Goal: Transaction & Acquisition: Purchase product/service

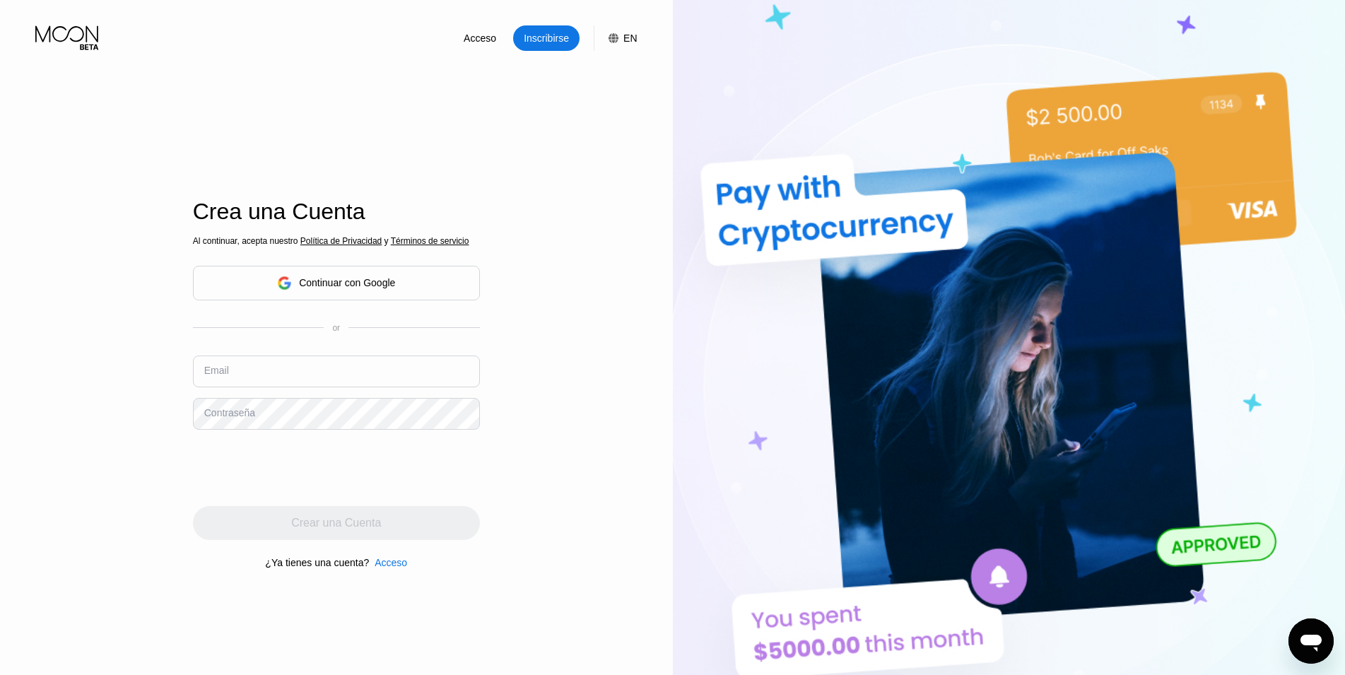
click at [425, 292] on div "Continuar con Google" at bounding box center [336, 283] width 287 height 35
click at [409, 278] on div "Continuar con Google" at bounding box center [336, 283] width 287 height 35
click at [309, 281] on div "Continuar con Google" at bounding box center [347, 282] width 96 height 11
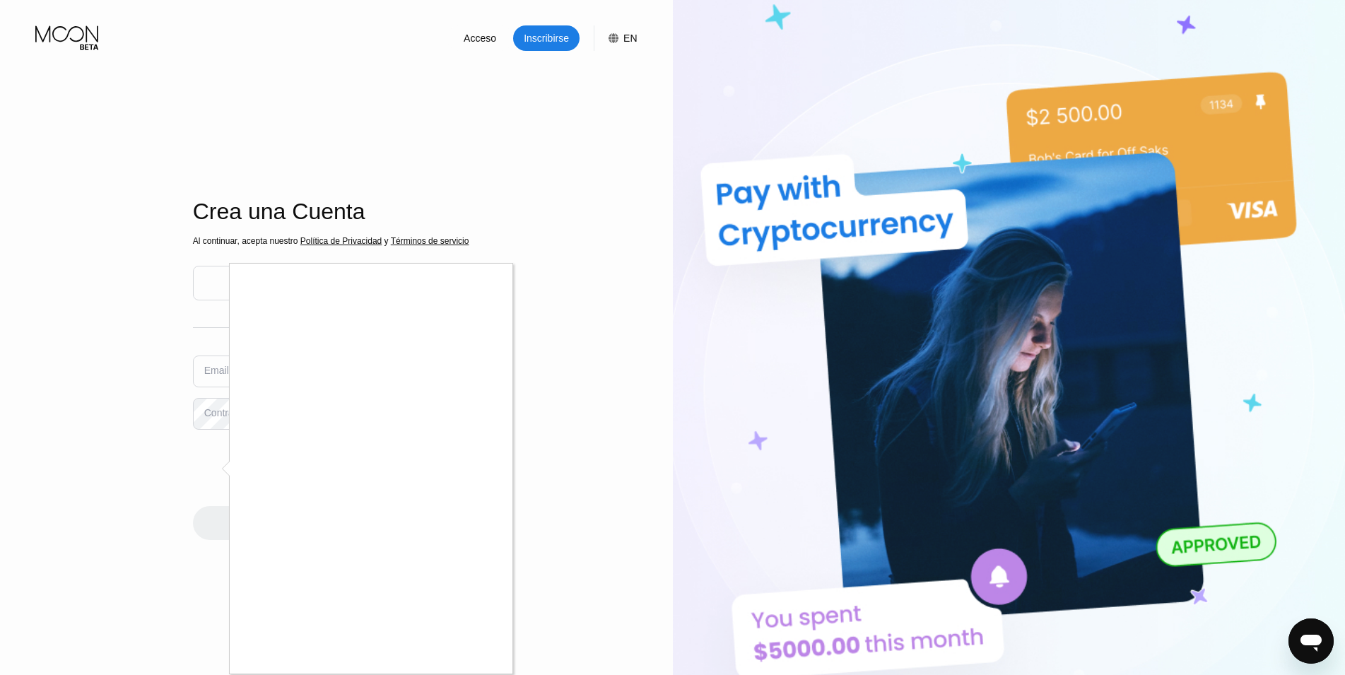
scroll to position [144, 0]
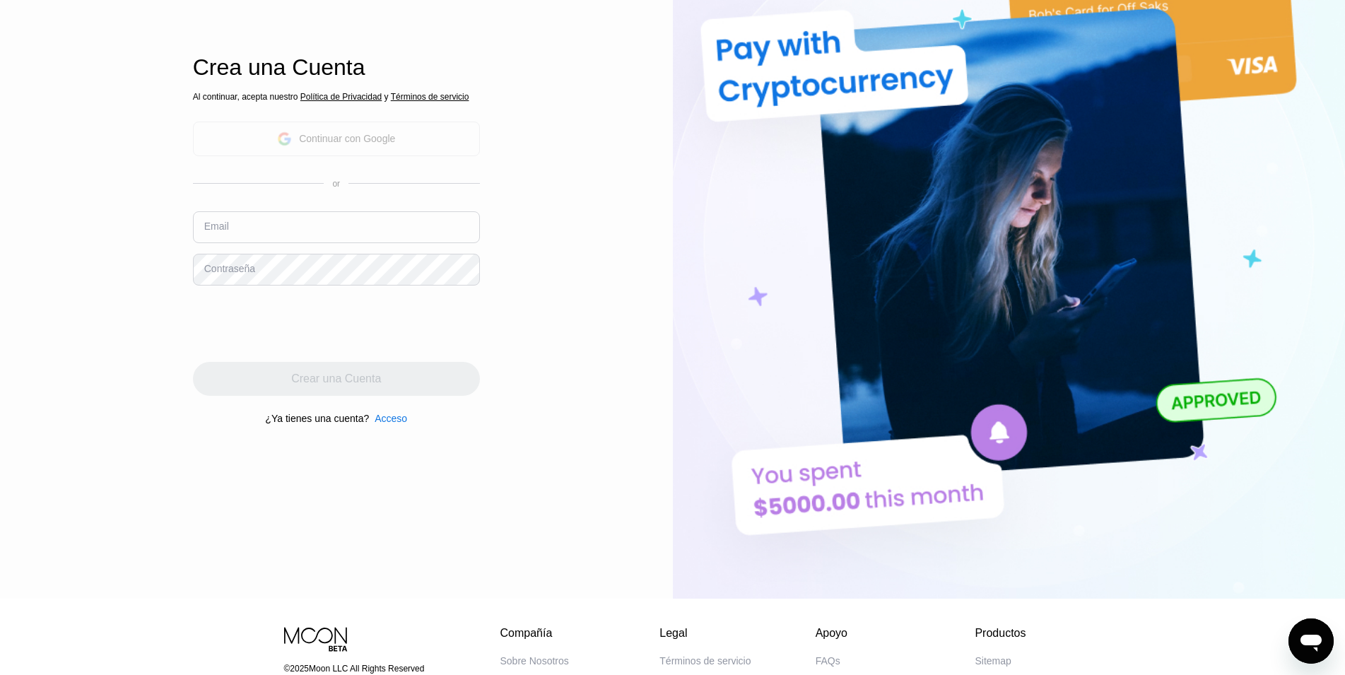
click at [418, 137] on div "Continuar con Google" at bounding box center [336, 139] width 287 height 35
click at [384, 136] on div "Continuar con Google" at bounding box center [347, 138] width 96 height 11
click at [337, 153] on div "Continuar con Google" at bounding box center [336, 139] width 287 height 35
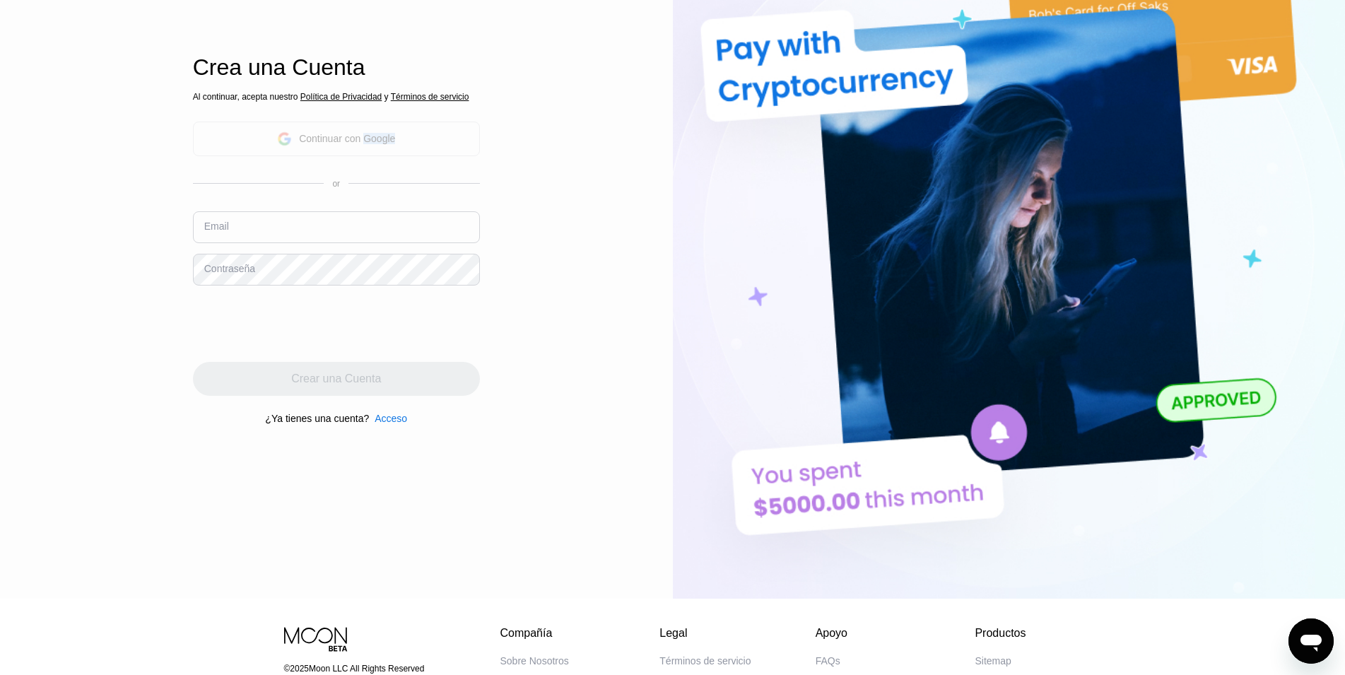
click at [337, 153] on div "Continuar con Google" at bounding box center [336, 139] width 287 height 35
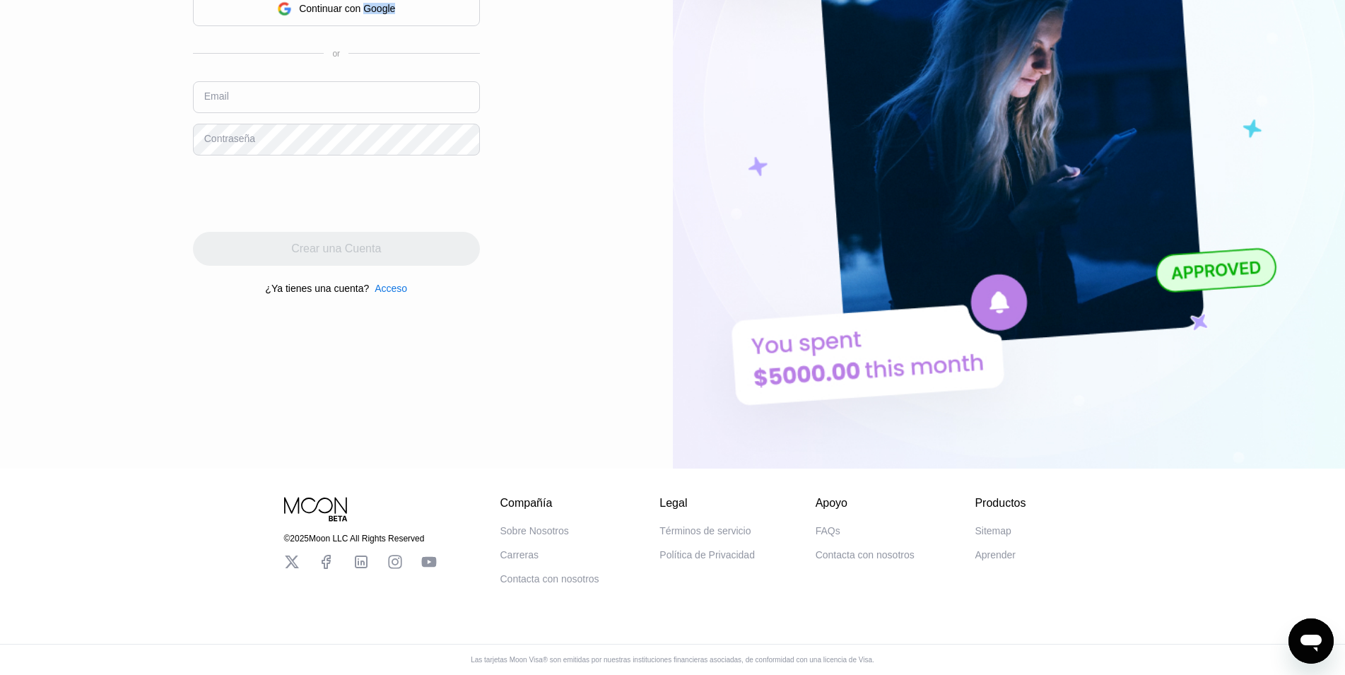
click at [365, 271] on div "Al continuar, acepta nuestro Política de Privacidad y Términos de servicio Cont…" at bounding box center [336, 128] width 287 height 340
click at [384, 283] on div "Acceso" at bounding box center [390, 288] width 33 height 11
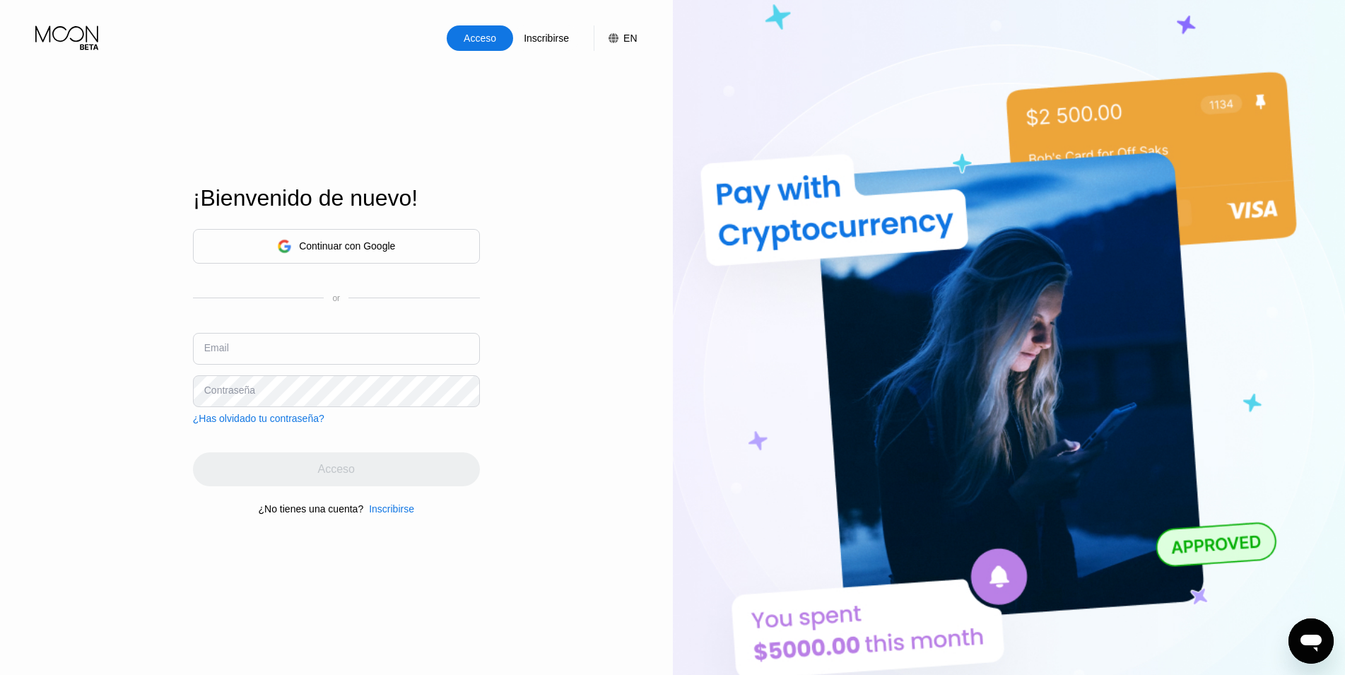
click at [378, 243] on div "Continuar con Google" at bounding box center [347, 245] width 96 height 11
click at [397, 240] on div "Continuar con Google" at bounding box center [336, 246] width 287 height 35
click at [334, 331] on div "Continuar con Google or Email Contraseña ¿Has olvidado tu contraseña?" at bounding box center [336, 326] width 287 height 195
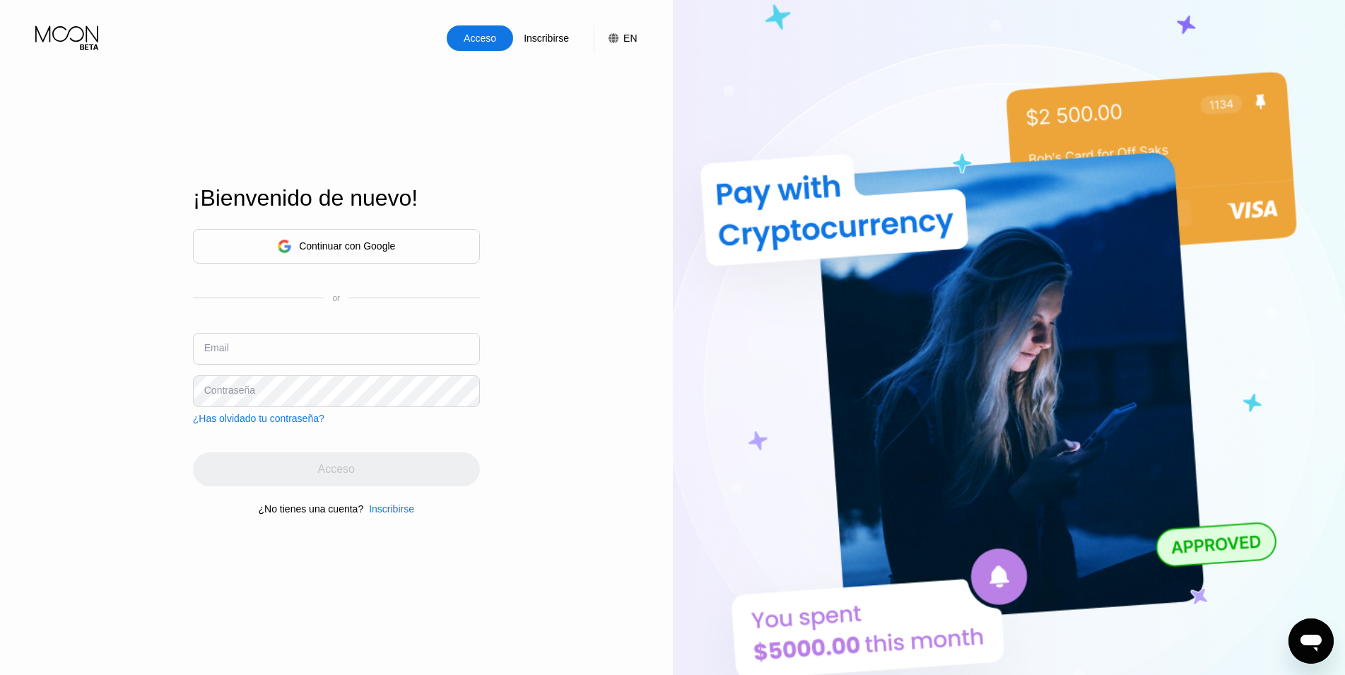
click at [334, 351] on input "text" at bounding box center [336, 349] width 287 height 32
type input "[EMAIL_ADDRESS][DOMAIN_NAME]"
click at [266, 419] on div "¿Has olvidado tu contraseña?" at bounding box center [258, 418] width 131 height 11
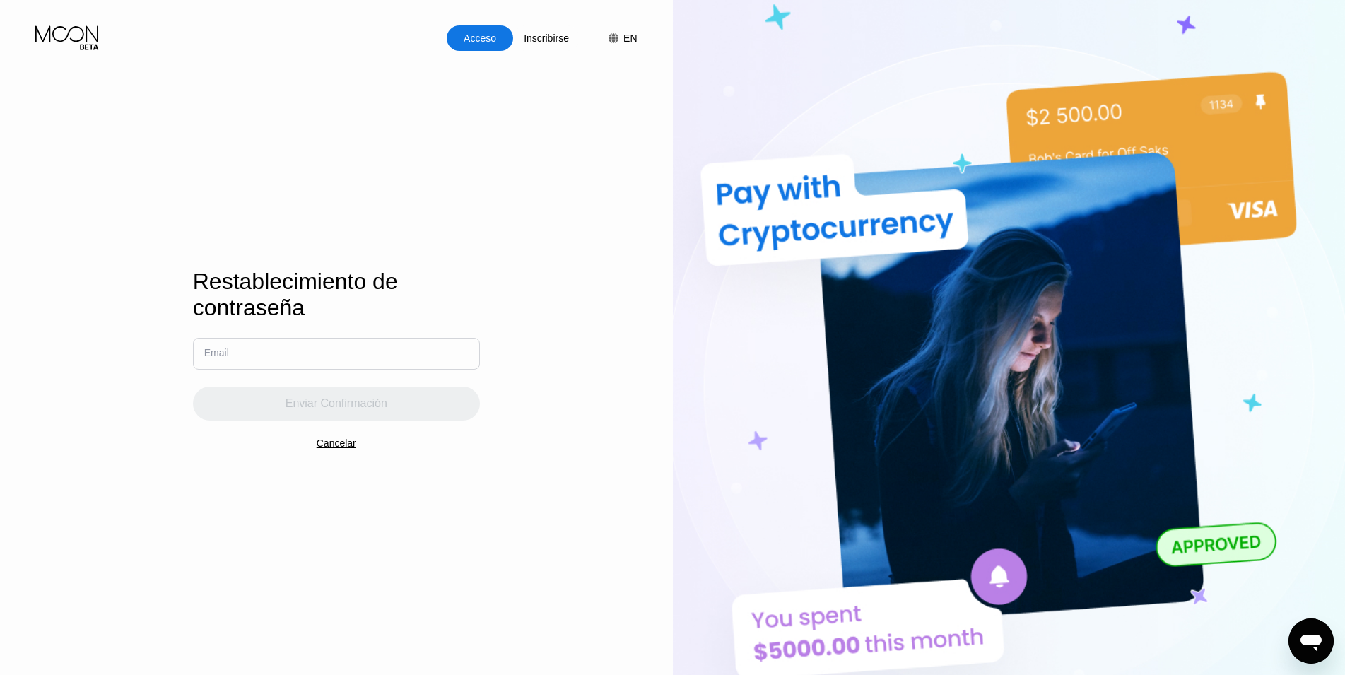
click at [283, 344] on input "text" at bounding box center [336, 354] width 287 height 32
click at [278, 350] on input "text" at bounding box center [336, 354] width 287 height 32
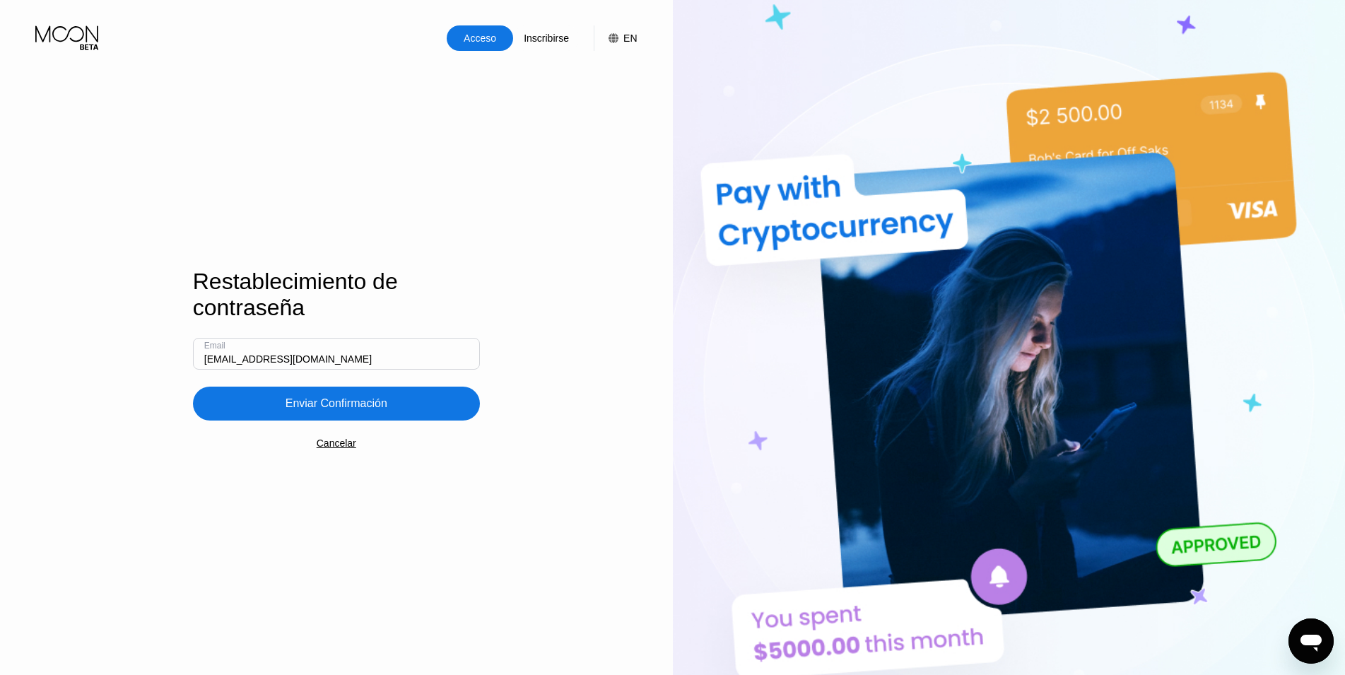
type input "[EMAIL_ADDRESS][DOMAIN_NAME]"
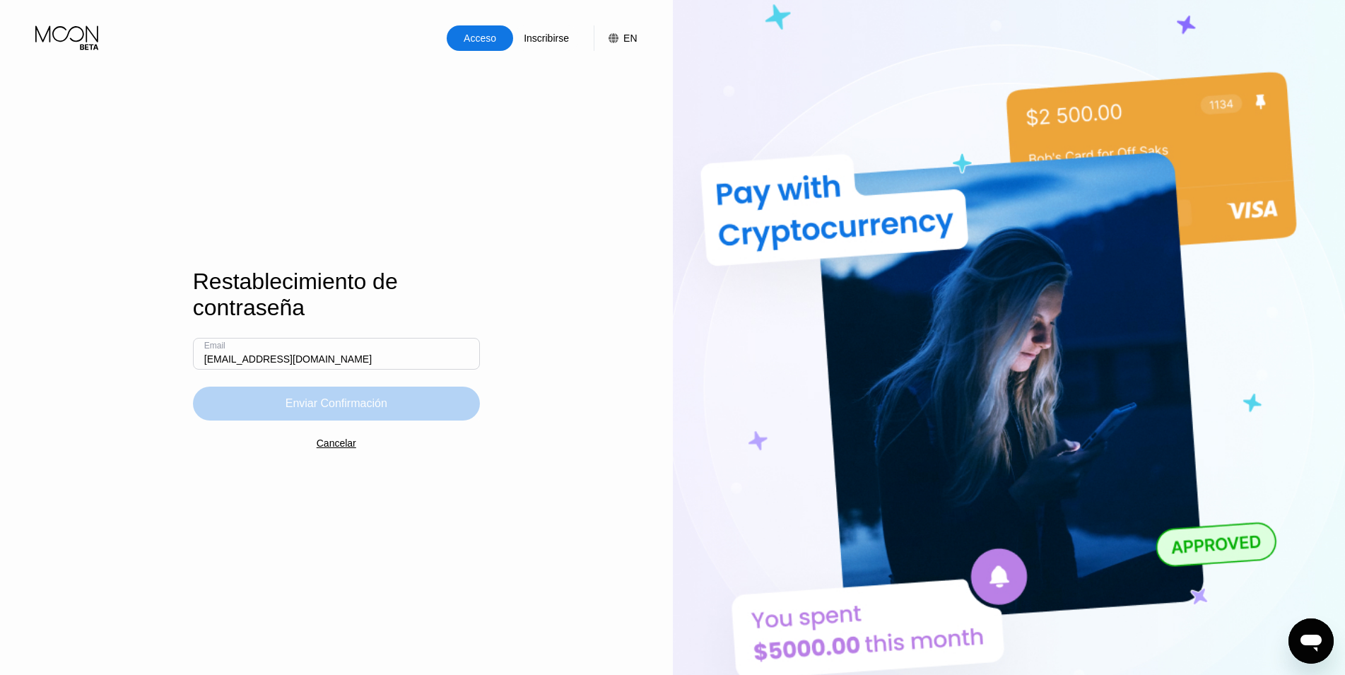
click at [295, 411] on div "Enviar Confirmación" at bounding box center [336, 403] width 102 height 14
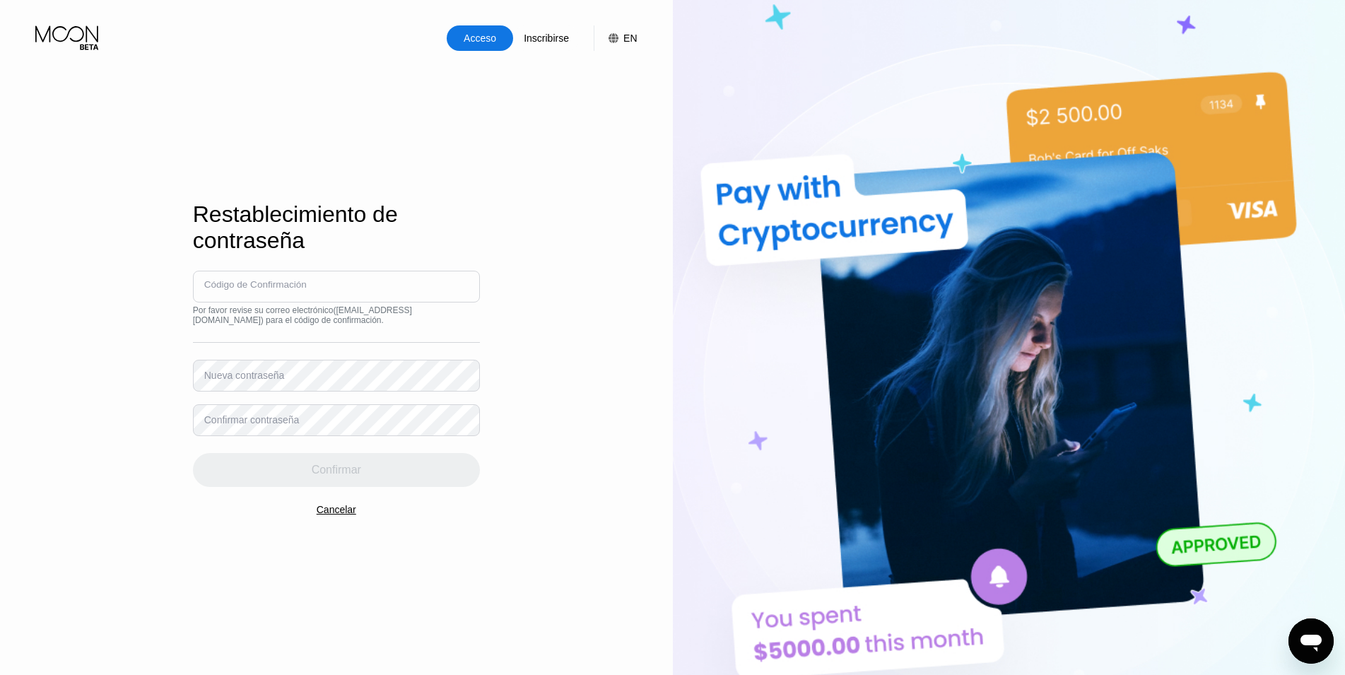
click at [268, 302] on input at bounding box center [336, 287] width 287 height 32
click at [232, 312] on div "Código de Confirmación Por favor revise su correo electrónico ( guanajaycuba95@…" at bounding box center [336, 379] width 287 height 216
click at [242, 302] on input at bounding box center [336, 287] width 287 height 32
type input "836008"
click at [233, 381] on div "Nueva contraseña" at bounding box center [244, 375] width 81 height 11
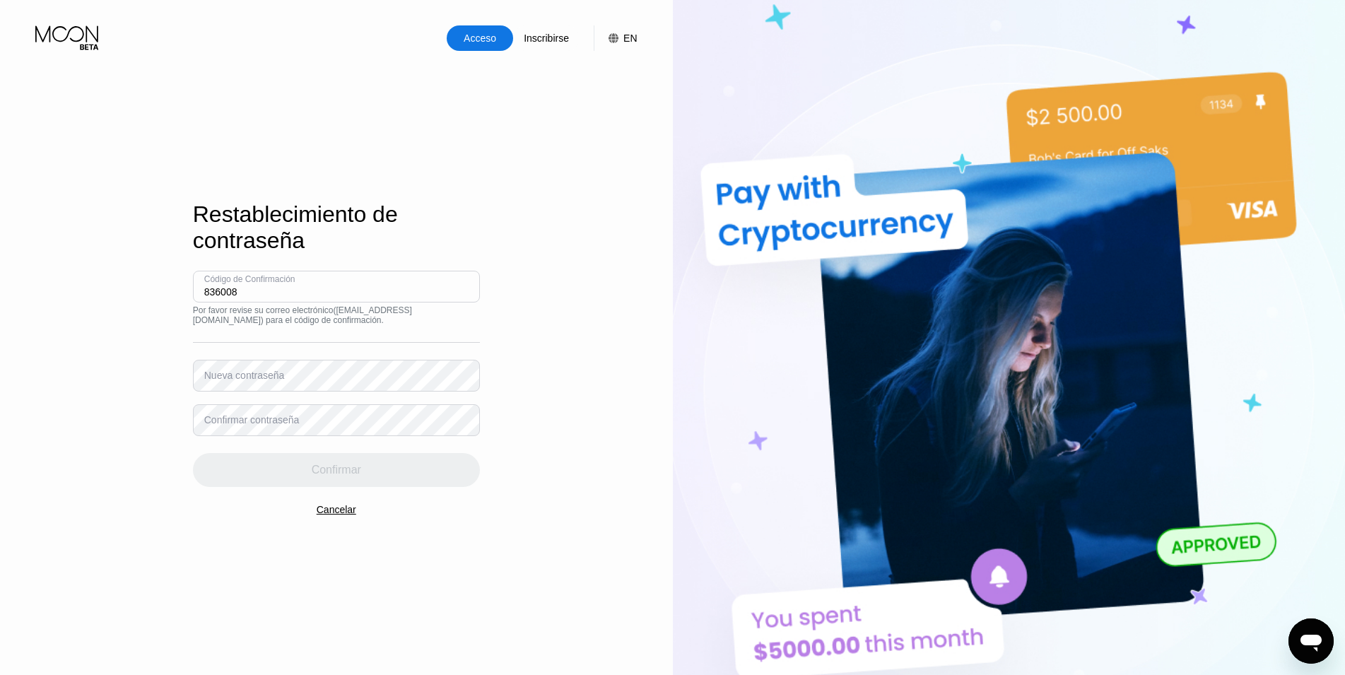
click at [248, 381] on div "Nueva contraseña" at bounding box center [244, 375] width 81 height 11
click at [229, 381] on div "Nueva contraseña" at bounding box center [244, 375] width 81 height 11
click at [235, 423] on div "Confirmar contraseña" at bounding box center [251, 419] width 95 height 11
click at [236, 420] on div "Confirmar contraseña" at bounding box center [251, 419] width 95 height 11
click at [336, 473] on div "Confirmar" at bounding box center [336, 470] width 49 height 14
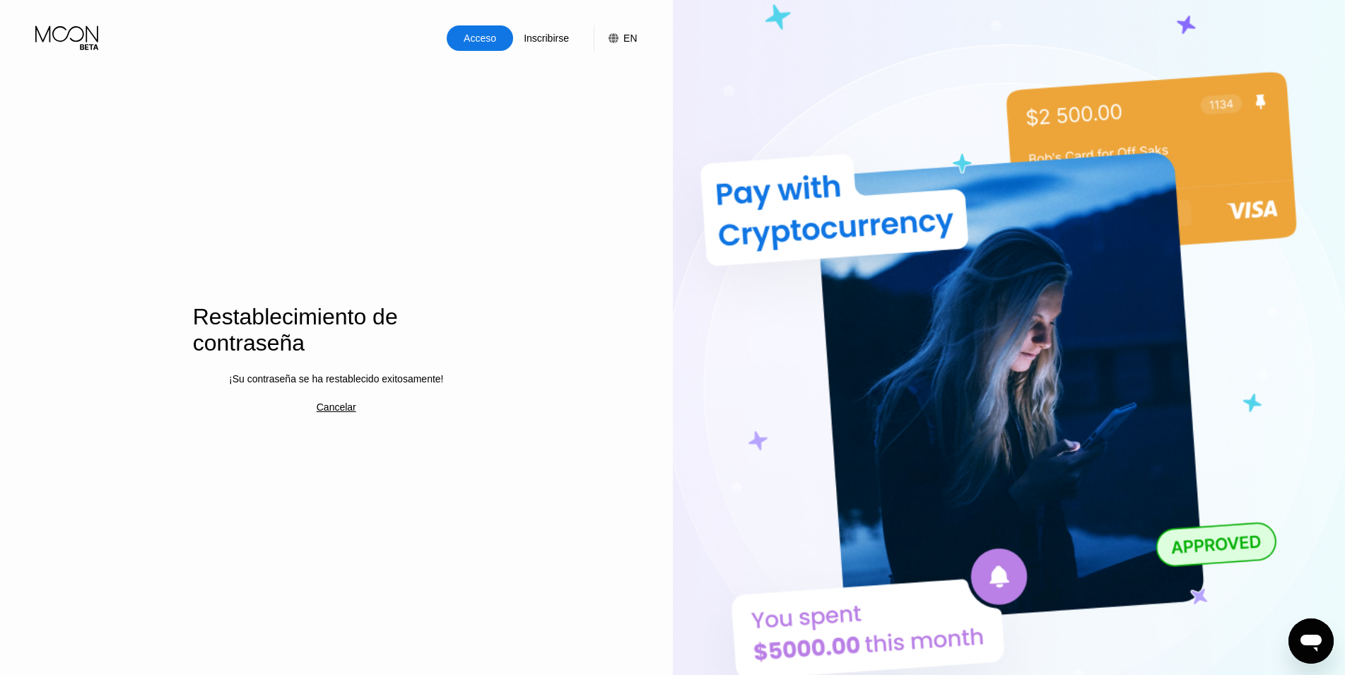
click at [472, 41] on div "Acceso" at bounding box center [479, 38] width 35 height 14
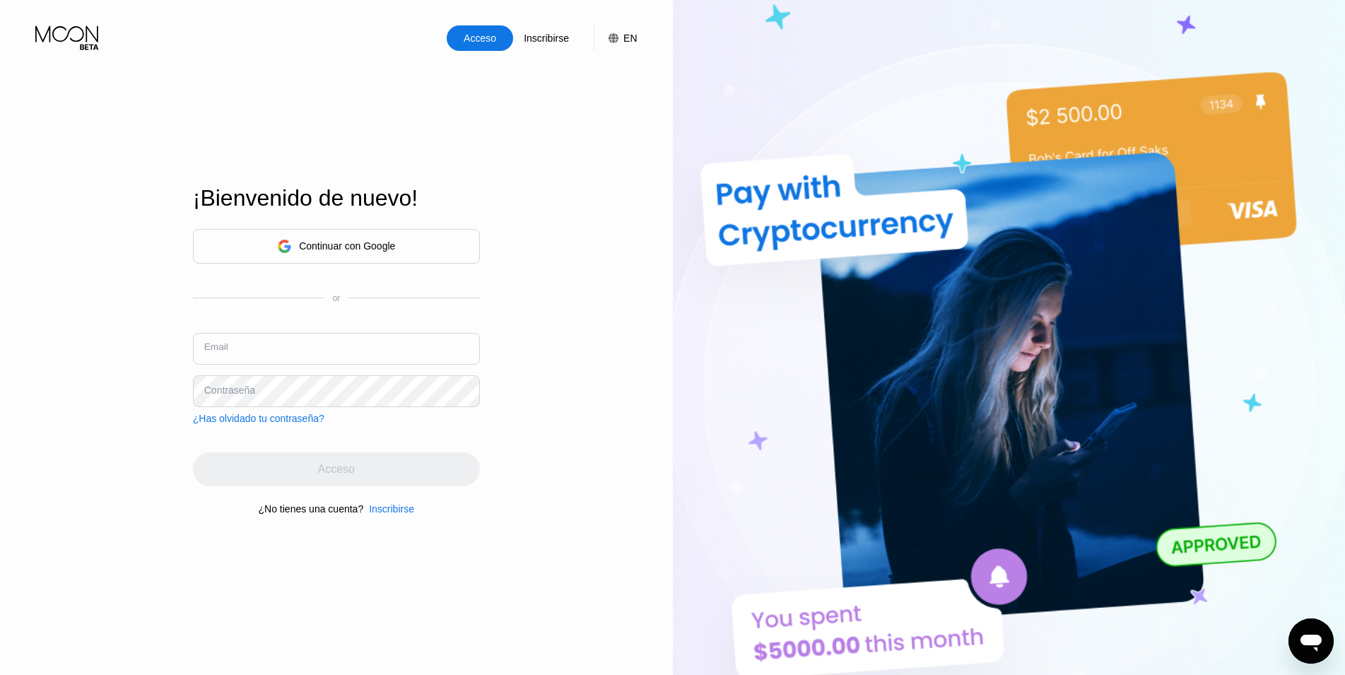
click at [276, 347] on input "text" at bounding box center [336, 349] width 287 height 32
type input "[EMAIL_ADDRESS][DOMAIN_NAME]"
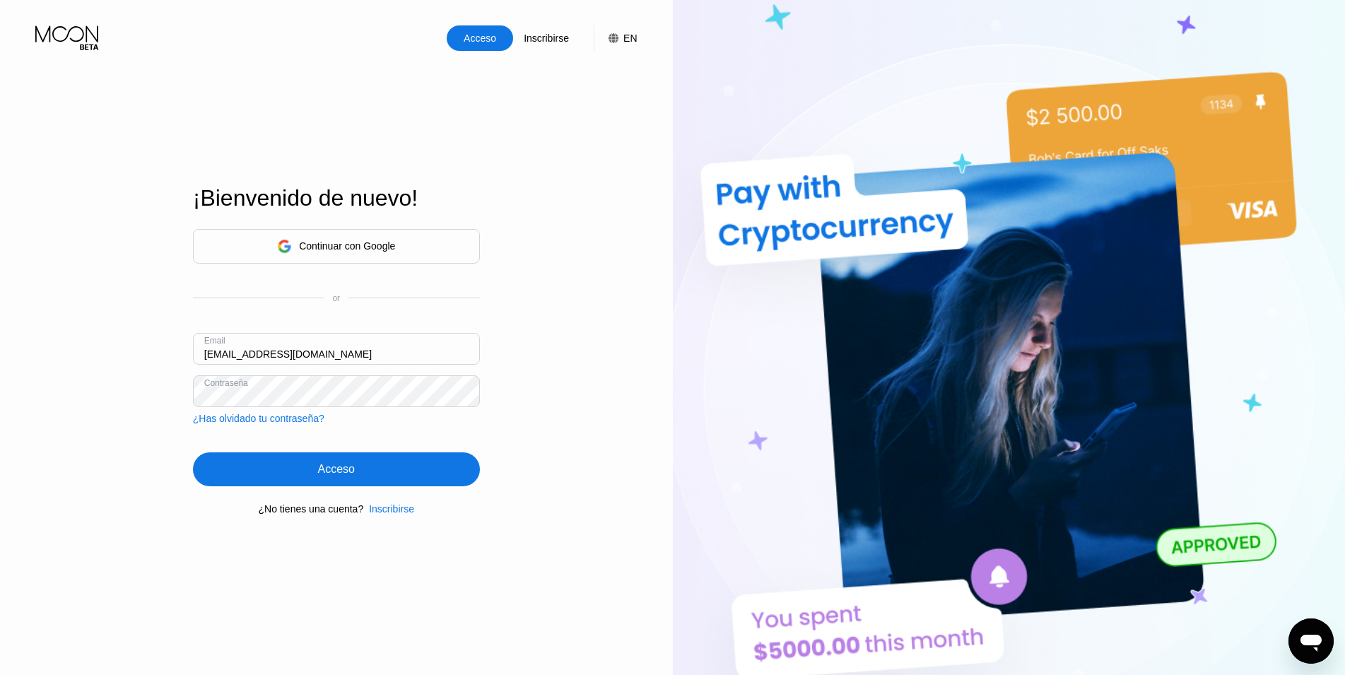
click at [365, 480] on div "Acceso" at bounding box center [336, 469] width 287 height 34
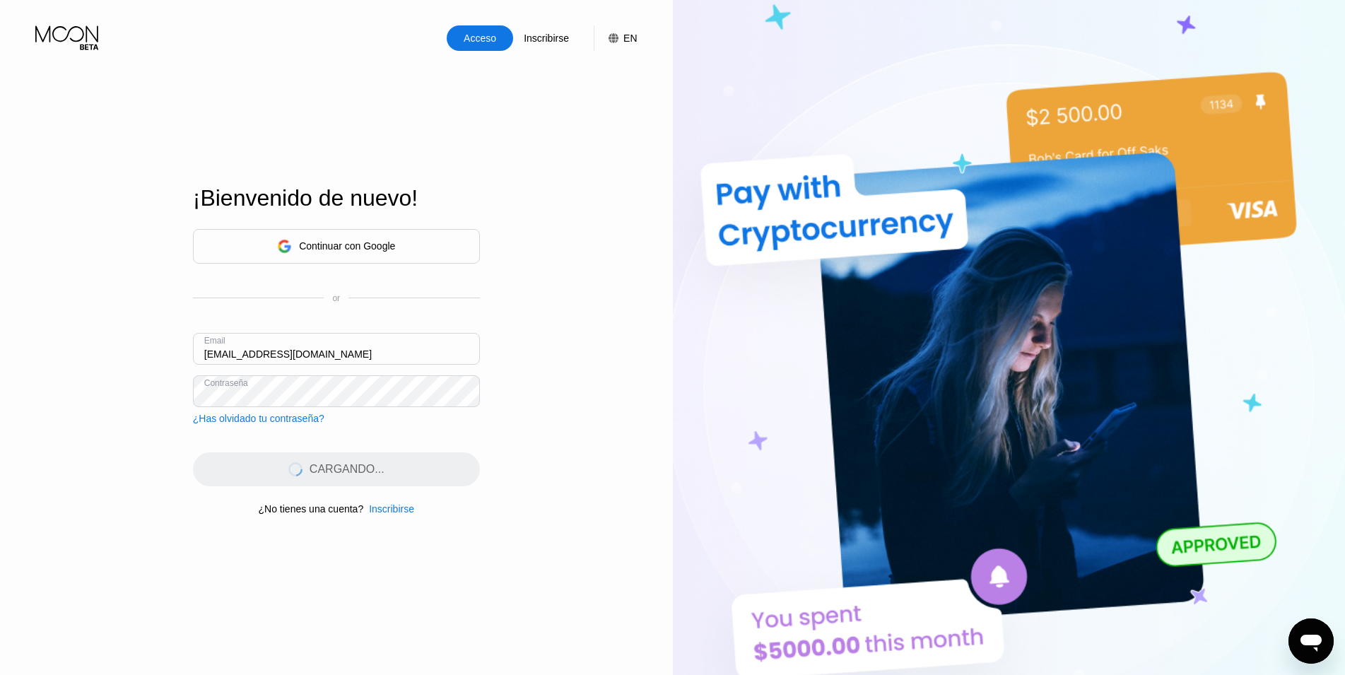
click at [385, 461] on div "CARGANDO..." at bounding box center [336, 469] width 287 height 34
click at [332, 362] on input "text" at bounding box center [336, 349] width 287 height 32
type input "[EMAIL_ADDRESS][DOMAIN_NAME]"
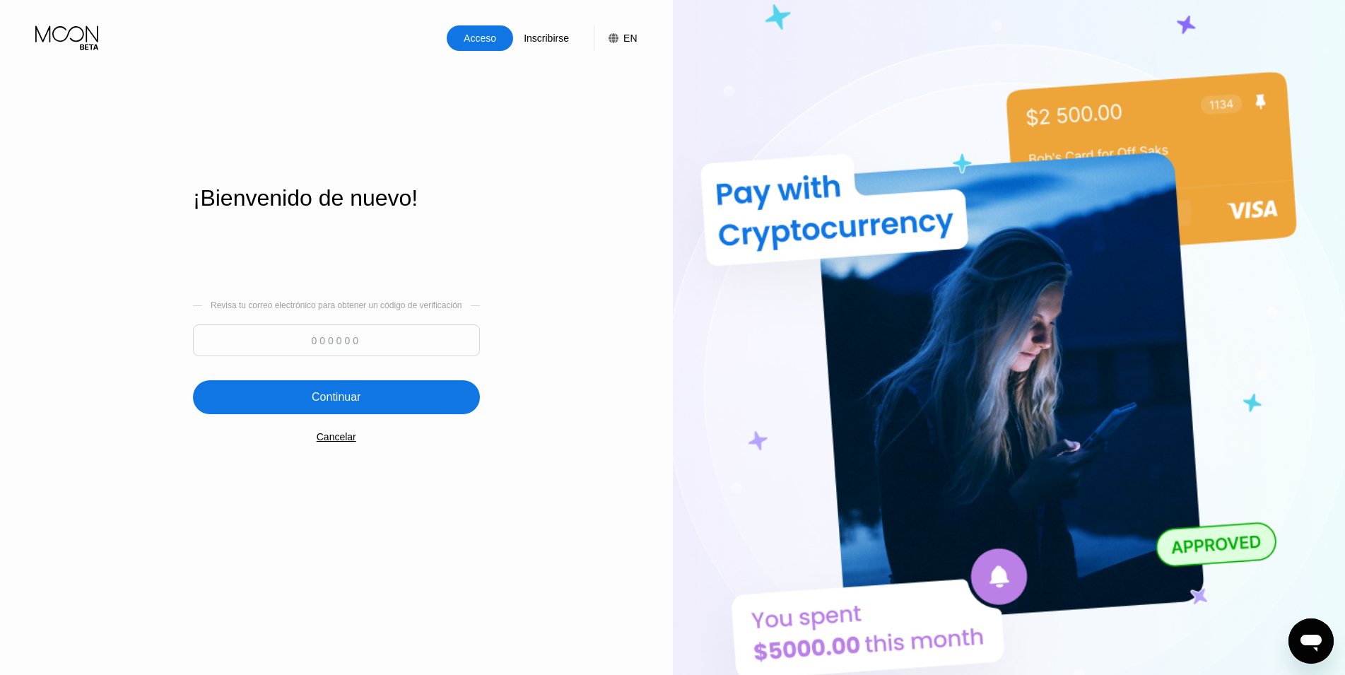
click at [335, 343] on input at bounding box center [336, 340] width 287 height 32
type input "155768"
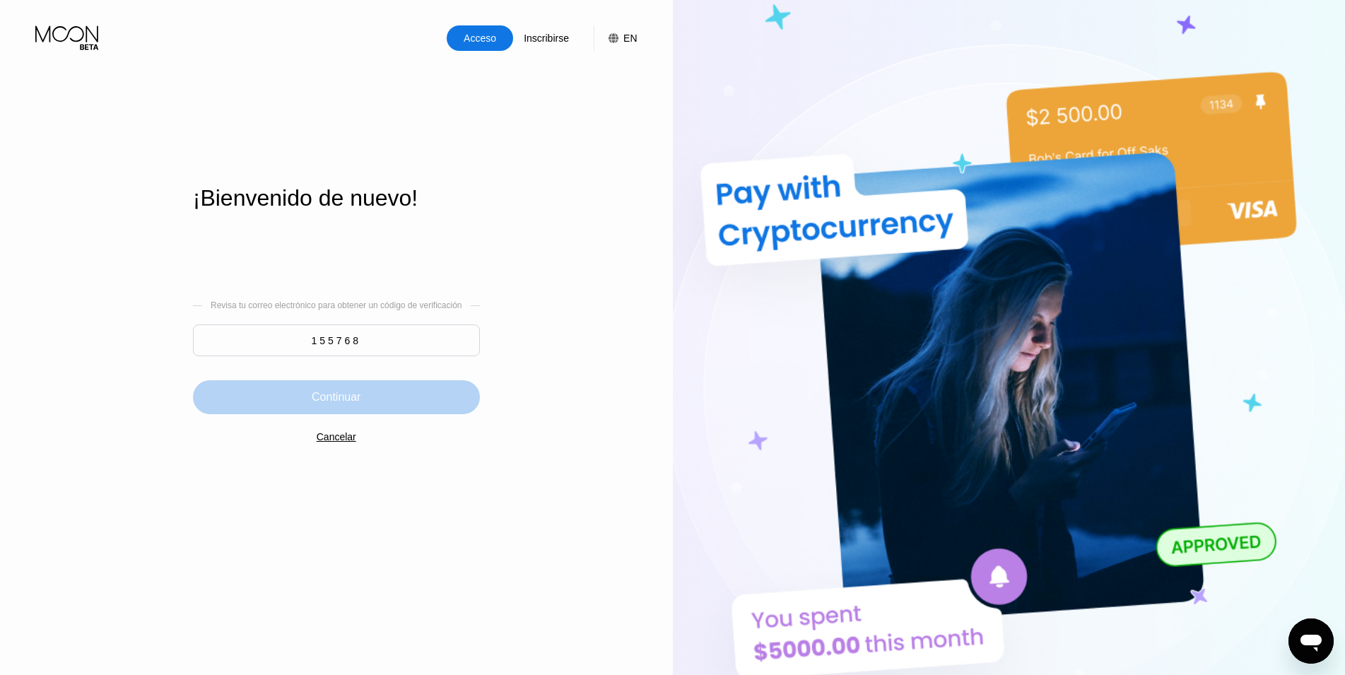
click at [350, 395] on div "Continuar" at bounding box center [336, 397] width 49 height 14
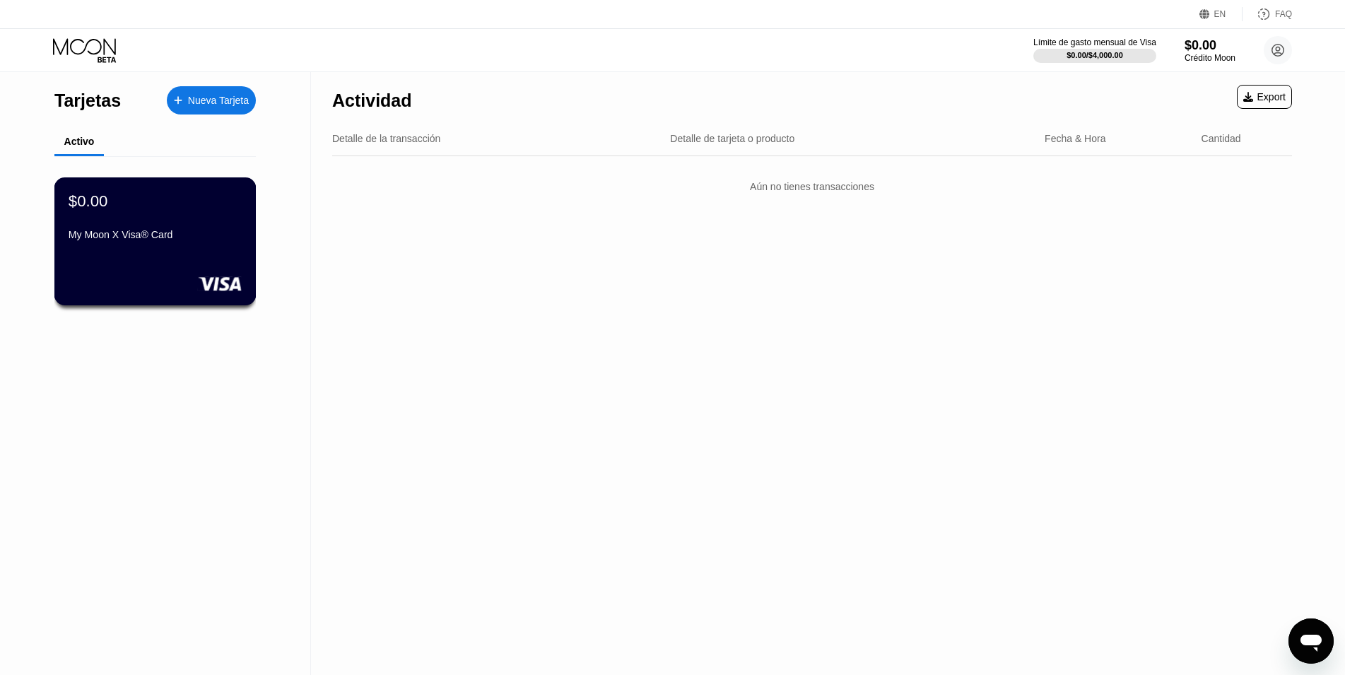
click at [175, 218] on div "$0.00 My Moon X Visa® Card" at bounding box center [155, 218] width 173 height 54
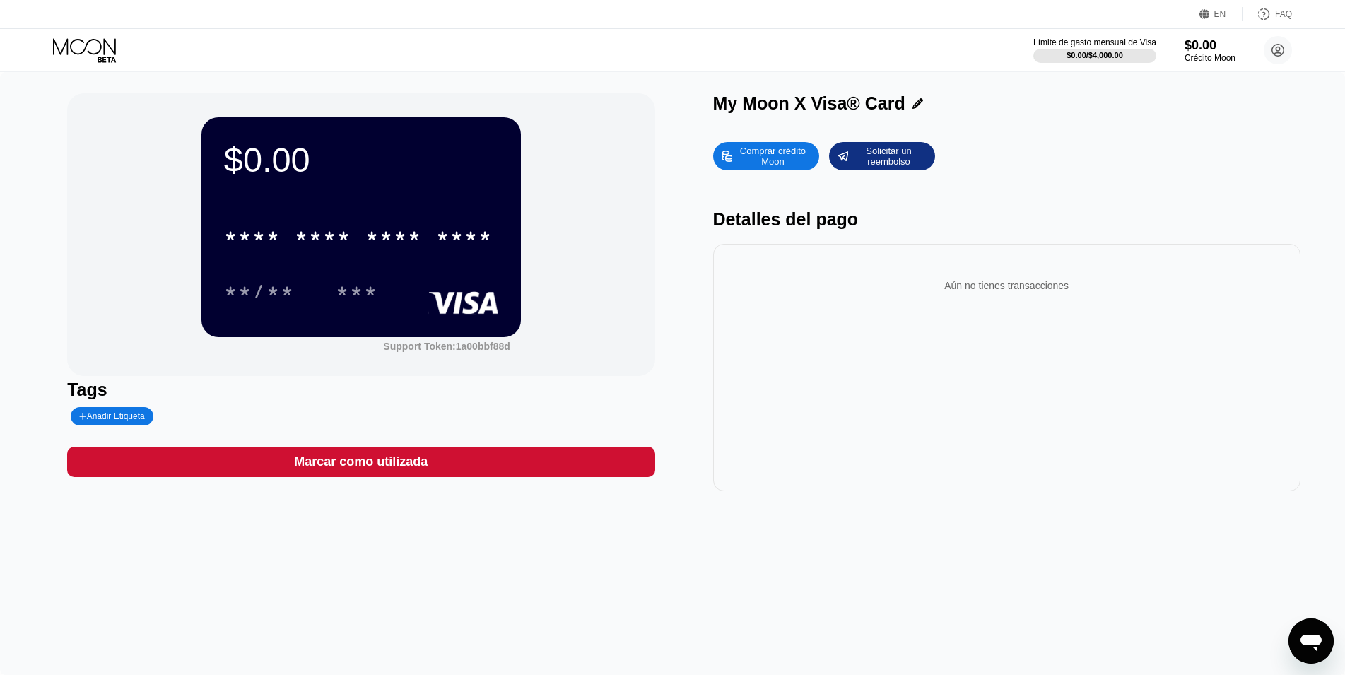
click at [798, 160] on div "Comprar crédito Moon" at bounding box center [772, 156] width 78 height 23
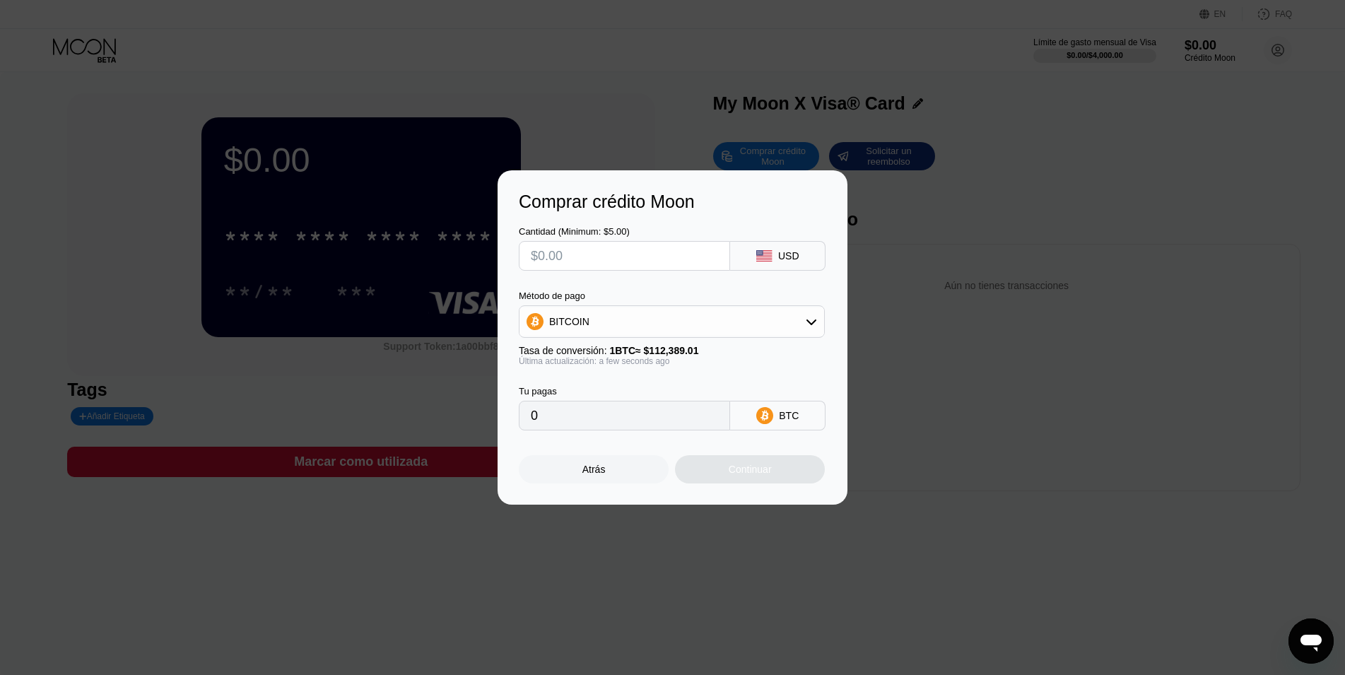
click at [779, 346] on div "Tasa de conversión: 1 BTC ≈ $112,389.01" at bounding box center [672, 350] width 306 height 11
click at [777, 326] on div "BITCOIN" at bounding box center [671, 321] width 305 height 28
click at [680, 400] on div "USDT on TRON" at bounding box center [671, 391] width 297 height 28
type input "0.00"
drag, startPoint x: 614, startPoint y: 251, endPoint x: 608, endPoint y: 274, distance: 24.0
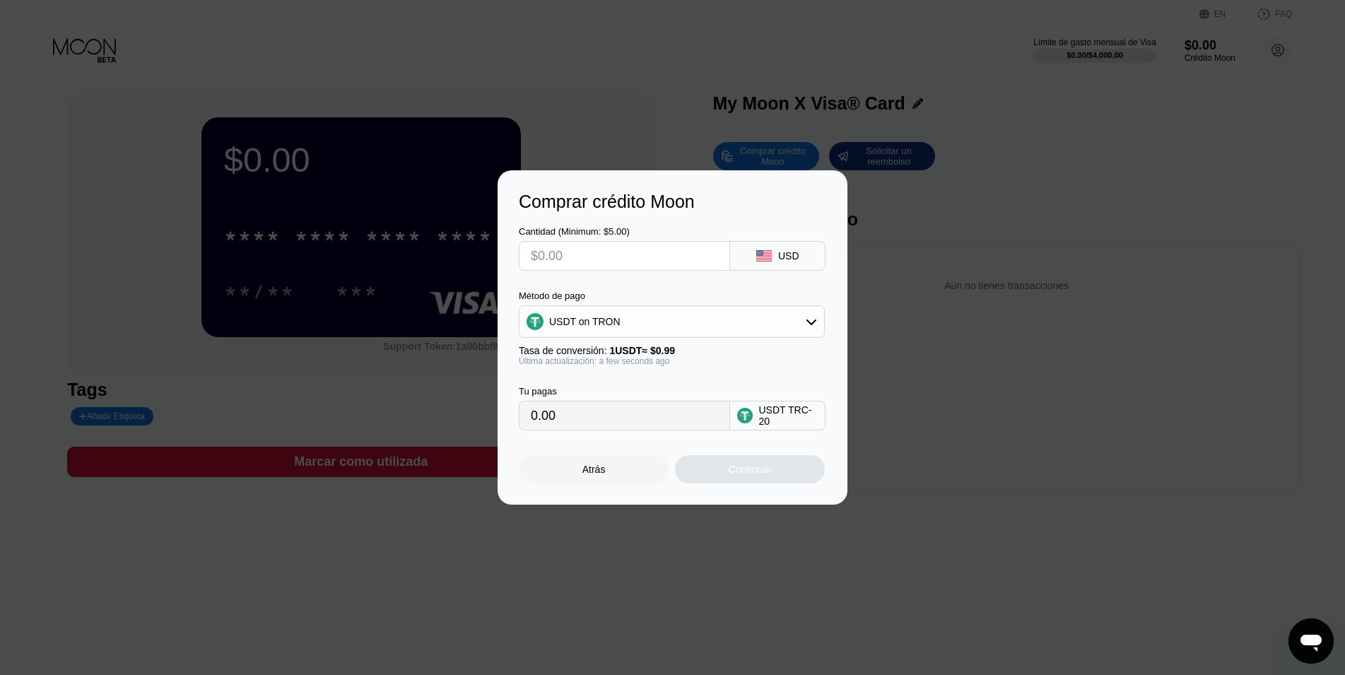
click at [608, 270] on input "text" at bounding box center [624, 256] width 187 height 28
type input "$1"
type input "1.01"
type input "$11"
type input "11.11"
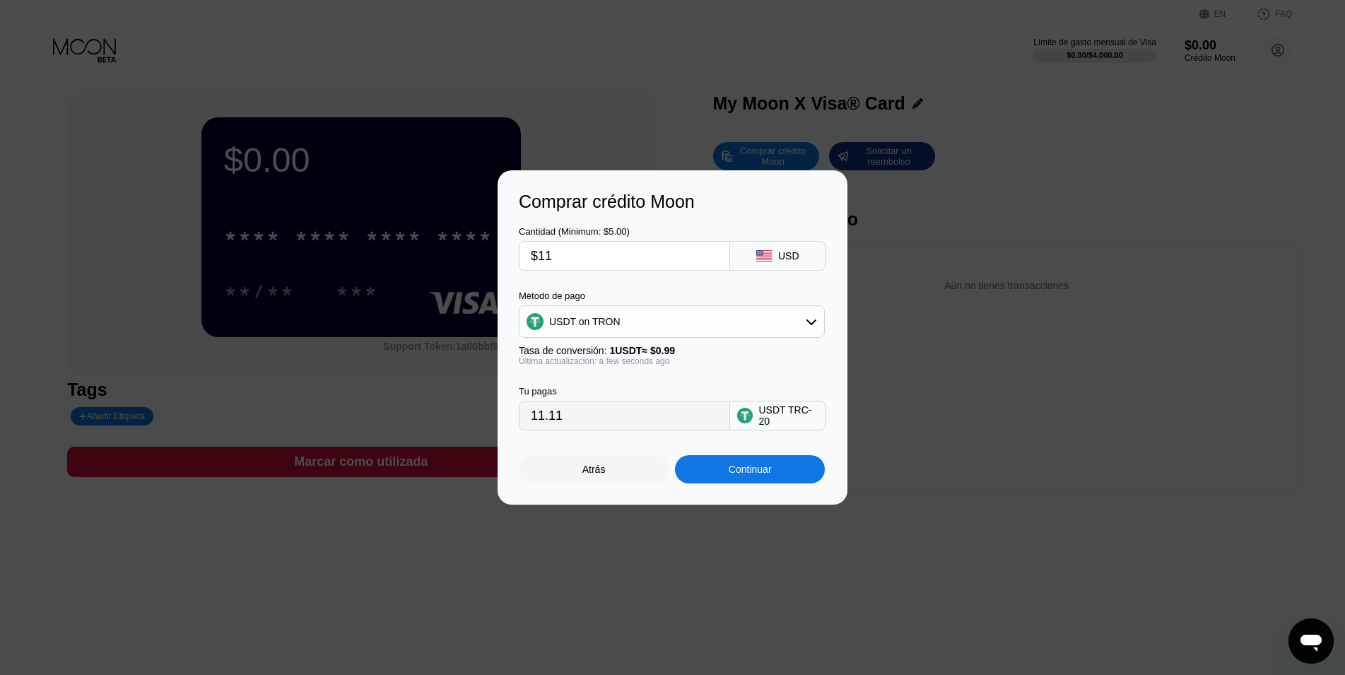
type input "$1"
type input "0.00"
type input "$23"
type input "23.23"
type input "$23"
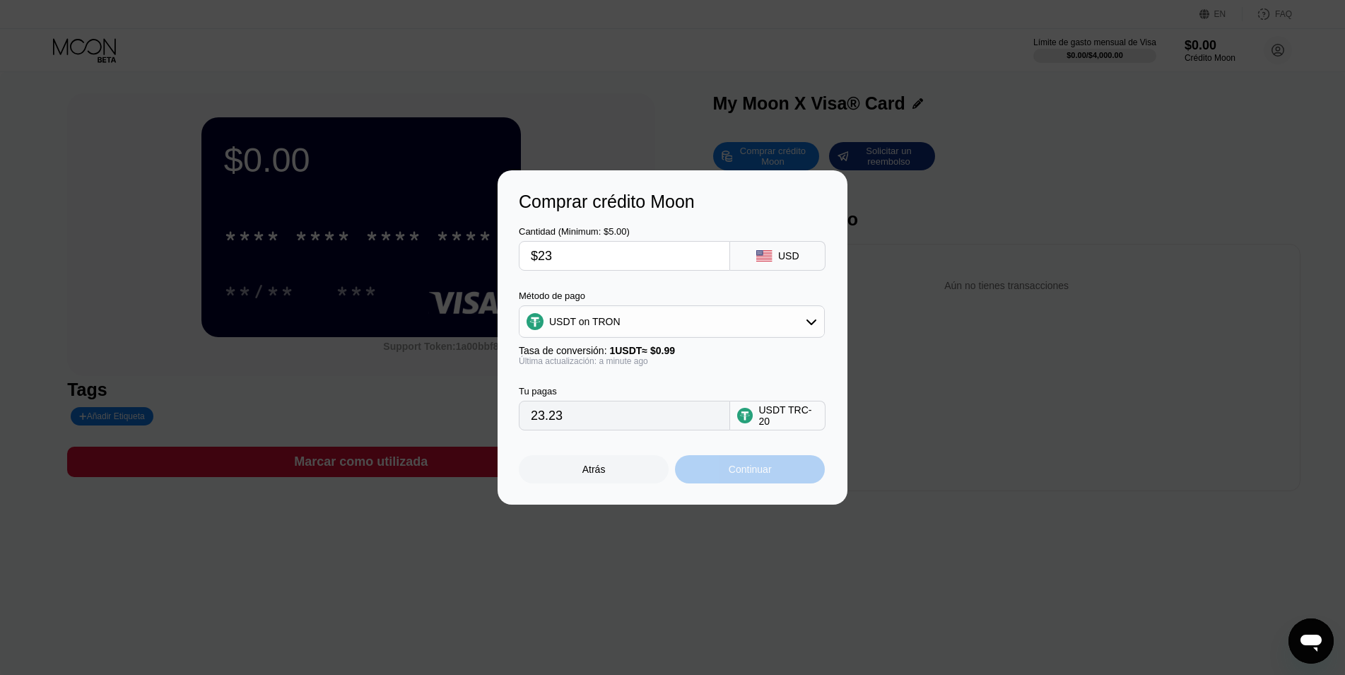
click at [801, 475] on div "Continuar" at bounding box center [750, 469] width 150 height 28
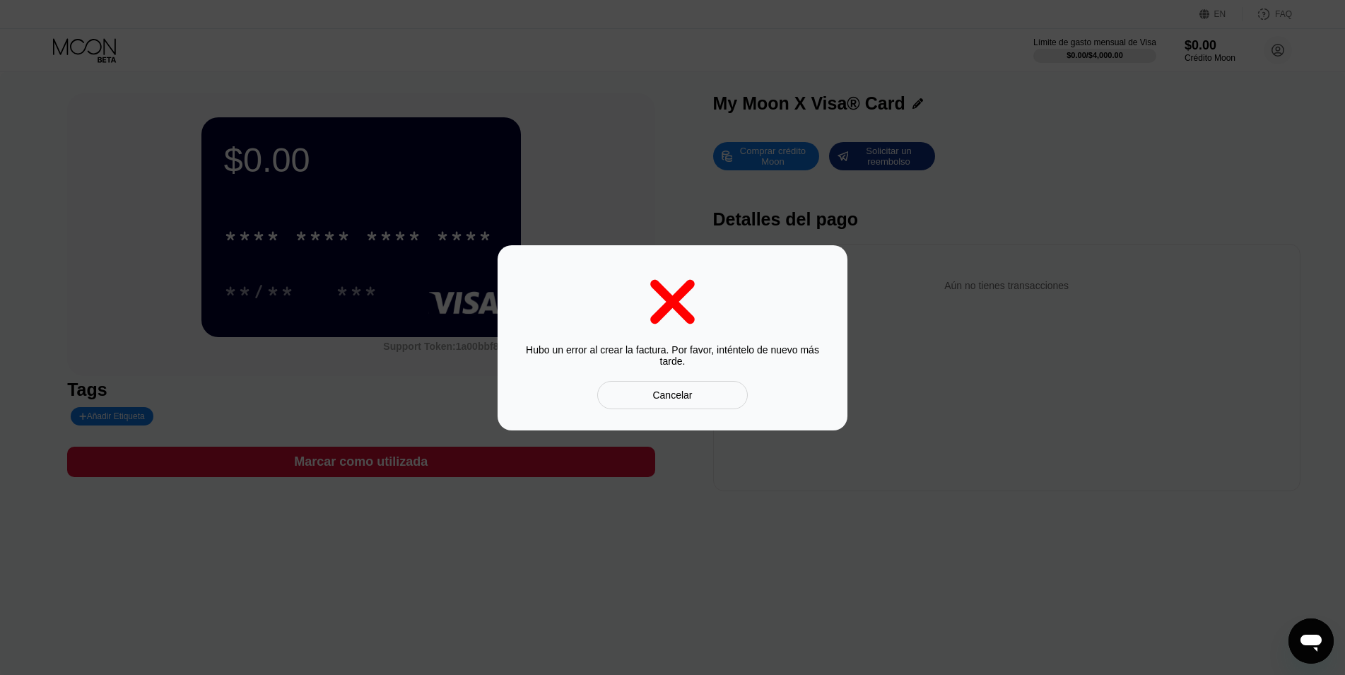
click at [659, 389] on div "Cancelar" at bounding box center [672, 395] width 40 height 13
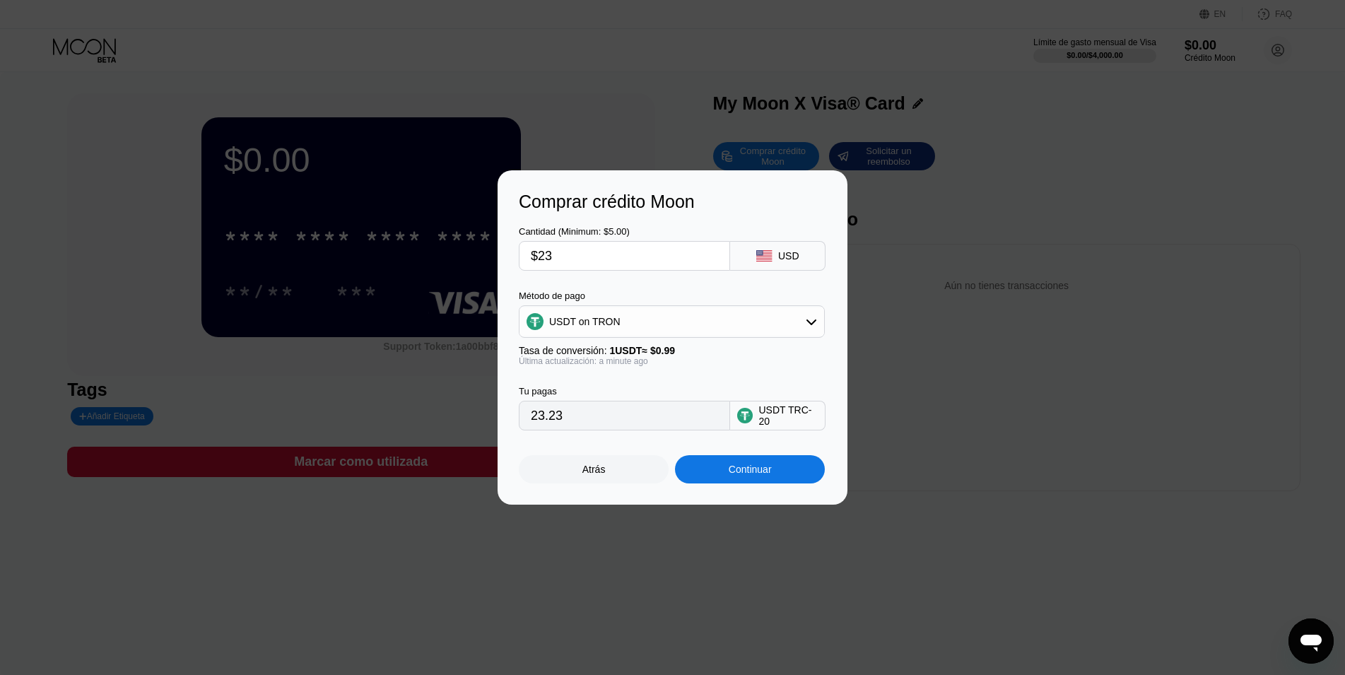
click at [814, 334] on div "USDT on TRON" at bounding box center [671, 321] width 305 height 28
click at [742, 360] on div "BITCOIN" at bounding box center [680, 360] width 266 height 11
drag, startPoint x: 561, startPoint y: 421, endPoint x: 606, endPoint y: 424, distance: 44.6
click at [606, 424] on input "0.00020465" at bounding box center [624, 415] width 187 height 28
click at [439, 413] on div "Comprar crédito Moon Cantidad (Minimum: $5.00) $23 USD Método de pago BITCOIN T…" at bounding box center [672, 337] width 1345 height 334
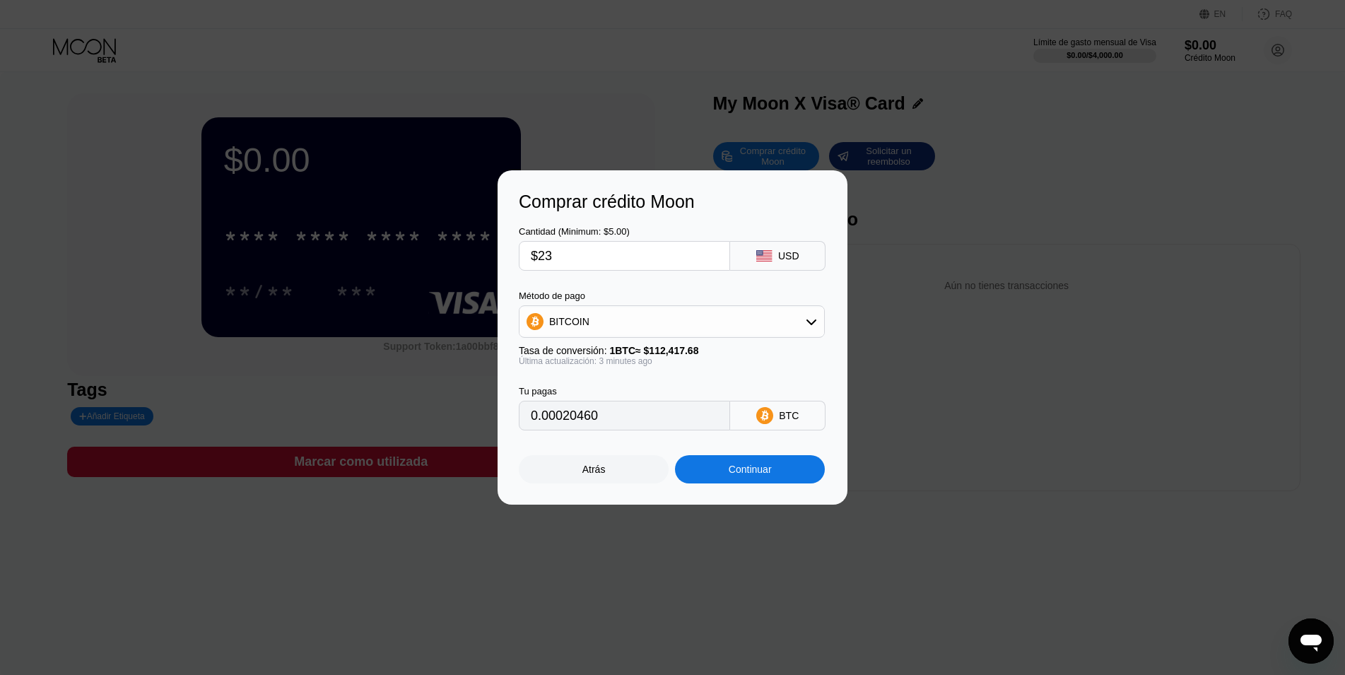
type input "0.00020461"
click at [747, 475] on div "Continuar" at bounding box center [749, 469] width 43 height 11
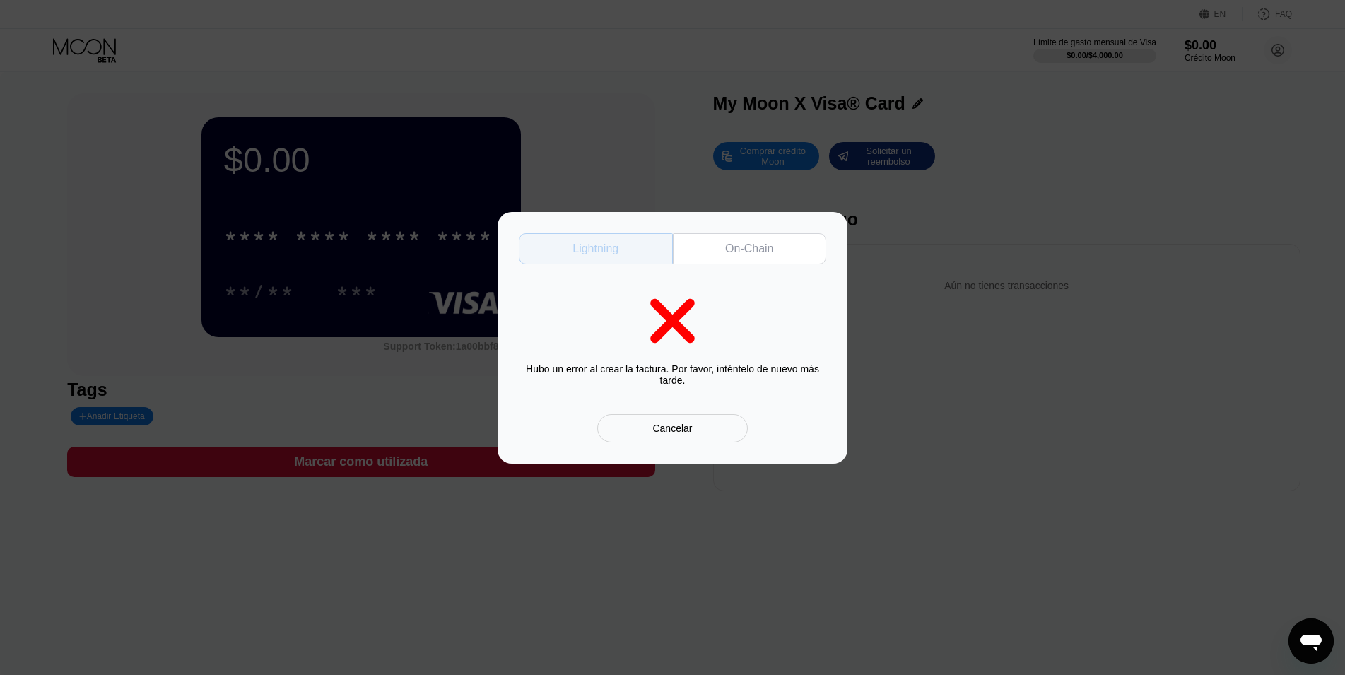
click at [618, 254] on div "Lightning" at bounding box center [596, 248] width 154 height 31
click at [645, 423] on div "Cancelar" at bounding box center [672, 428] width 151 height 28
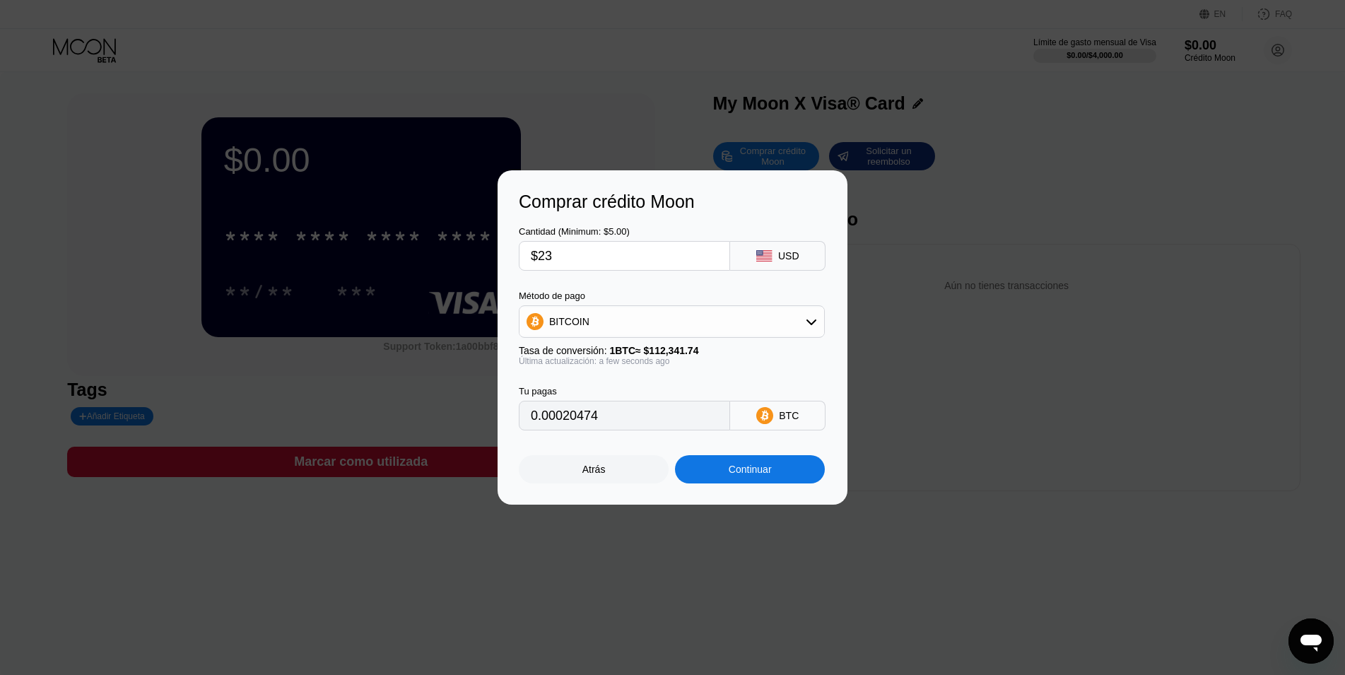
scroll to position [72, 0]
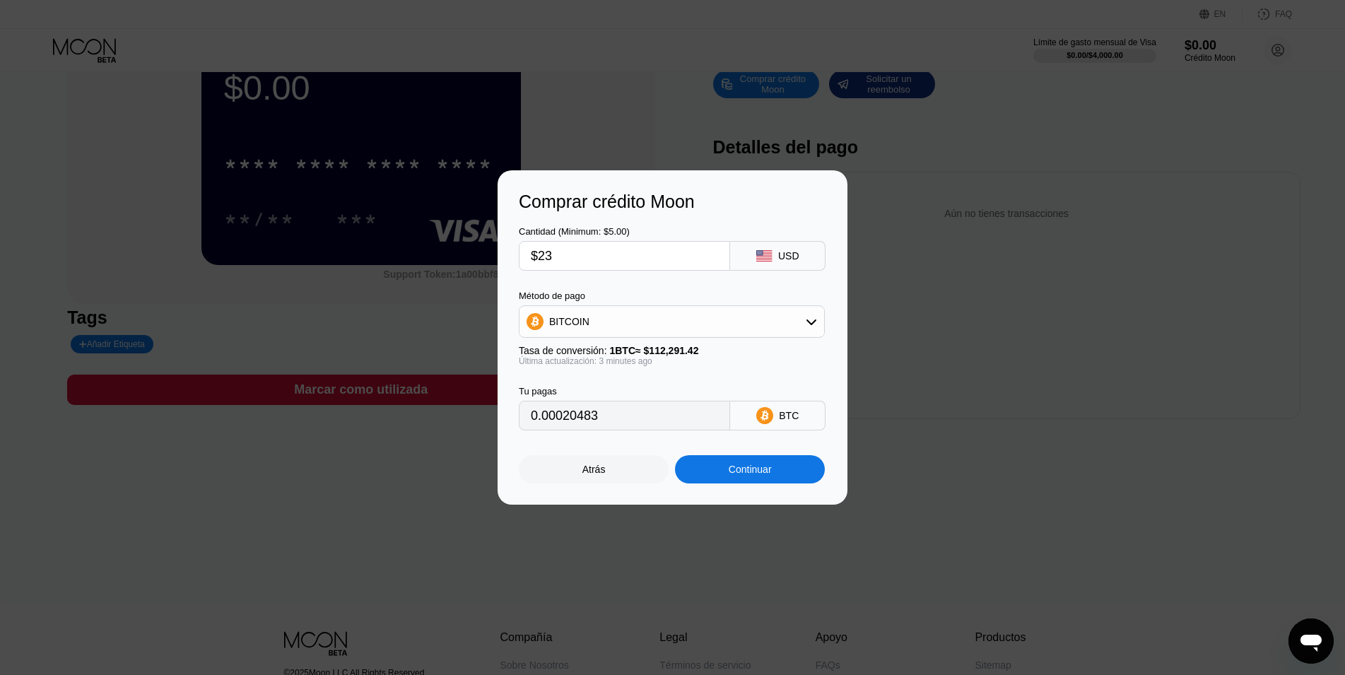
type input "0.00020472"
click at [261, 488] on div "Comprar crédito Moon Cantidad (Minimum: $5.00) $23 USD Método de pago BITCOIN T…" at bounding box center [672, 337] width 1345 height 334
click at [651, 329] on div "BITCOIN" at bounding box center [671, 321] width 305 height 28
click at [608, 355] on div "BITCOIN" at bounding box center [680, 360] width 266 height 11
click at [746, 475] on div "Continuar" at bounding box center [749, 469] width 43 height 11
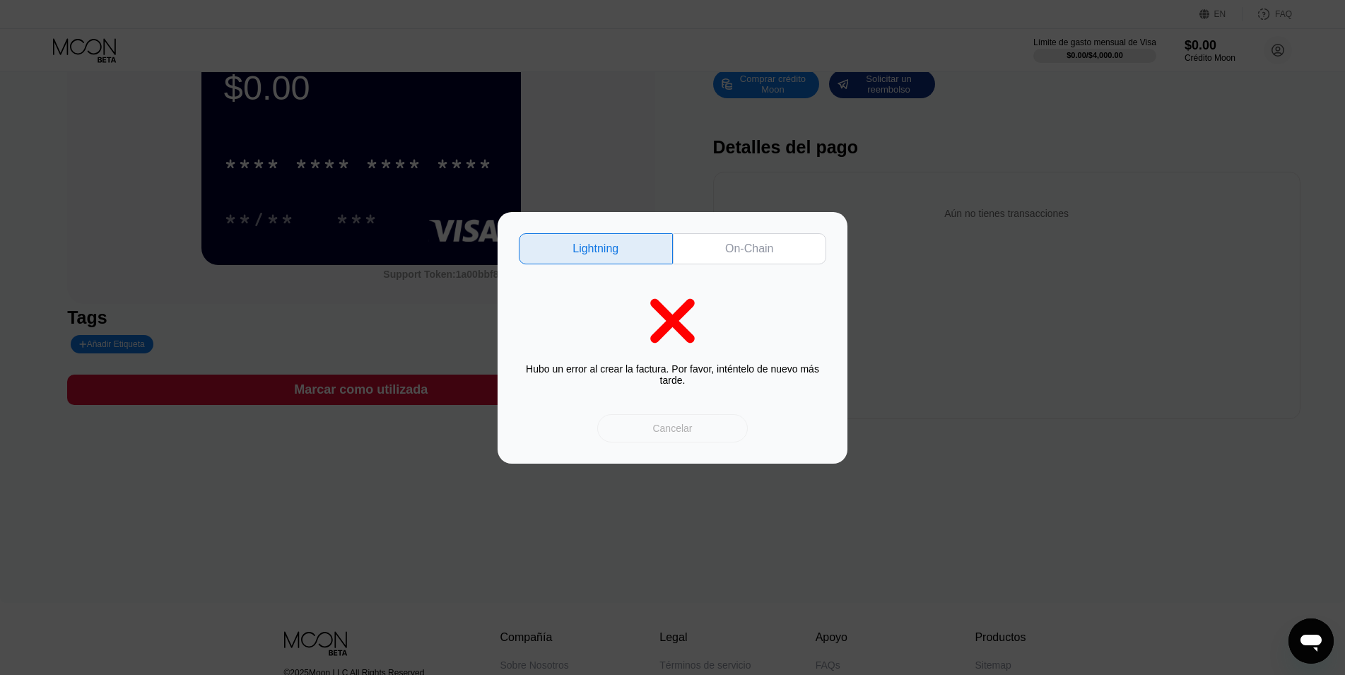
click at [668, 420] on div "Cancelar" at bounding box center [672, 428] width 151 height 28
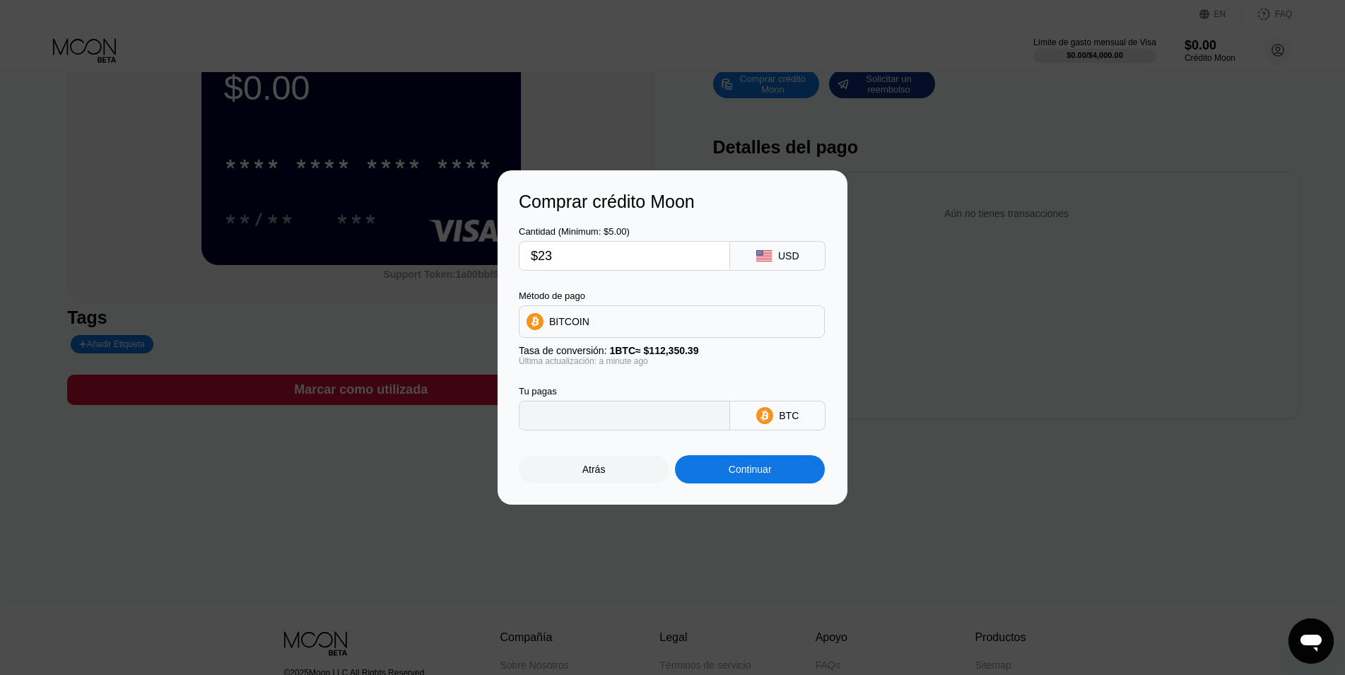
type input "0.00020472"
click at [770, 475] on div "Continuar" at bounding box center [749, 469] width 43 height 11
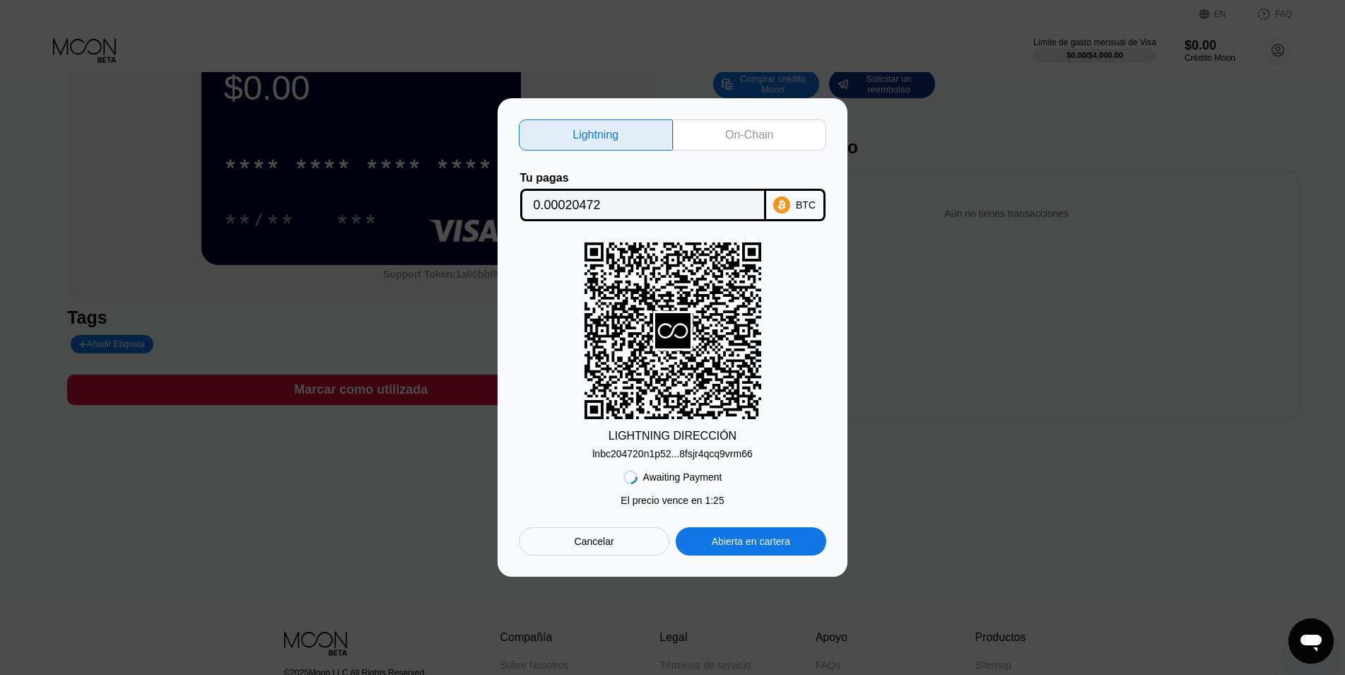
click at [325, 25] on div at bounding box center [678, 337] width 1357 height 675
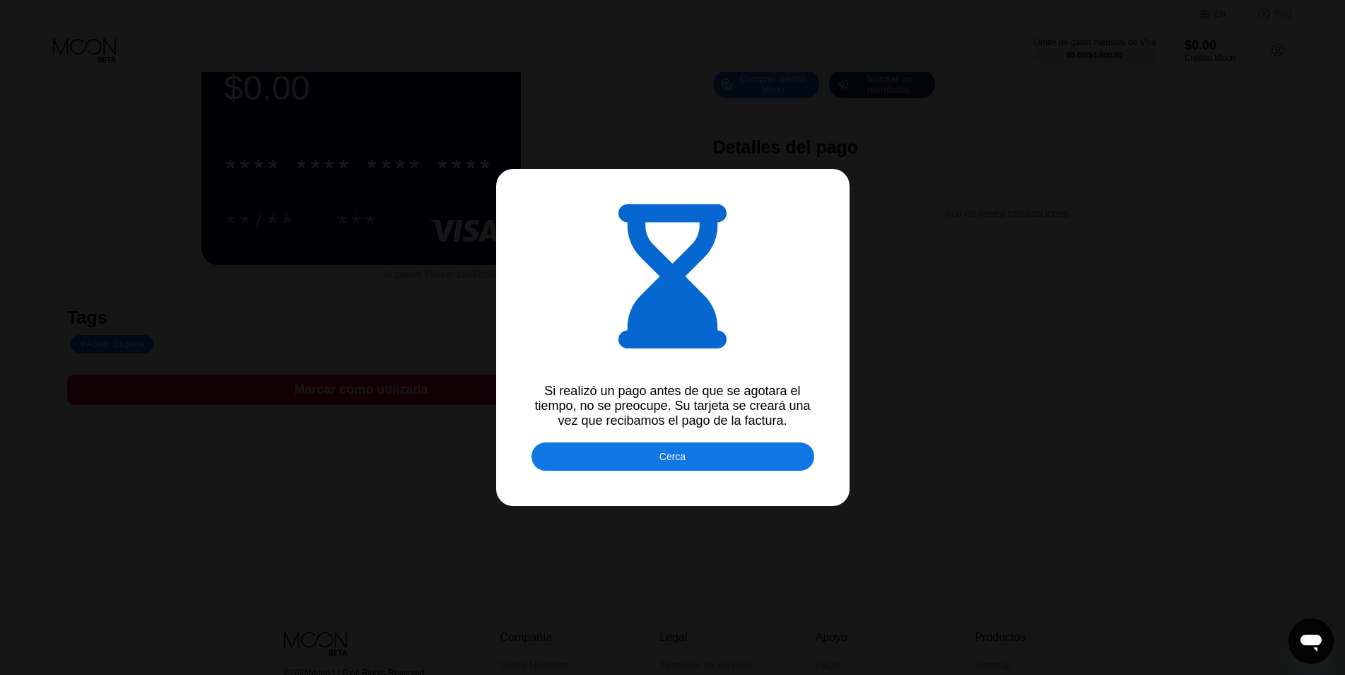
click at [264, 219] on div at bounding box center [678, 337] width 1357 height 675
click at [660, 460] on div "Cerca" at bounding box center [672, 456] width 283 height 28
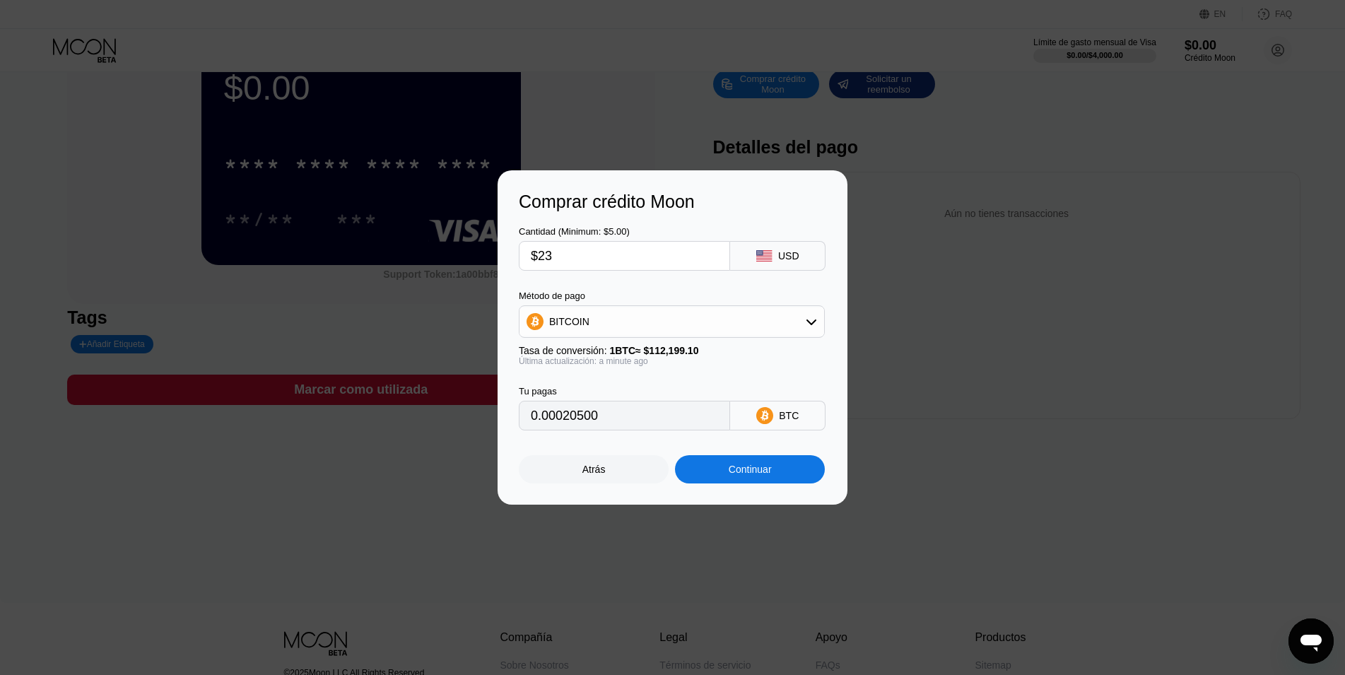
scroll to position [0, 0]
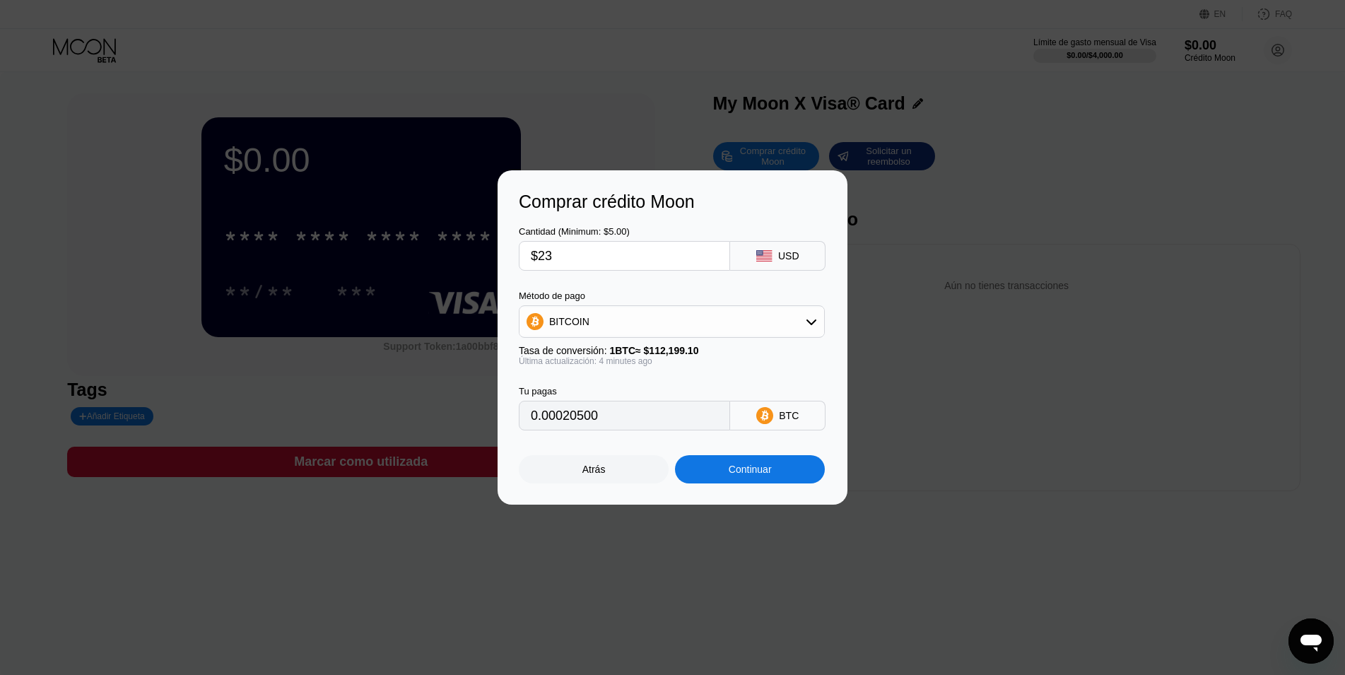
type input "0.00020511"
click at [200, 390] on div "Comprar crédito Moon Cantidad (Minimum: $5.00) $23 USD Método de pago BITCOIN T…" at bounding box center [672, 337] width 1345 height 334
click at [741, 473] on div "Continuar" at bounding box center [749, 469] width 43 height 11
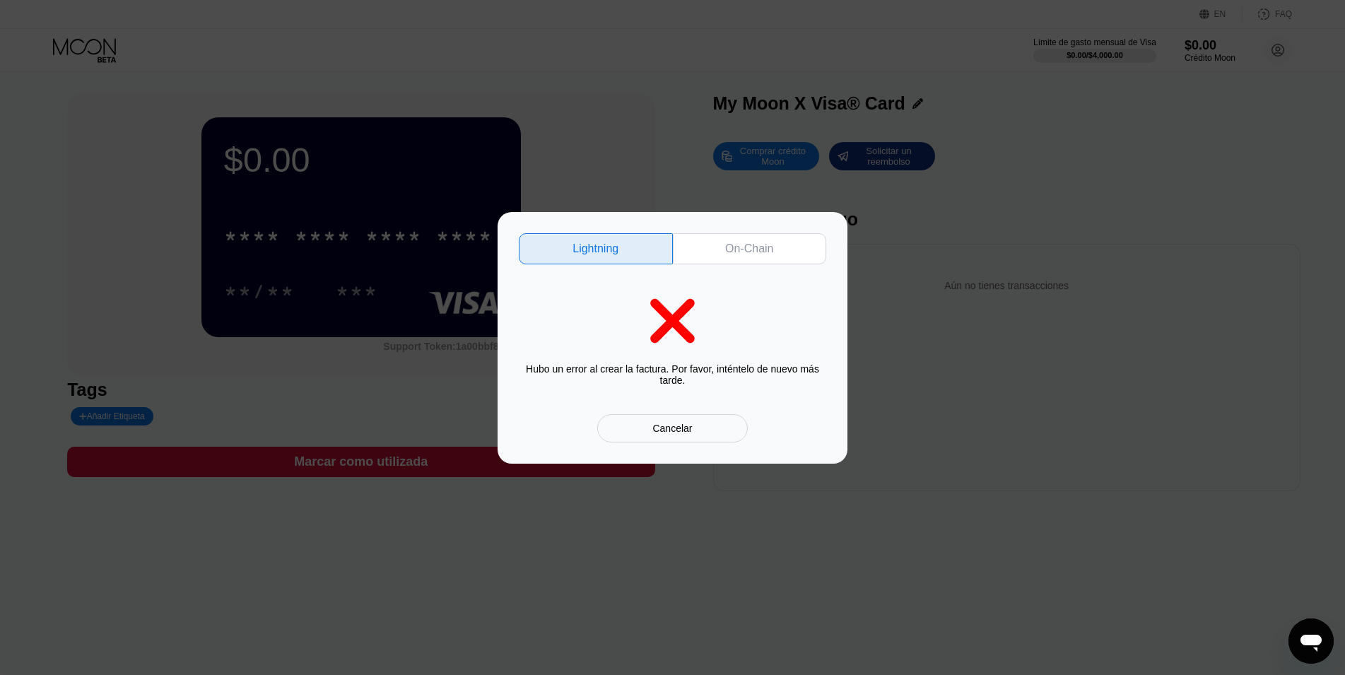
click at [680, 428] on div "Cancelar" at bounding box center [672, 428] width 40 height 13
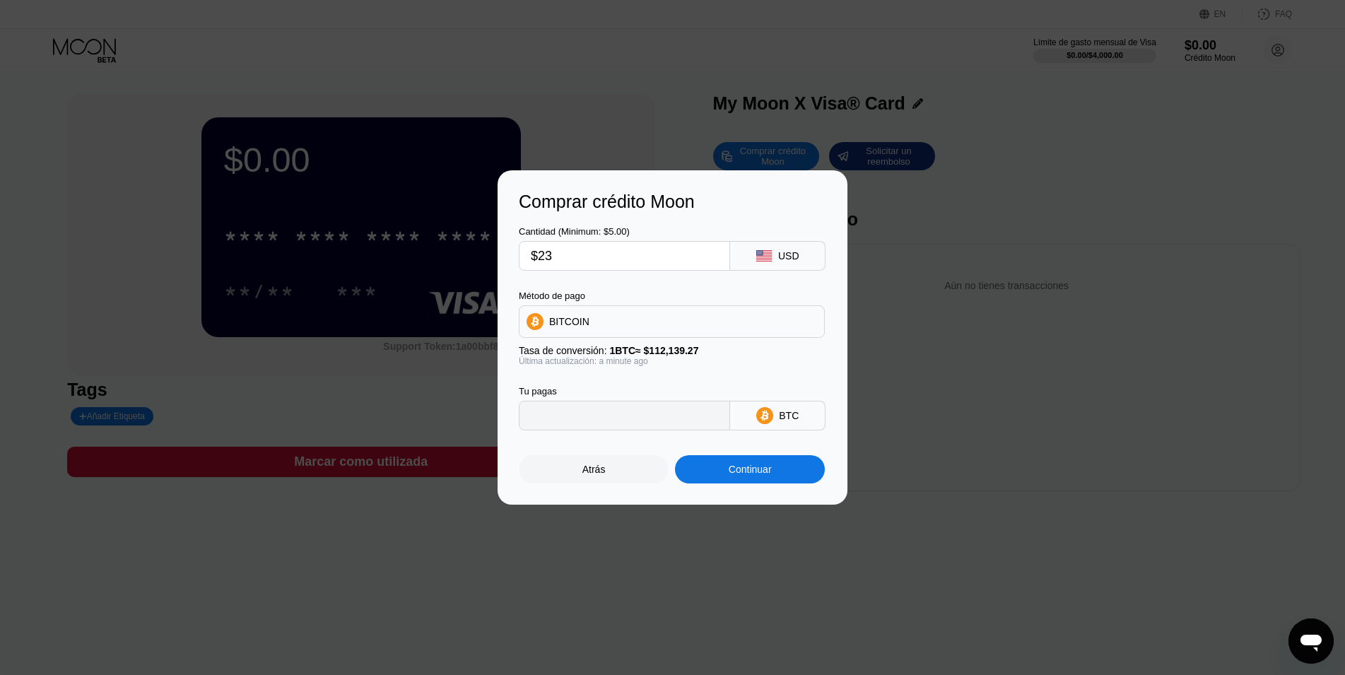
type input "0.00020511"
click at [733, 471] on div "Continuar" at bounding box center [749, 469] width 43 height 11
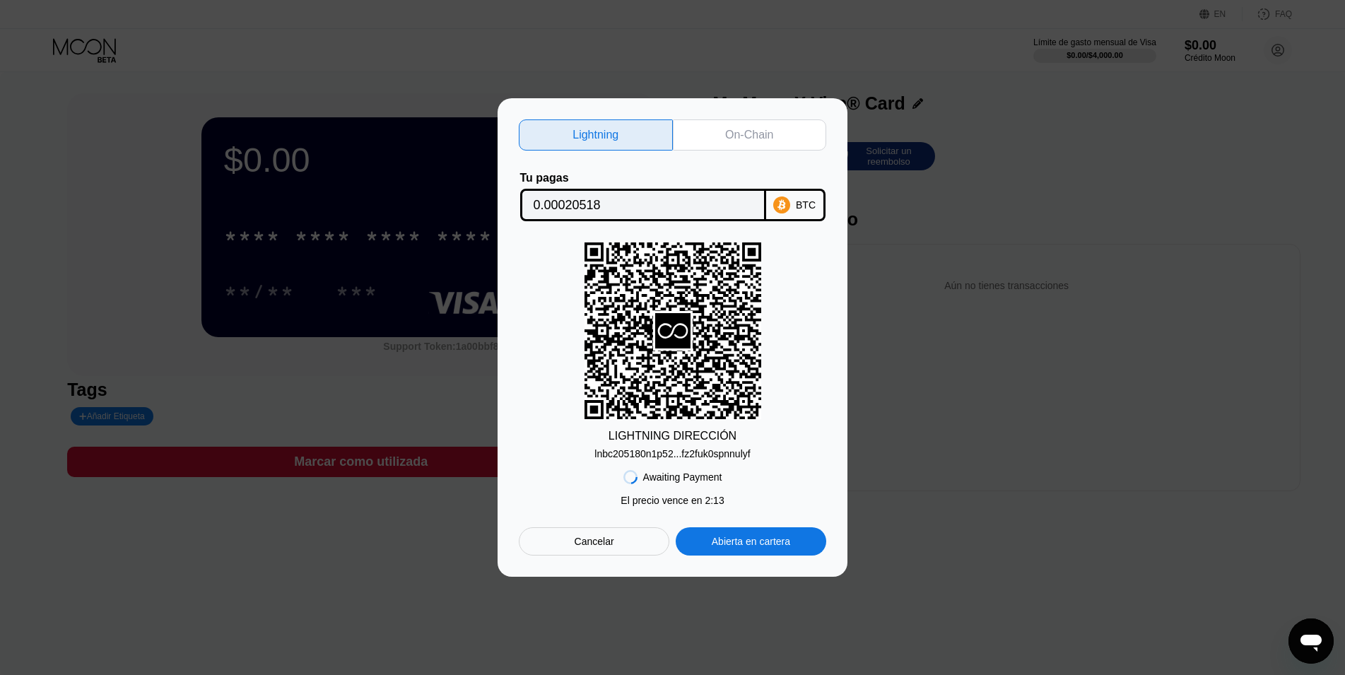
click at [627, 537] on div "Cancelar" at bounding box center [594, 541] width 151 height 28
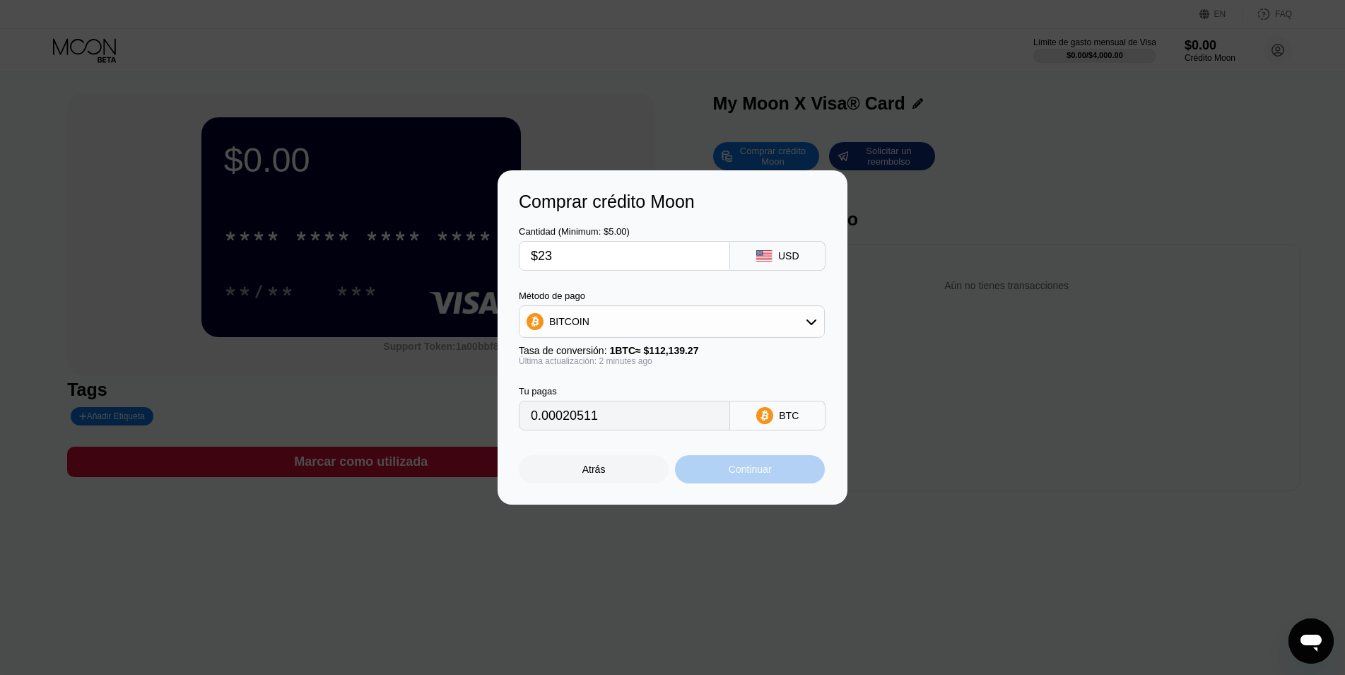
click at [736, 466] on div "Continuar" at bounding box center [750, 469] width 150 height 28
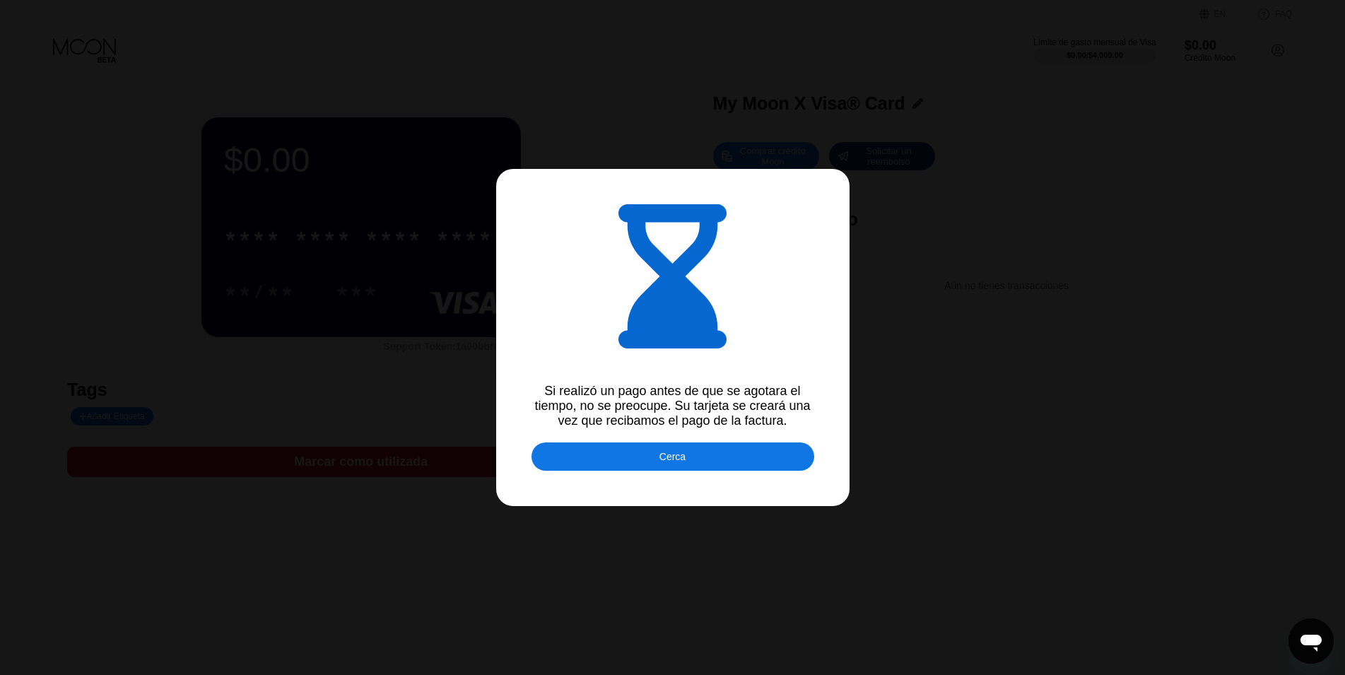
type input "0.00020546"
click at [657, 459] on div "Cerca" at bounding box center [672, 456] width 283 height 28
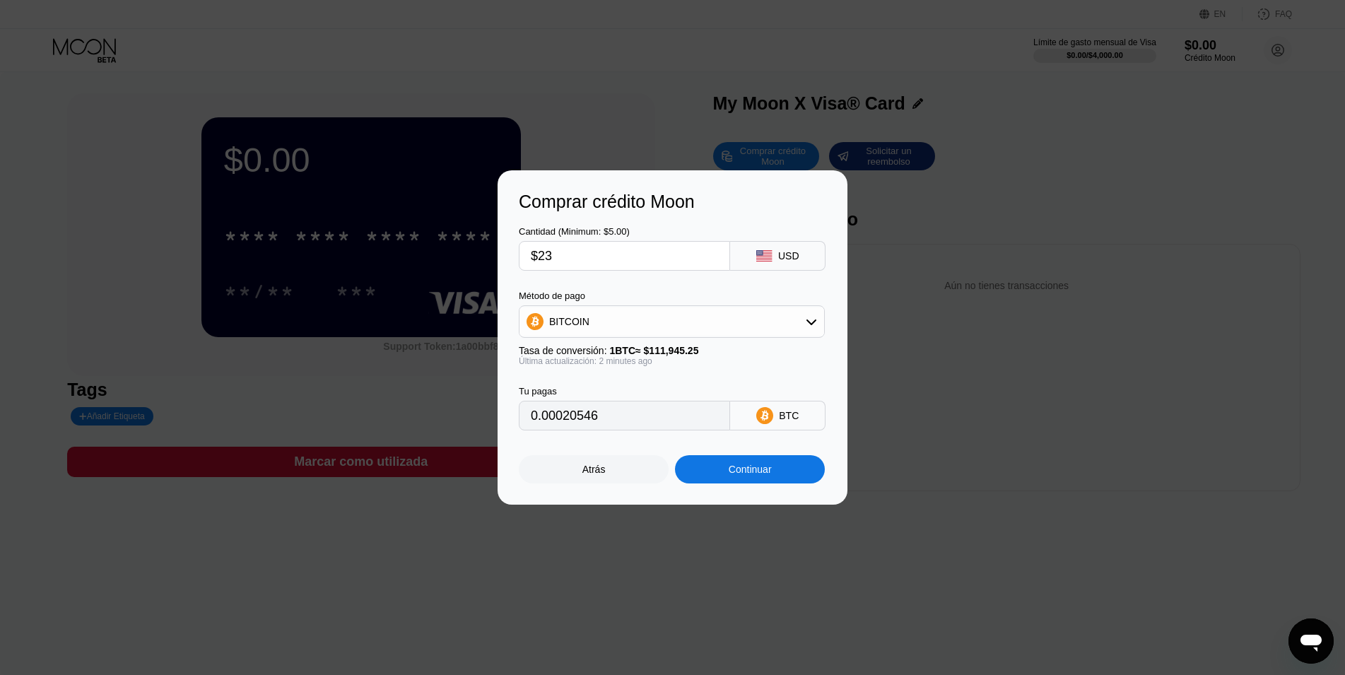
click at [771, 471] on div "Continuar" at bounding box center [749, 469] width 43 height 11
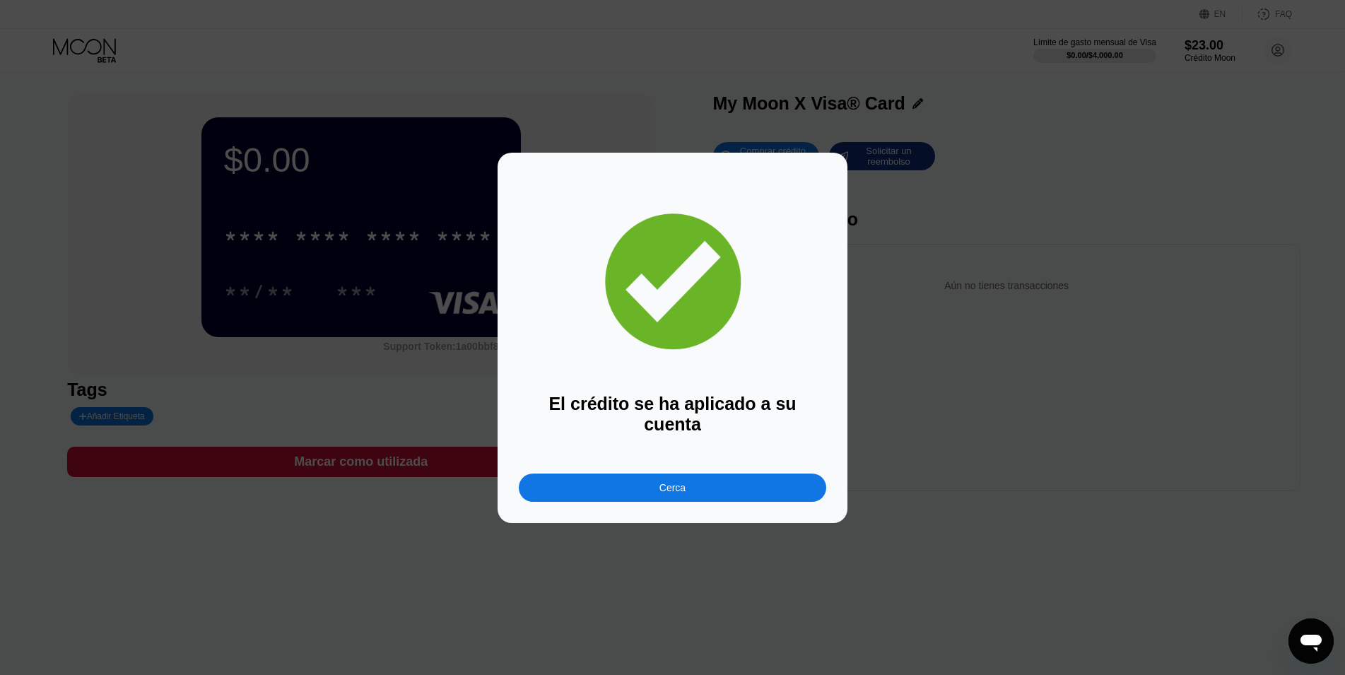
click at [663, 485] on div "Cerca" at bounding box center [672, 487] width 26 height 11
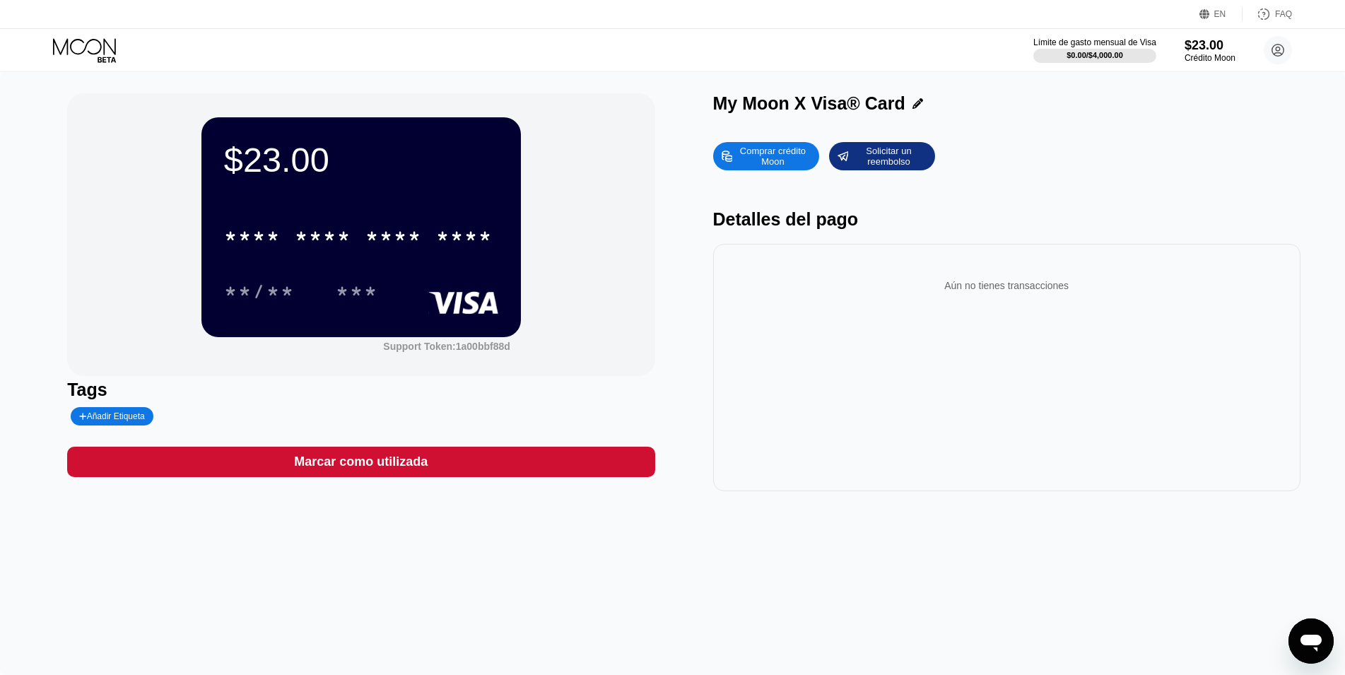
click at [329, 299] on div "***" at bounding box center [357, 290] width 64 height 35
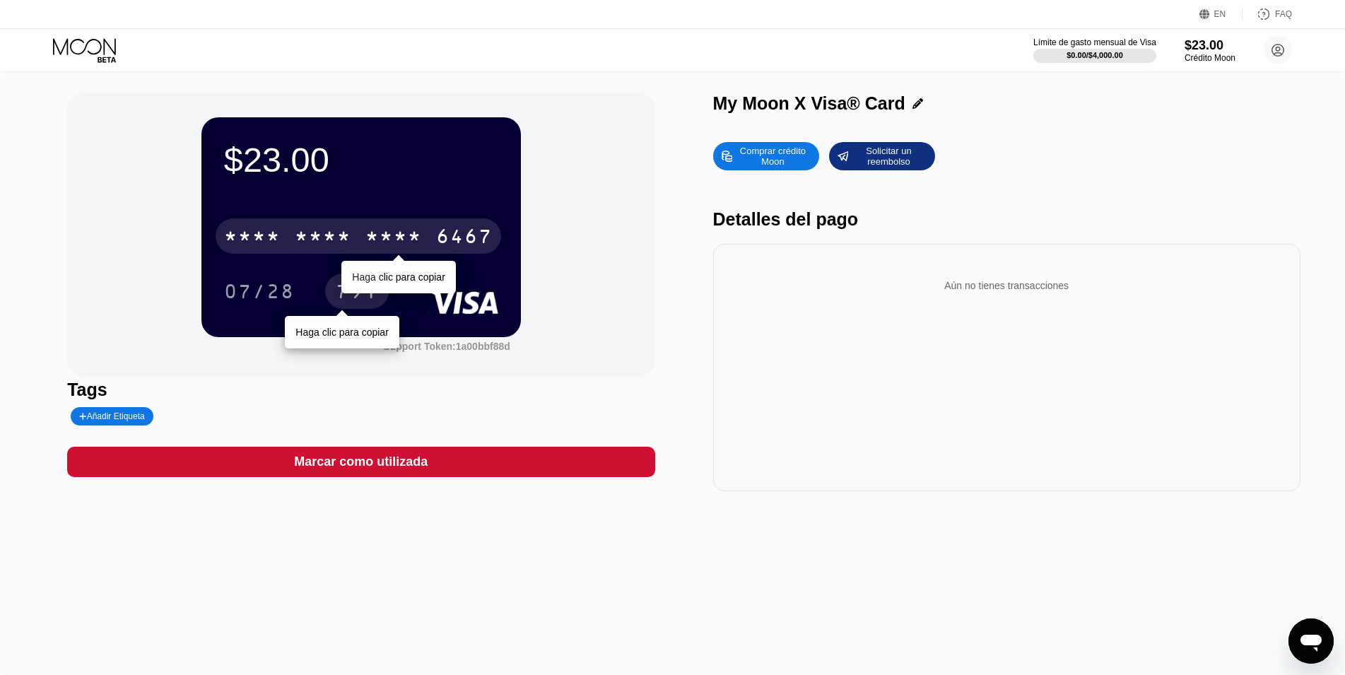
click at [448, 254] on div "* * * * * * * * * * * * 6467" at bounding box center [358, 235] width 285 height 35
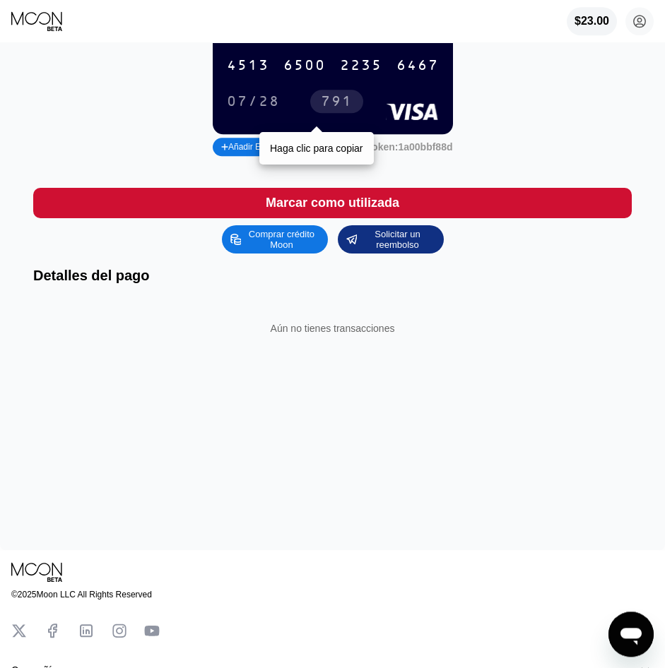
scroll to position [144, 0]
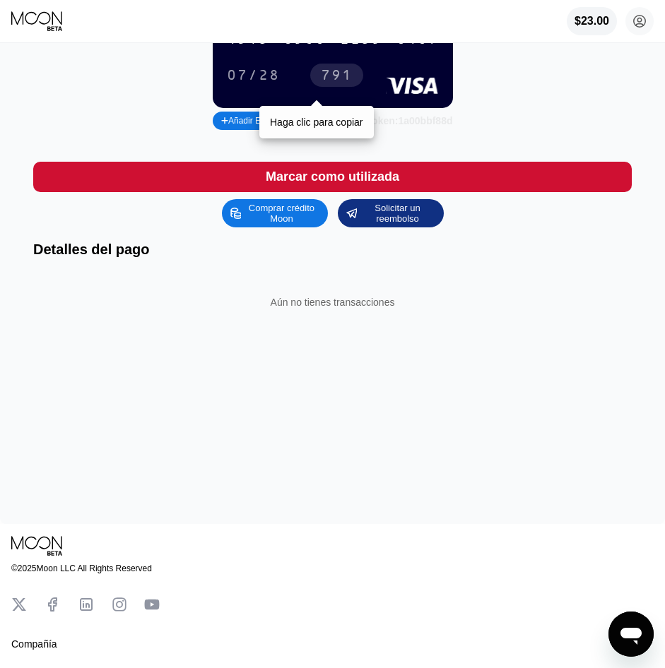
click at [413, 126] on div "Support Token: 1a00bbf88d" at bounding box center [389, 120] width 126 height 11
click at [516, 131] on div "$23.00 4513 6500 2235 6467 07/28 791 Haga clic para copiar Añadir Etiqueta Supp…" at bounding box center [332, 44] width 598 height 177
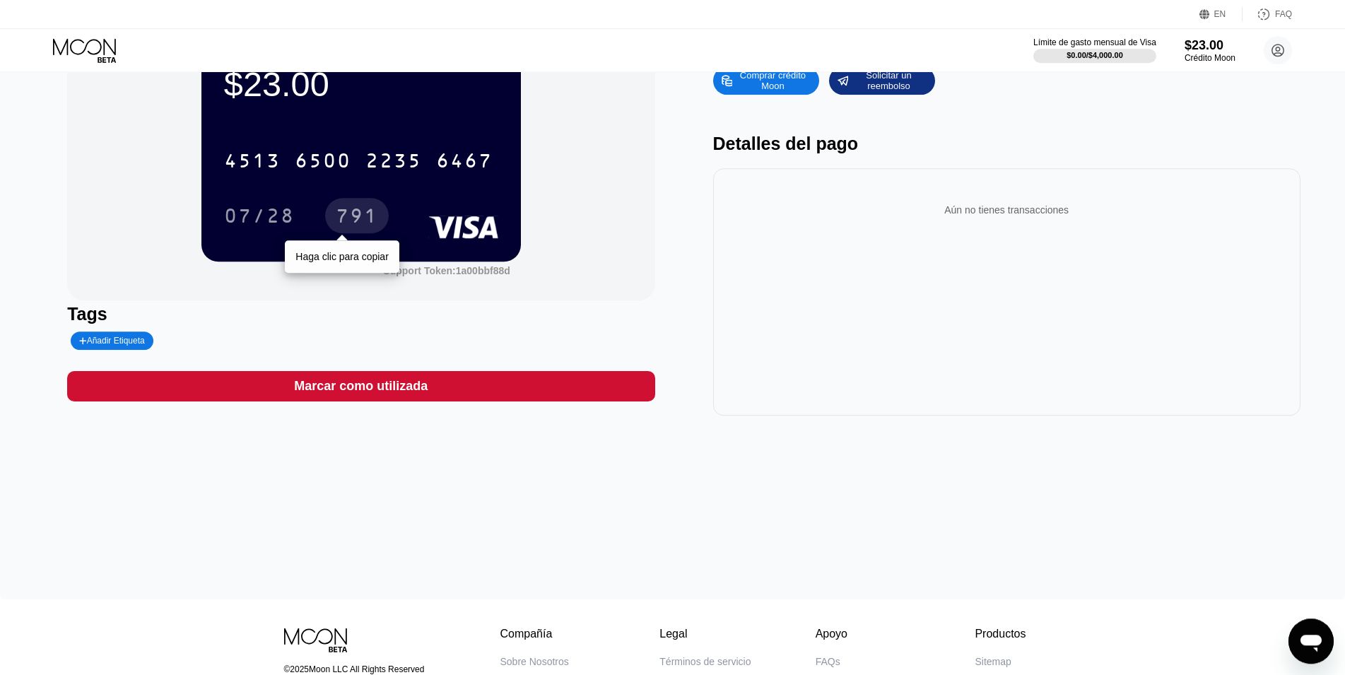
scroll to position [0, 0]
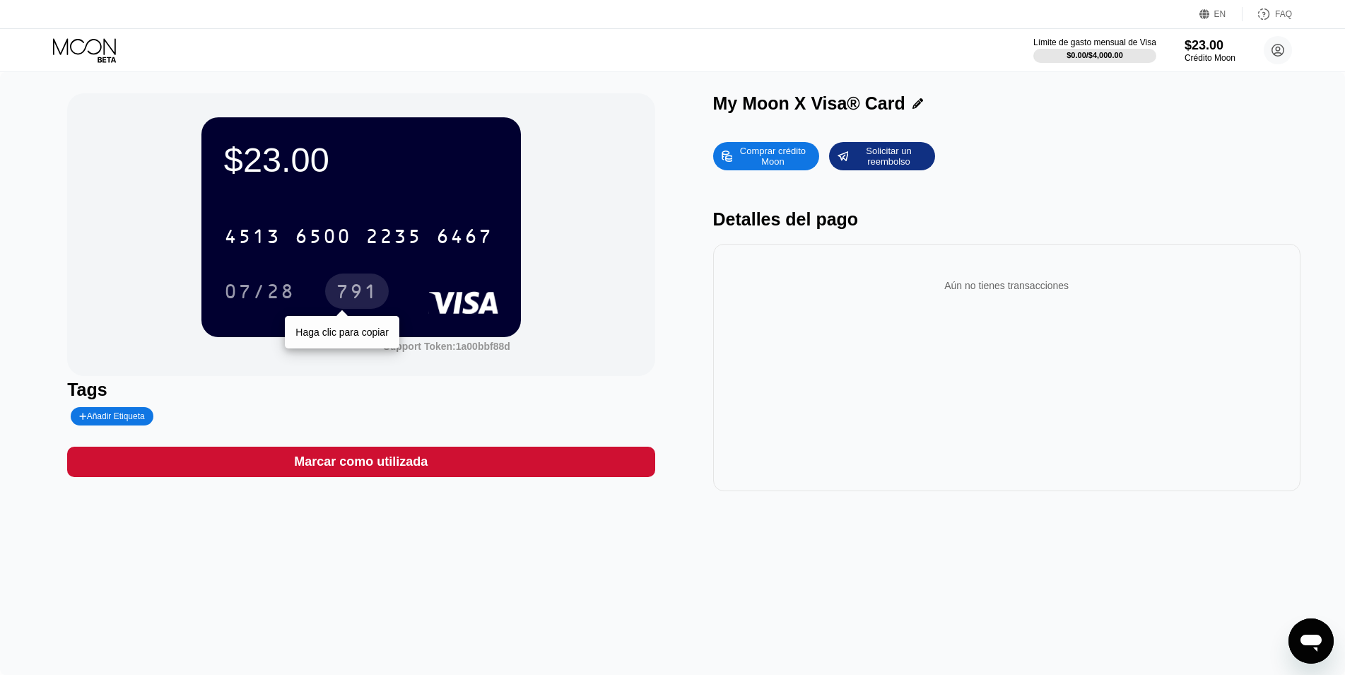
click at [1217, 20] on div "EN" at bounding box center [1220, 14] width 43 height 14
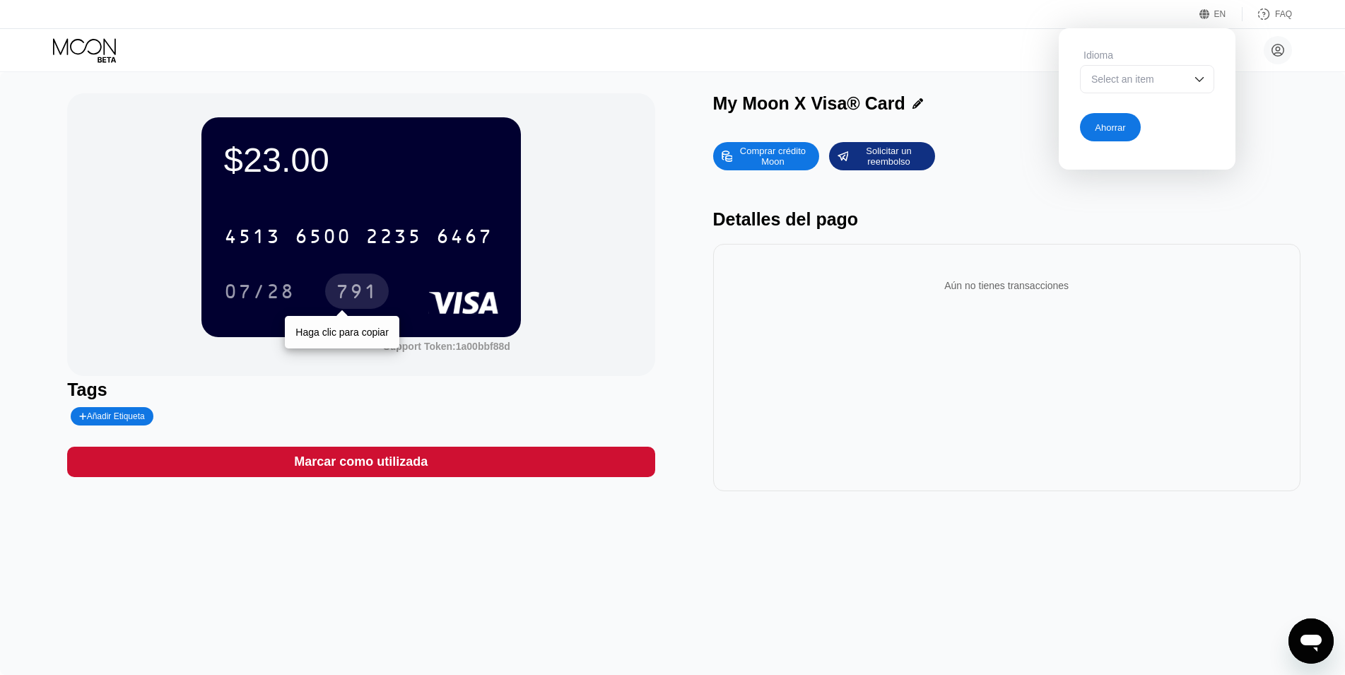
click at [1200, 76] on img at bounding box center [1199, 79] width 14 height 14
click at [1206, 73] on div "Select an item" at bounding box center [1147, 79] width 134 height 28
click at [1206, 78] on div "Select an item" at bounding box center [1147, 79] width 134 height 28
click at [1277, 46] on circle at bounding box center [1277, 50] width 28 height 28
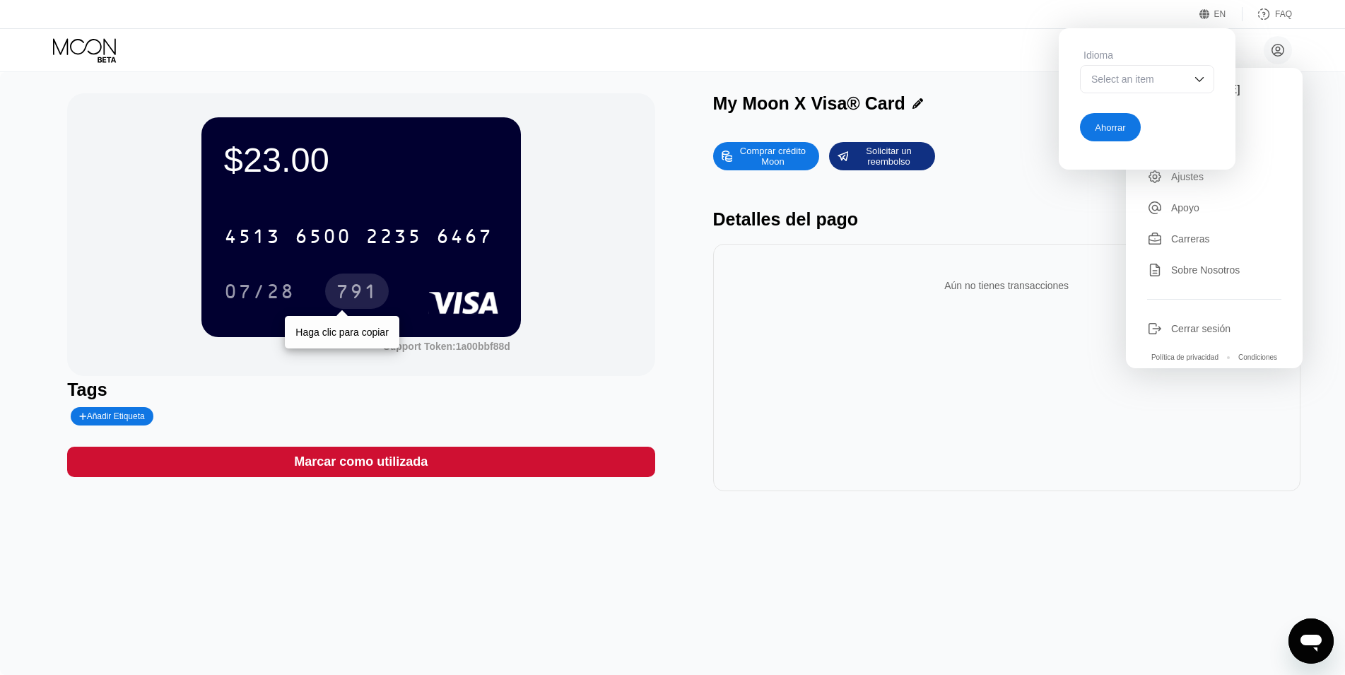
click at [1200, 66] on div "Idioma Select an item" at bounding box center [1147, 78] width 134 height 58
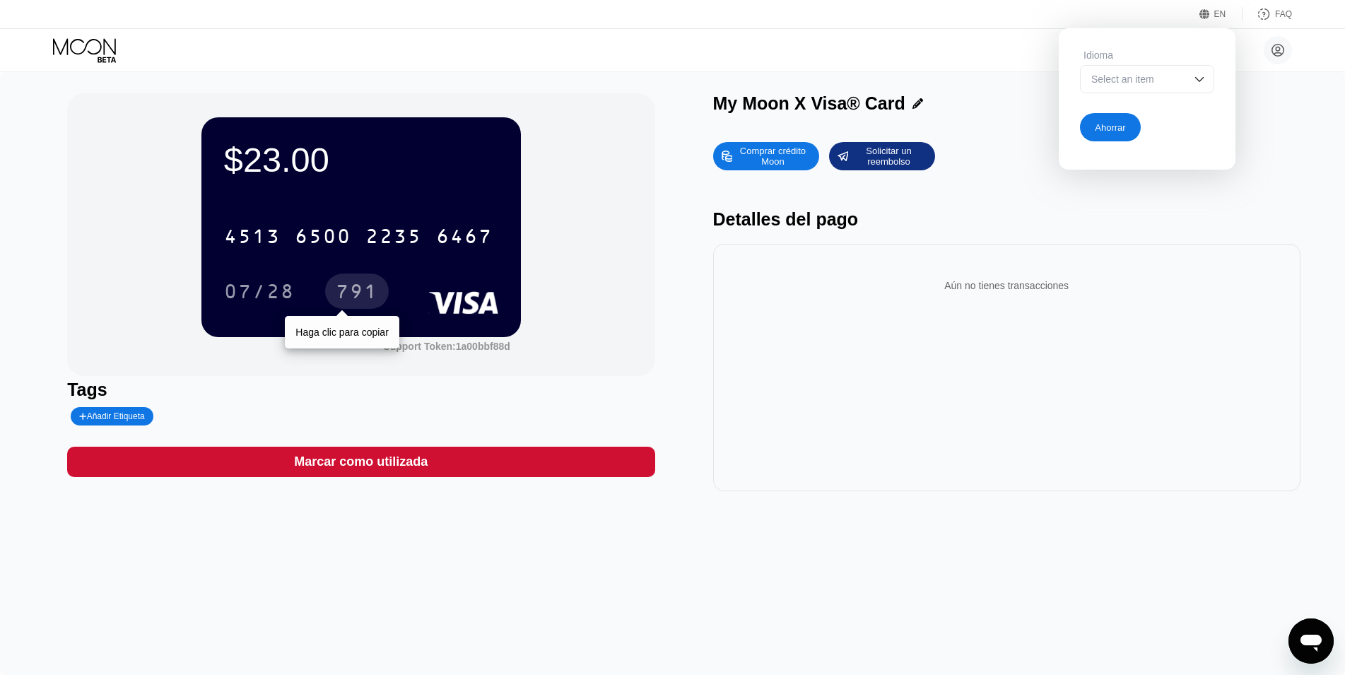
drag, startPoint x: 1029, startPoint y: 113, endPoint x: 1090, endPoint y: 123, distance: 62.3
click at [1050, 113] on div "My Moon X Visa® Card" at bounding box center [1006, 103] width 587 height 20
click at [1094, 123] on div "Ahorrar" at bounding box center [1110, 127] width 61 height 28
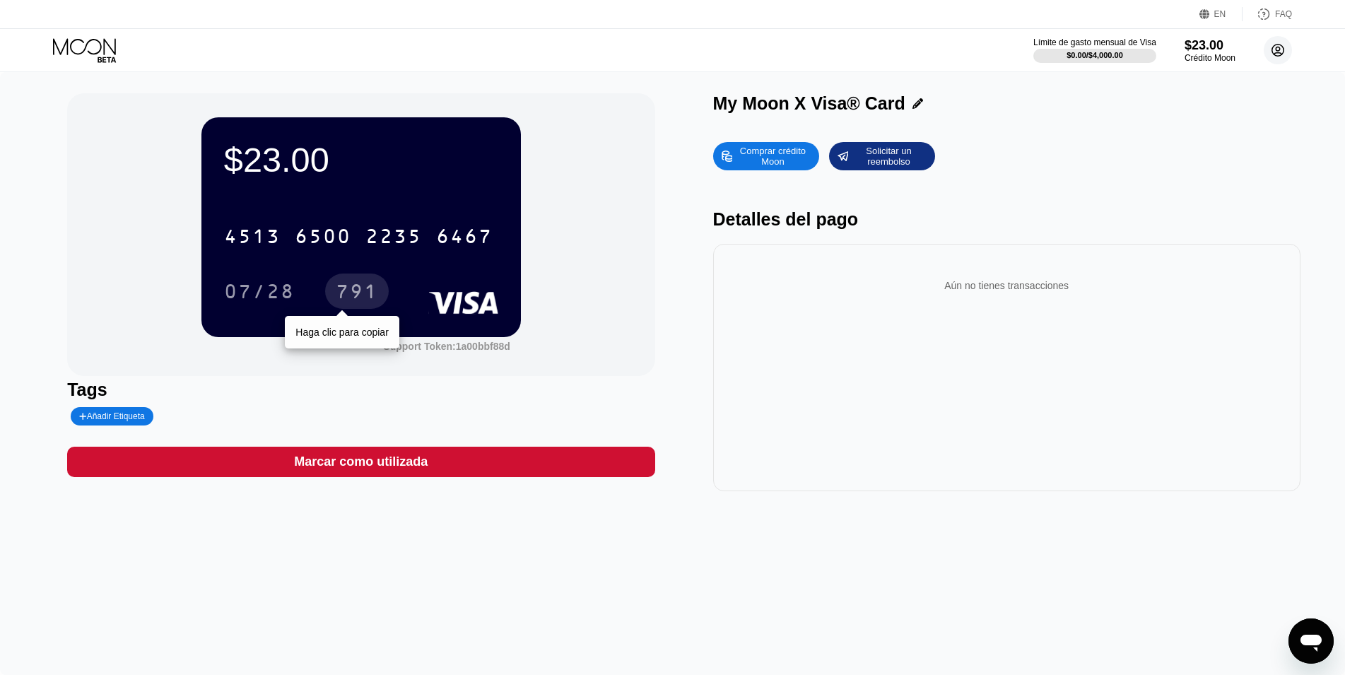
click at [1277, 56] on icon at bounding box center [1278, 51] width 12 height 12
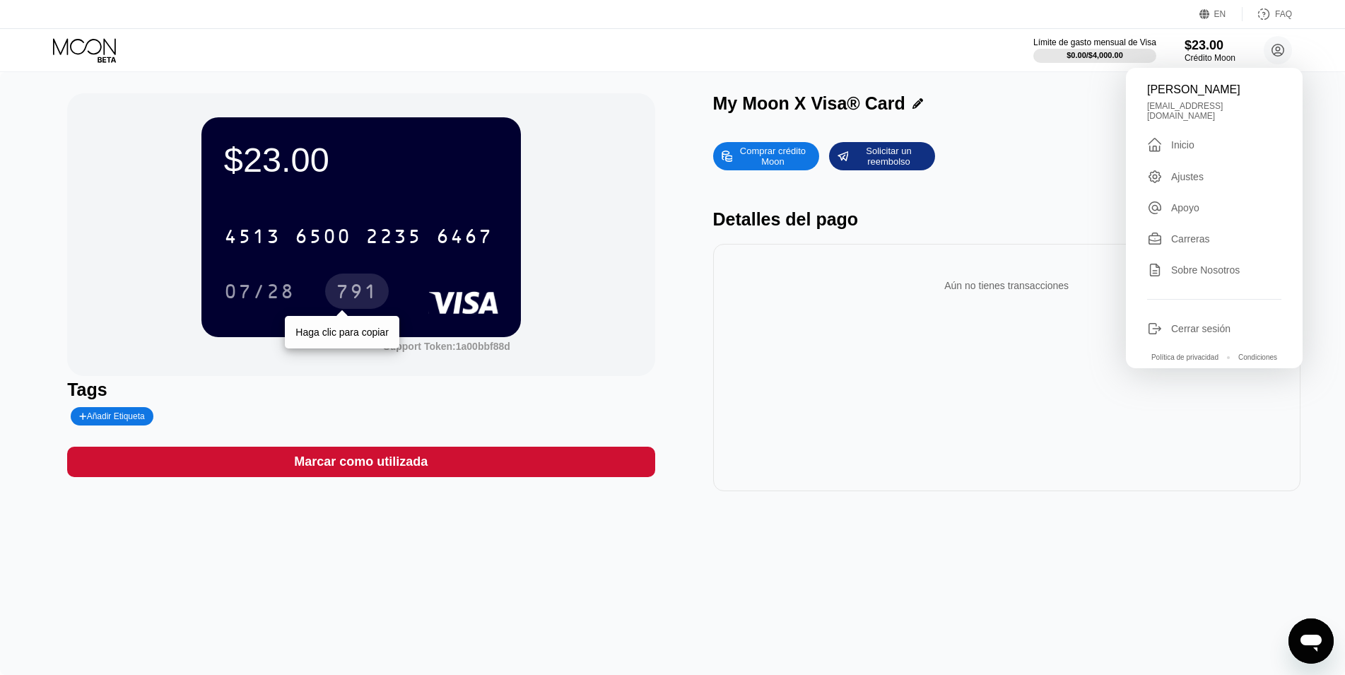
click at [1200, 264] on div "Sobre Nosotros" at bounding box center [1205, 269] width 69 height 11
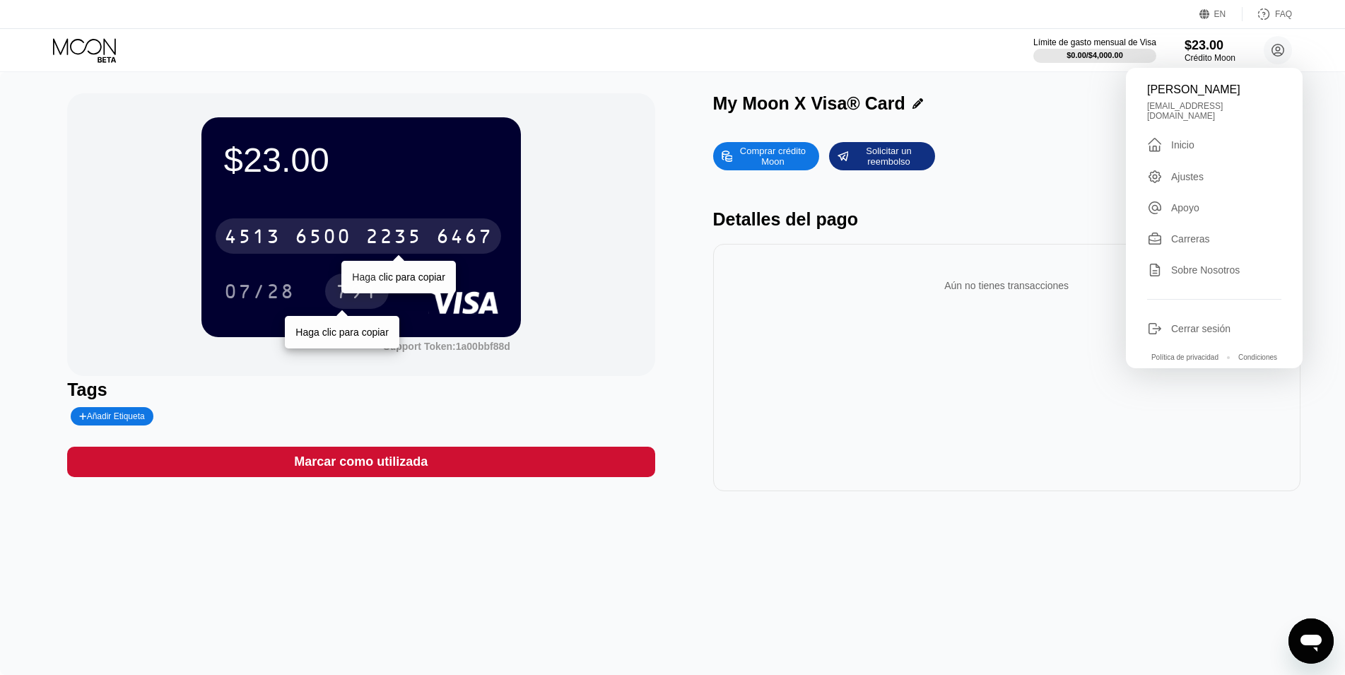
click at [380, 235] on div "2235" at bounding box center [393, 238] width 57 height 23
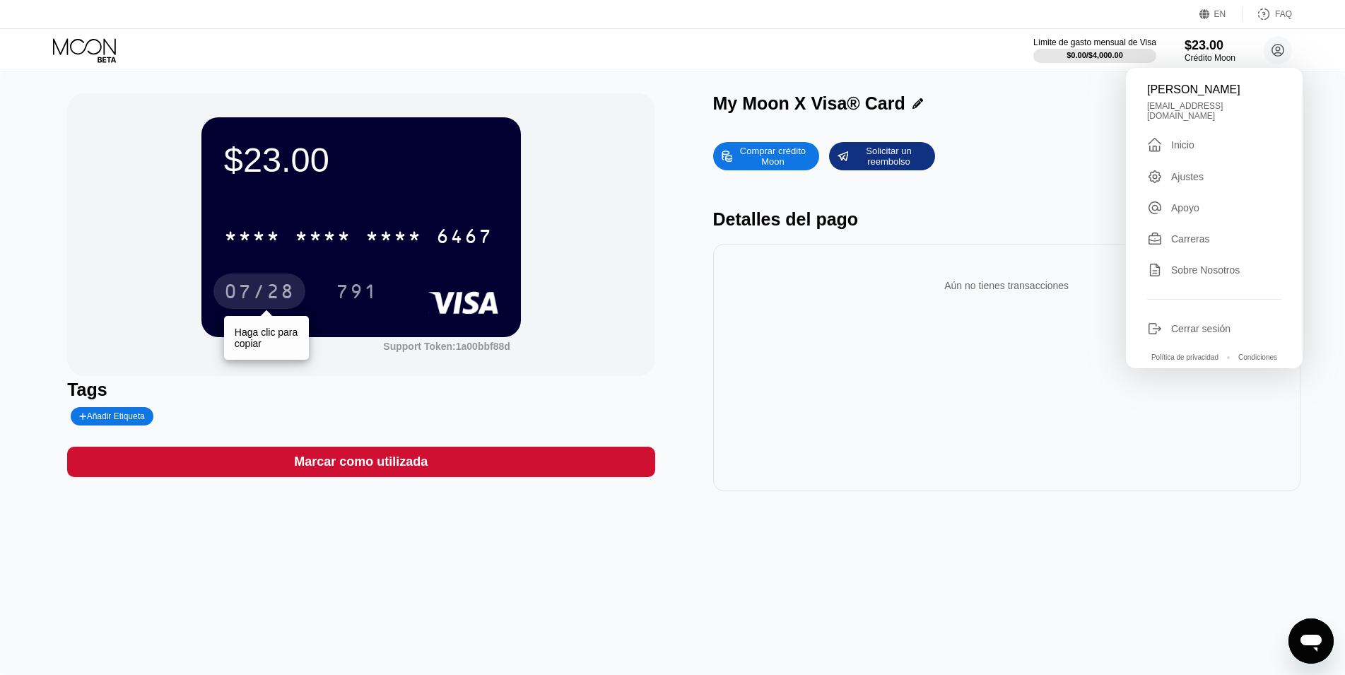
click at [285, 297] on div "07/28" at bounding box center [259, 293] width 71 height 23
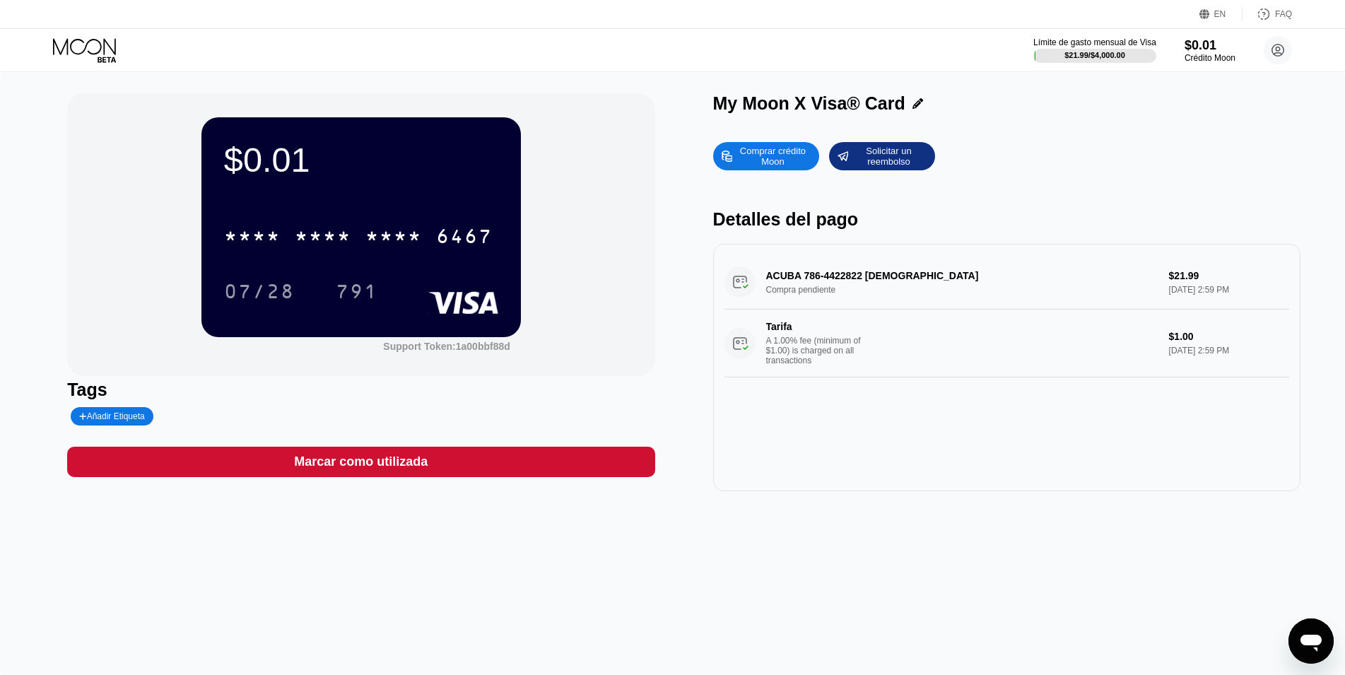
click at [923, 358] on div "Tarifa A 1.00% fee (minimum of $1.00) is charged on all transactions" at bounding box center [940, 343] width 433 height 45
click at [827, 283] on div "ACUBA 786-4422822 US Compra pendiente $21.99 [DATE] 2:59 PM Tarifa A 1.00% fee …" at bounding box center [1006, 316] width 565 height 122
click at [743, 288] on div "ACUBA 786-4422822 US Compra pendiente $21.99 [DATE] 2:59 PM Tarifa A 1.00% fee …" at bounding box center [1006, 316] width 565 height 122
click at [880, 285] on div "ACUBA 786-4422822 US Compra pendiente $21.99 [DATE] 2:59 PM Tarifa A 1.00% fee …" at bounding box center [1006, 316] width 565 height 122
click at [819, 365] on div "A 1.00% fee (minimum of $1.00) is charged on all transactions" at bounding box center [819, 351] width 106 height 30
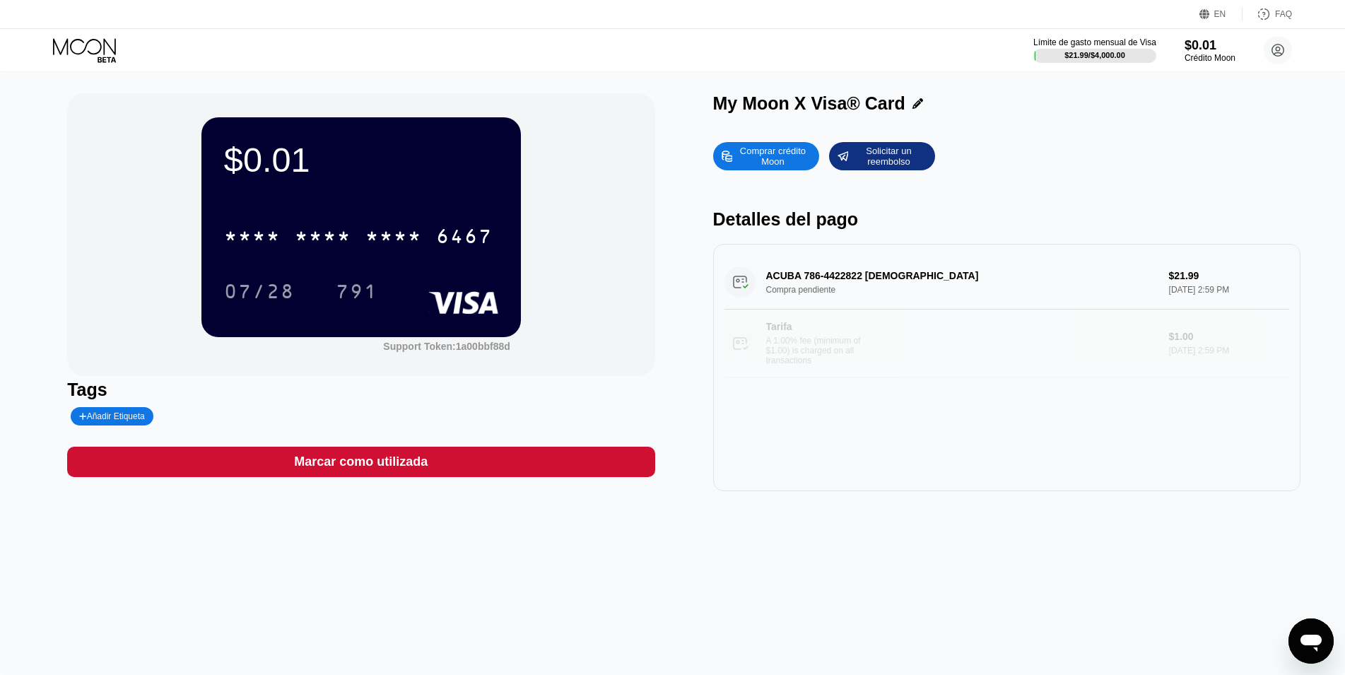
click at [819, 365] on div "A 1.00% fee (minimum of $1.00) is charged on all transactions" at bounding box center [819, 351] width 106 height 30
click at [742, 353] on circle at bounding box center [739, 343] width 31 height 31
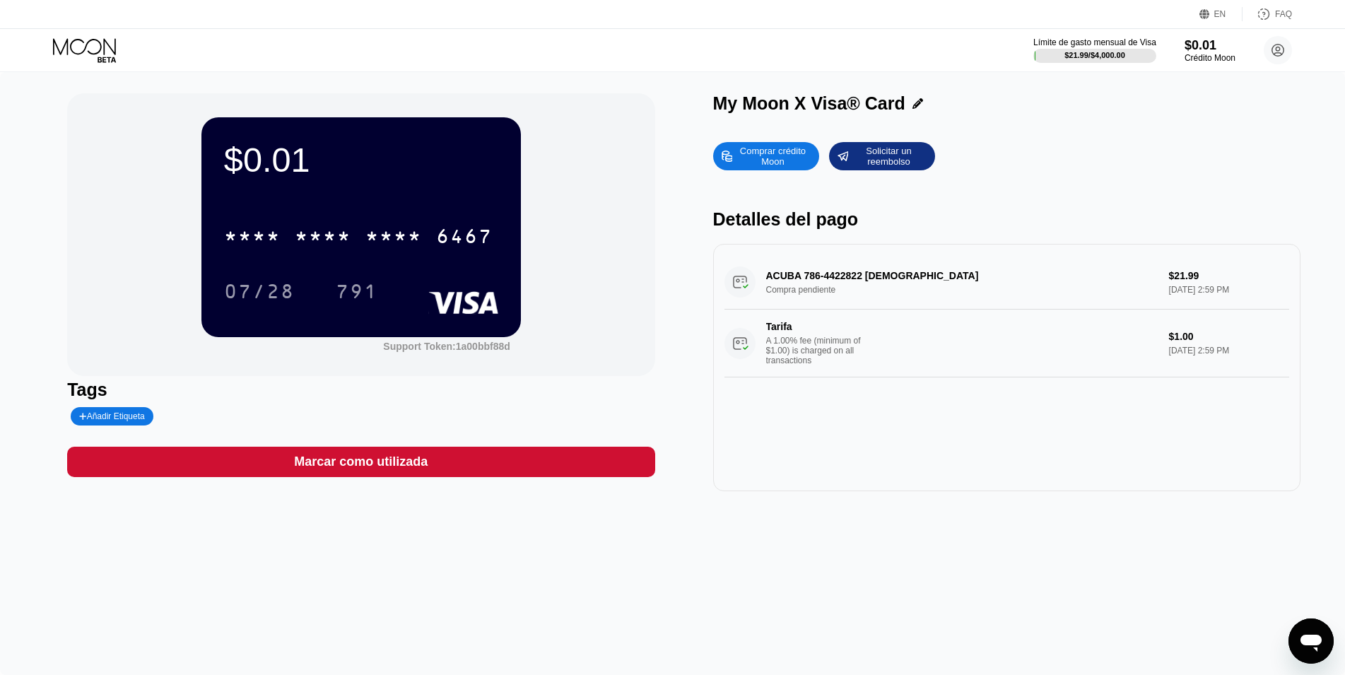
click at [878, 364] on div "Tarifa A 1.00% fee (minimum of $1.00) is charged on all transactions" at bounding box center [940, 343] width 433 height 45
click at [875, 364] on div "Tarifa A 1.00% fee (minimum of $1.00) is charged on all transactions" at bounding box center [940, 343] width 433 height 45
click at [763, 358] on div "Tarifa A 1.00% fee (minimum of $1.00) is charged on all transactions" at bounding box center [940, 343] width 433 height 45
click at [744, 353] on circle at bounding box center [739, 343] width 31 height 31
click at [743, 353] on circle at bounding box center [739, 343] width 31 height 31
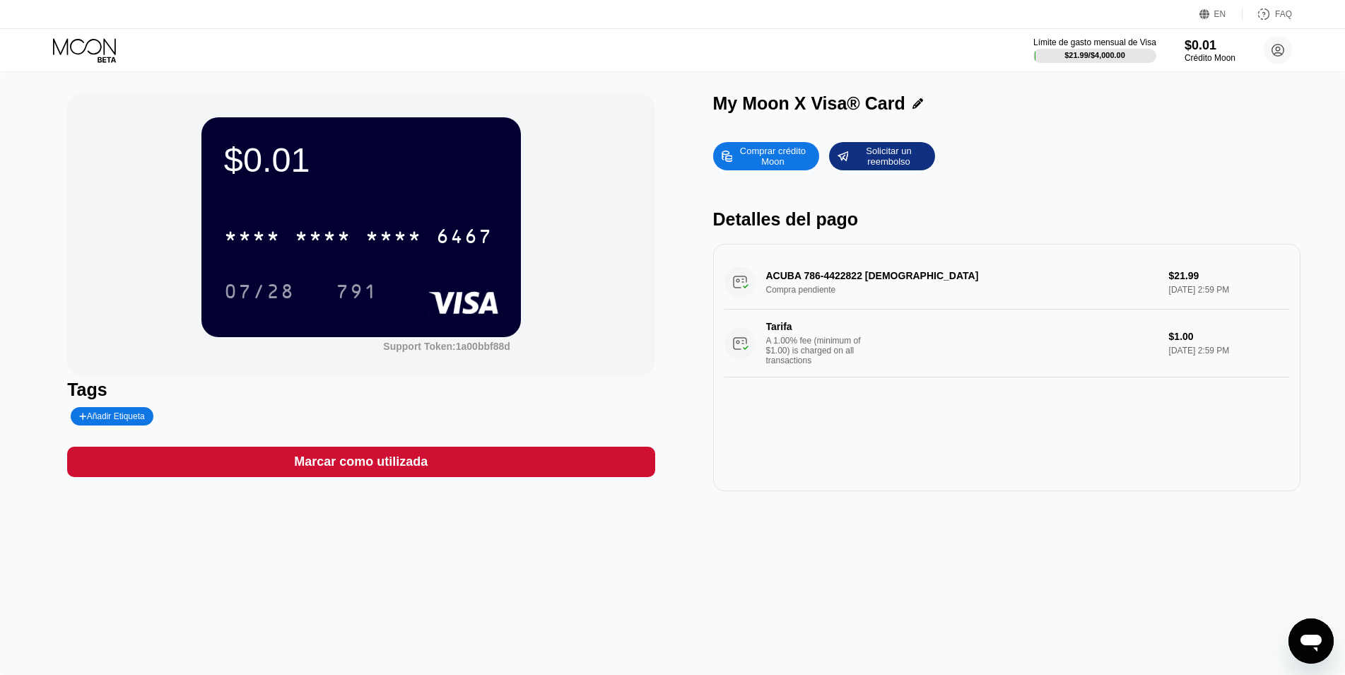
click at [743, 353] on circle at bounding box center [739, 343] width 31 height 31
click at [808, 238] on div "Comprar crédito Moon Solicitar un reembolso Detalles del pago ACUBA 786-4422822…" at bounding box center [1006, 313] width 587 height 356
click at [842, 226] on div "Detalles del pago" at bounding box center [1006, 219] width 587 height 20
click at [1083, 51] on div "$21.99 / $4,000.00" at bounding box center [1093, 55] width 61 height 8
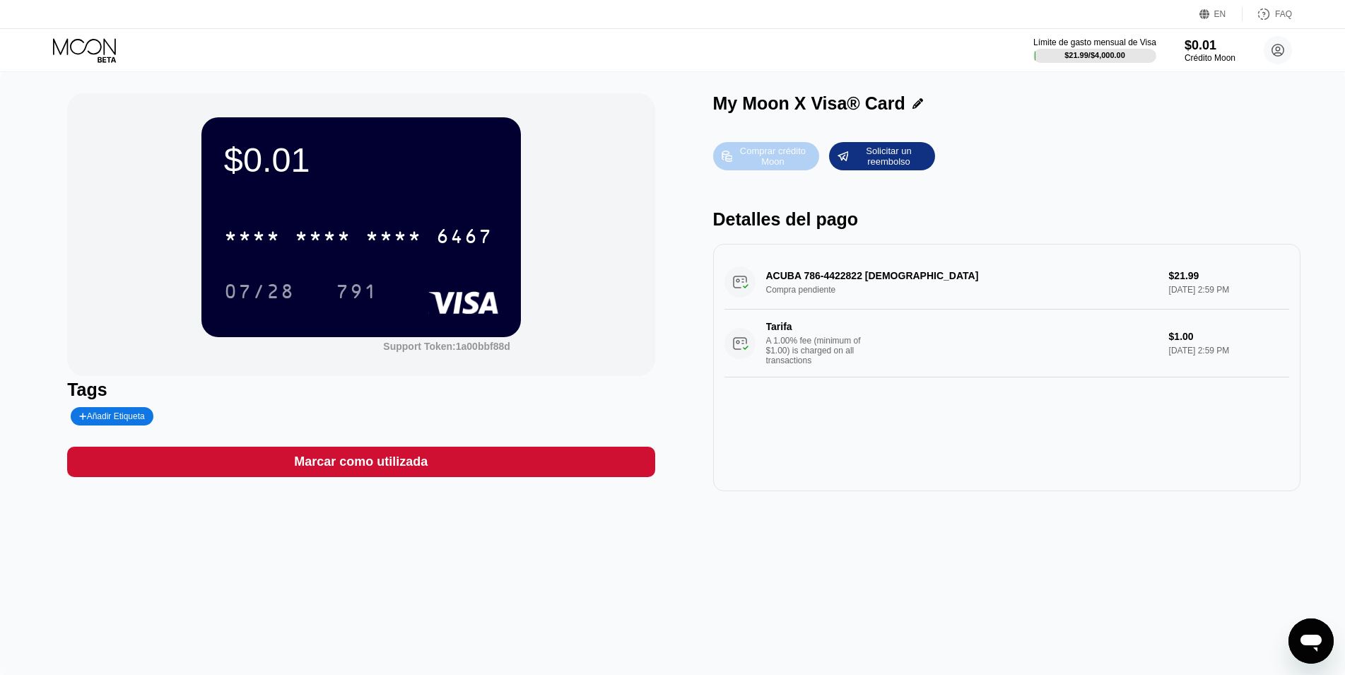
click at [802, 161] on div "Comprar crédito Moon" at bounding box center [772, 156] width 78 height 23
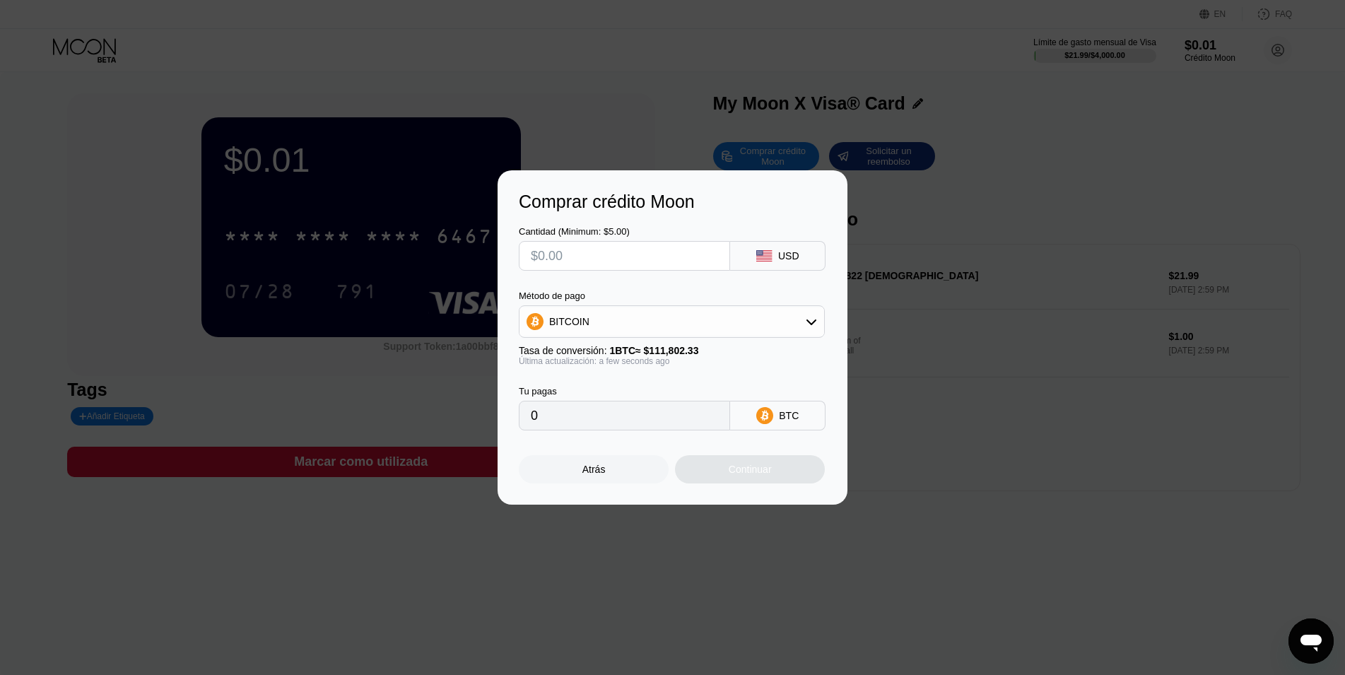
click at [981, 175] on div "Comprar crédito Moon Cantidad (Minimum: $5.00) USD Método de pago BITCOIN Tasa …" at bounding box center [672, 337] width 1345 height 334
click at [630, 476] on div "Atrás" at bounding box center [594, 469] width 150 height 28
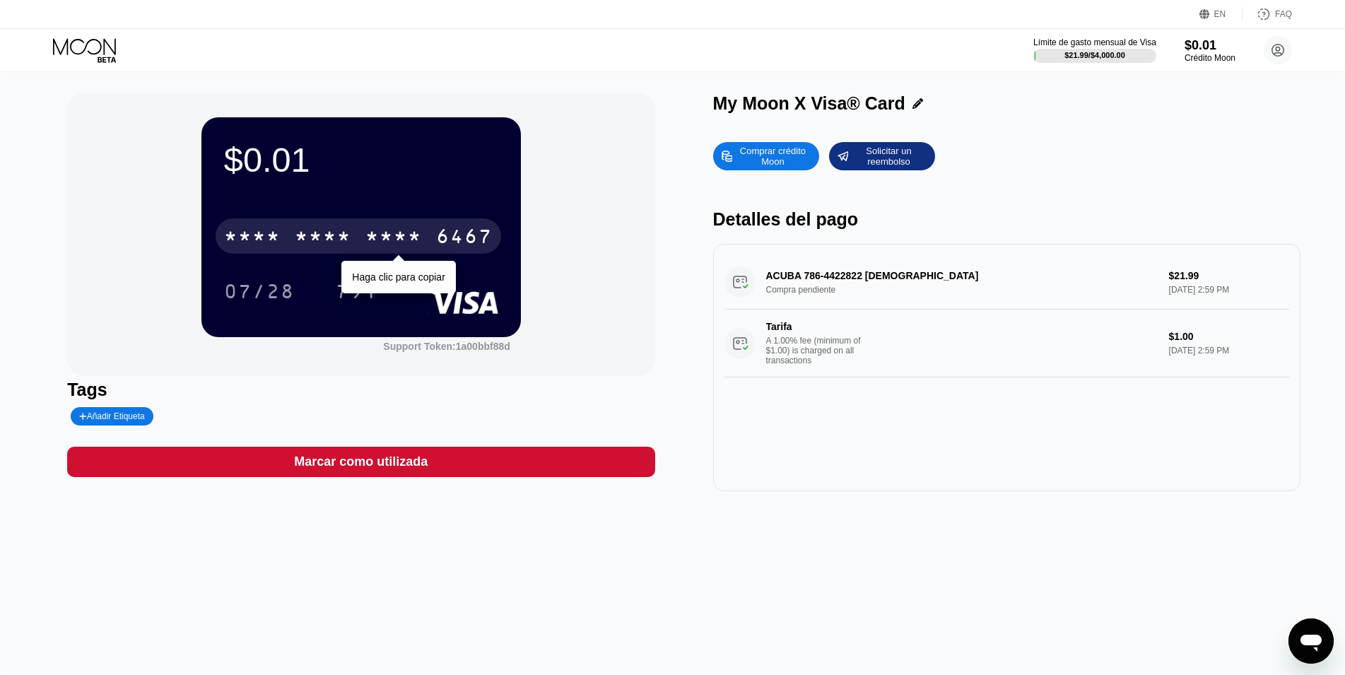
click at [401, 236] on div "* * * *" at bounding box center [393, 238] width 57 height 23
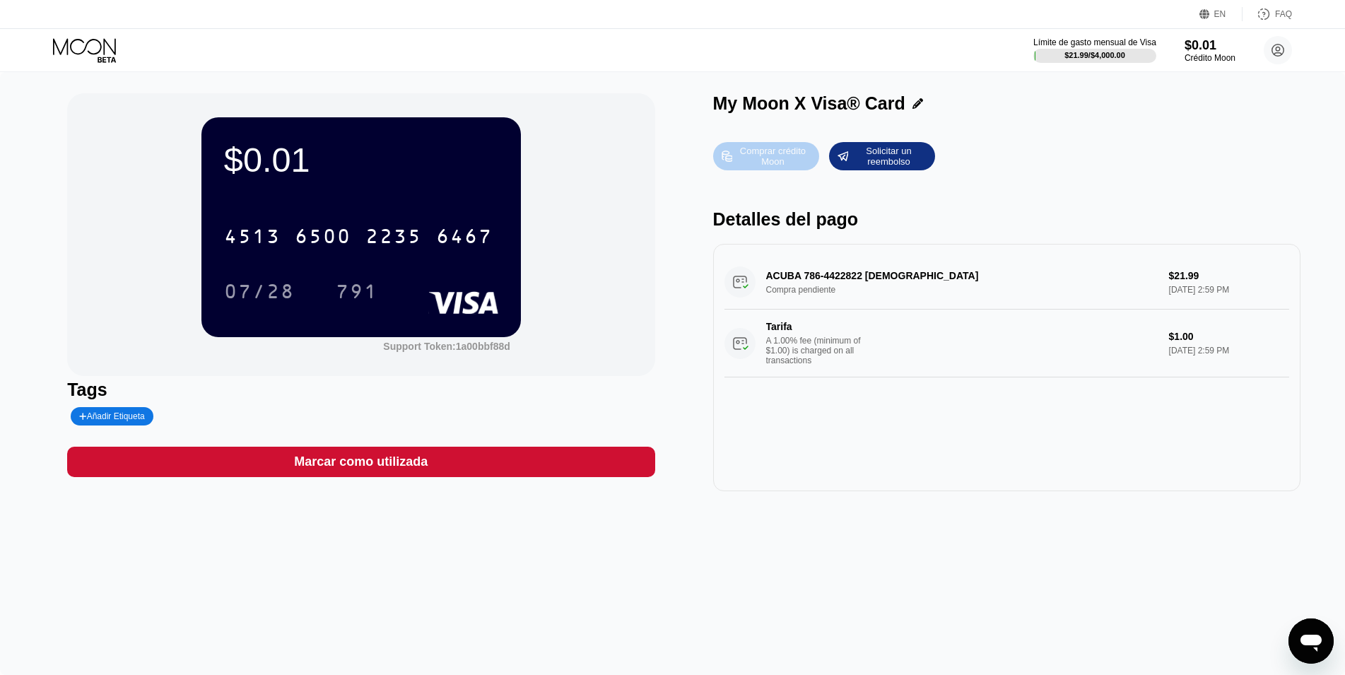
click at [773, 167] on div "Comprar crédito Moon" at bounding box center [772, 156] width 78 height 23
type input "0"
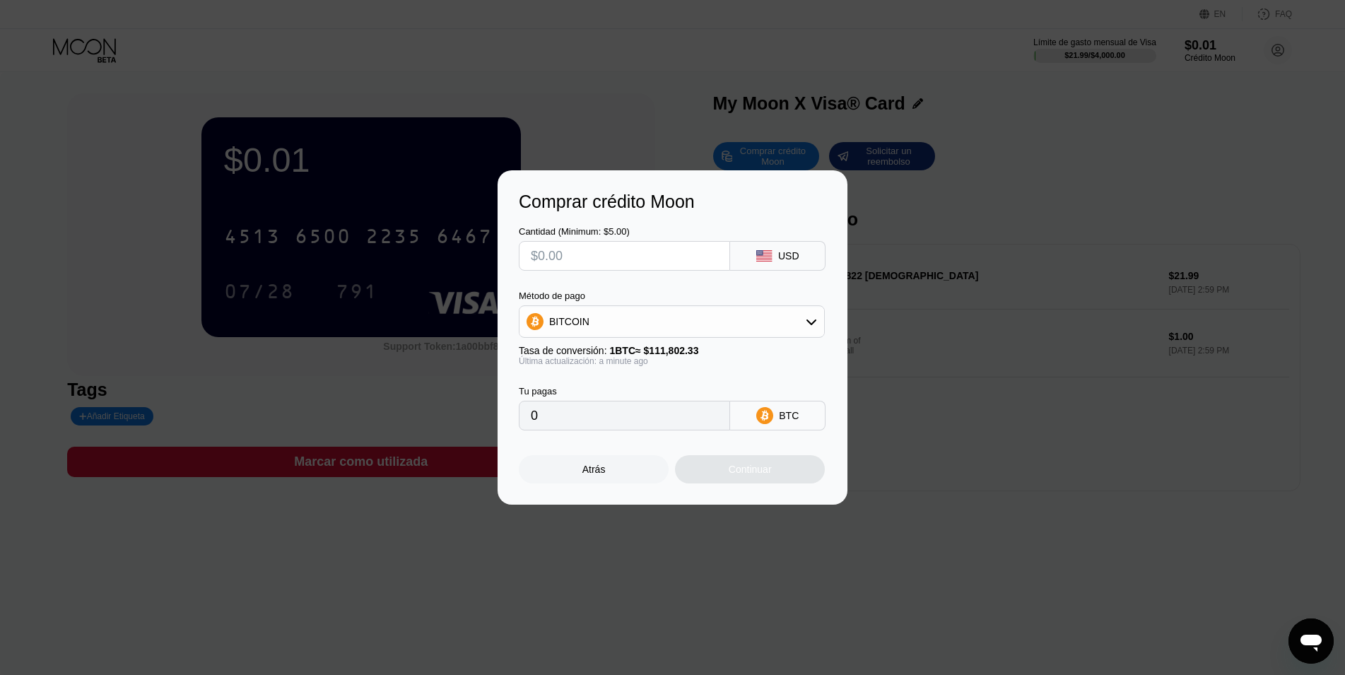
click at [631, 249] on input "text" at bounding box center [624, 256] width 187 height 28
type input "$50"
type input "0.00044722"
type input "$50"
click at [761, 481] on div "Continuar" at bounding box center [750, 469] width 150 height 28
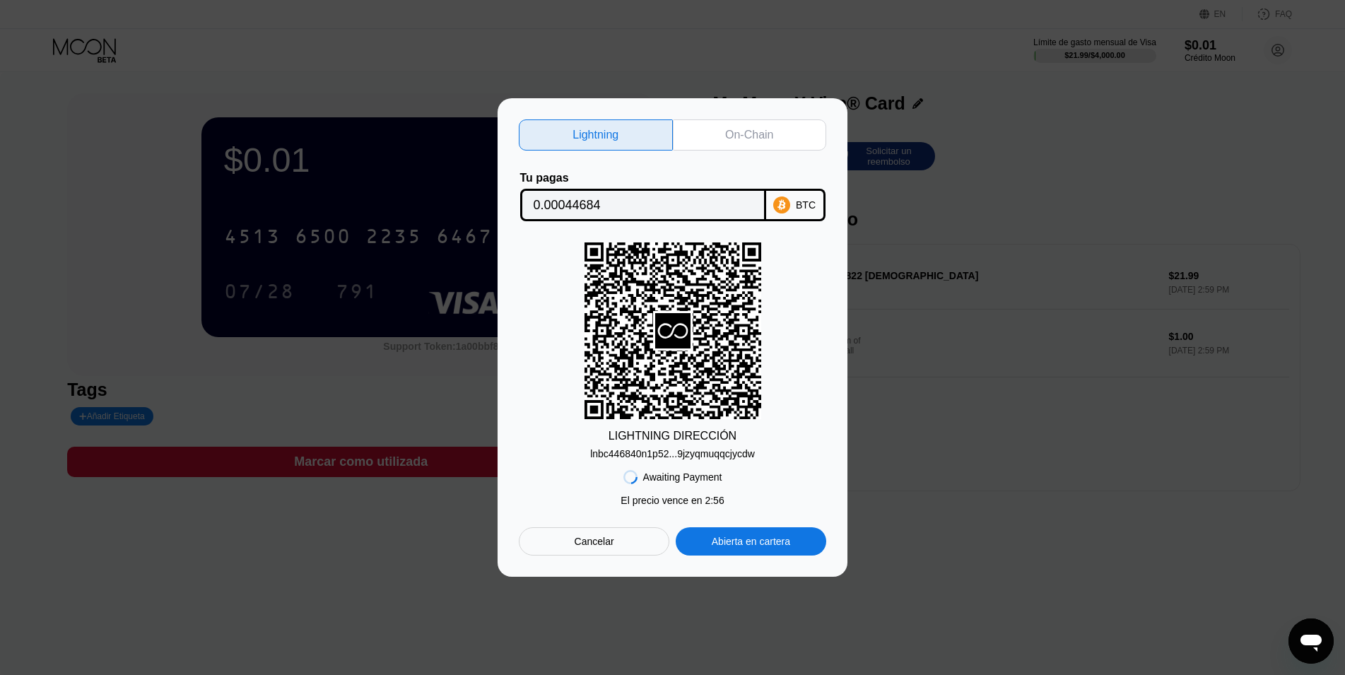
click at [617, 545] on div "Cancelar" at bounding box center [594, 541] width 151 height 28
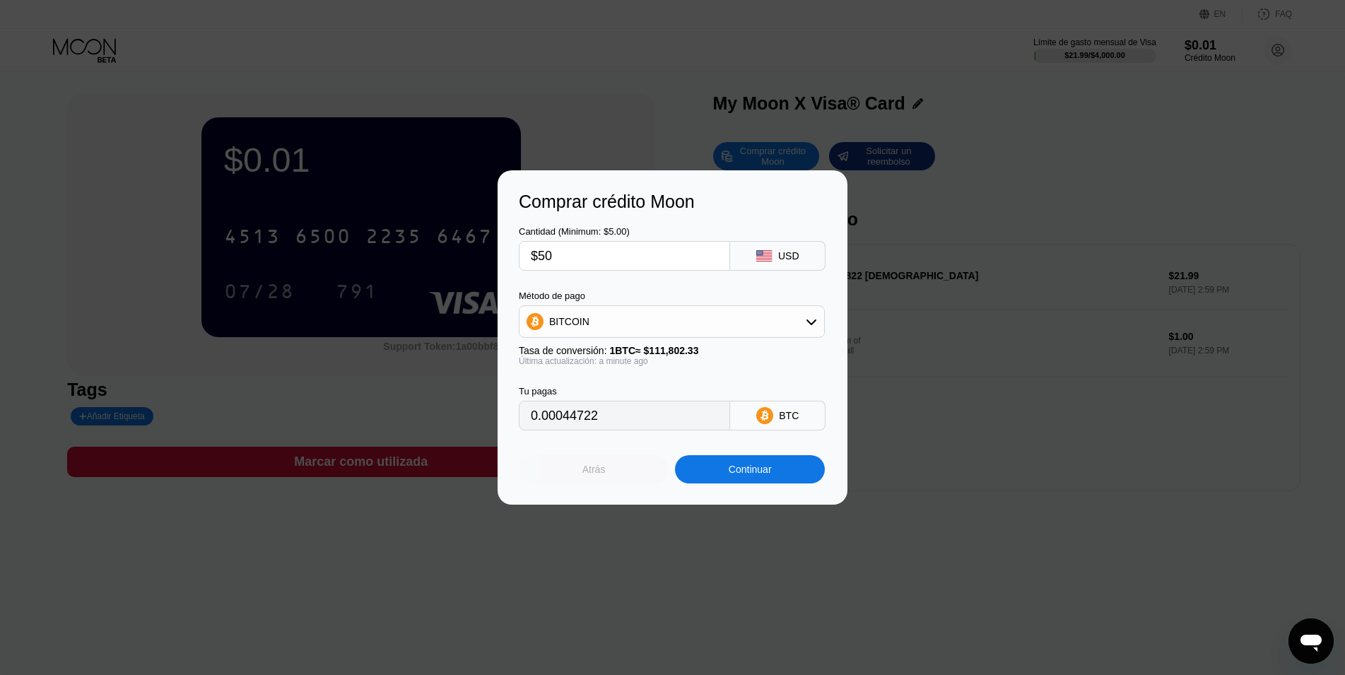
click at [602, 483] on div "Atrás" at bounding box center [594, 469] width 150 height 28
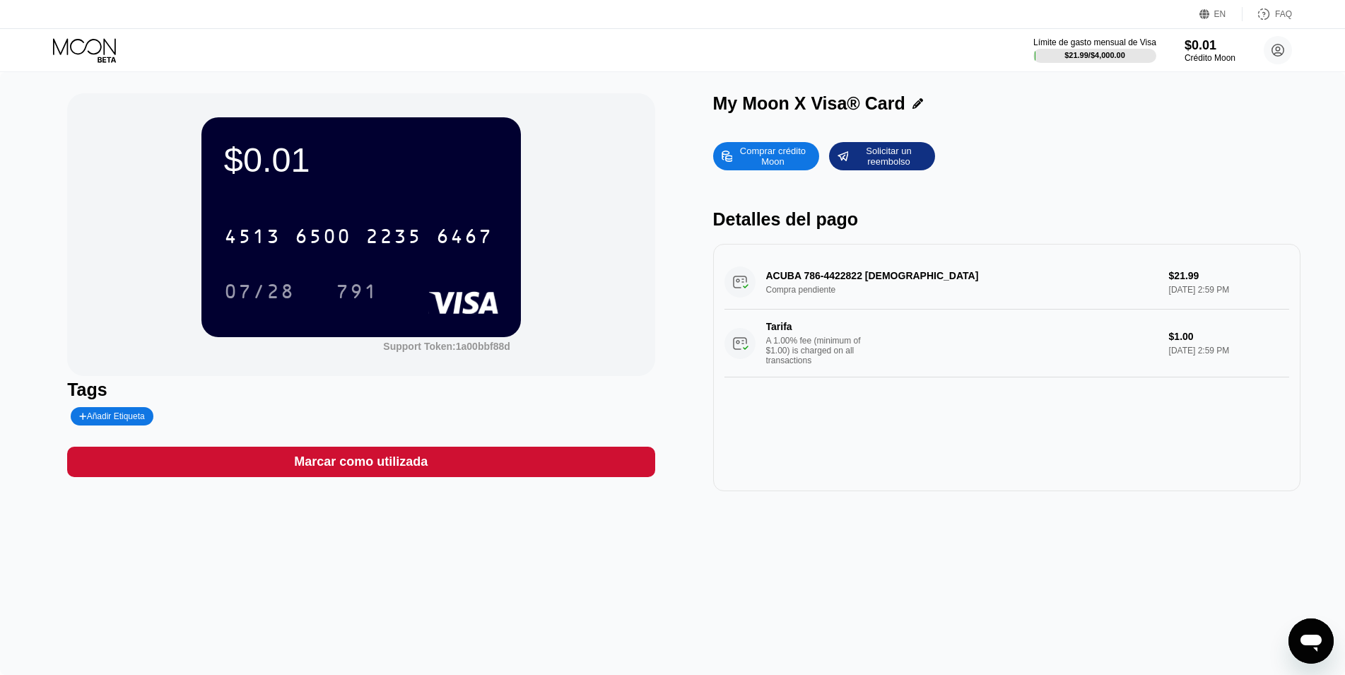
click at [1010, 611] on div "$0.01 4513 6500 2235 6467 07/28 791 Support Token: 1a00bbf88d Tags Añadir Etiqu…" at bounding box center [672, 373] width 1345 height 603
click at [857, 288] on div "ACUBA 786-4422822 US Compra pendiente $21.99 [DATE] 2:59 PM Tarifa A 1.00% fee …" at bounding box center [1006, 316] width 565 height 122
click at [743, 288] on div "ACUBA 786-4422822 US Compra pendiente $21.99 [DATE] 2:59 PM Tarifa A 1.00% fee …" at bounding box center [1006, 316] width 565 height 122
drag, startPoint x: 1259, startPoint y: 288, endPoint x: 1244, endPoint y: 289, distance: 15.6
click at [1257, 289] on div "ACUBA 786-4422822 US Compra pendiente $21.99 [DATE] 2:59 PM Tarifa A 1.00% fee …" at bounding box center [1006, 316] width 565 height 122
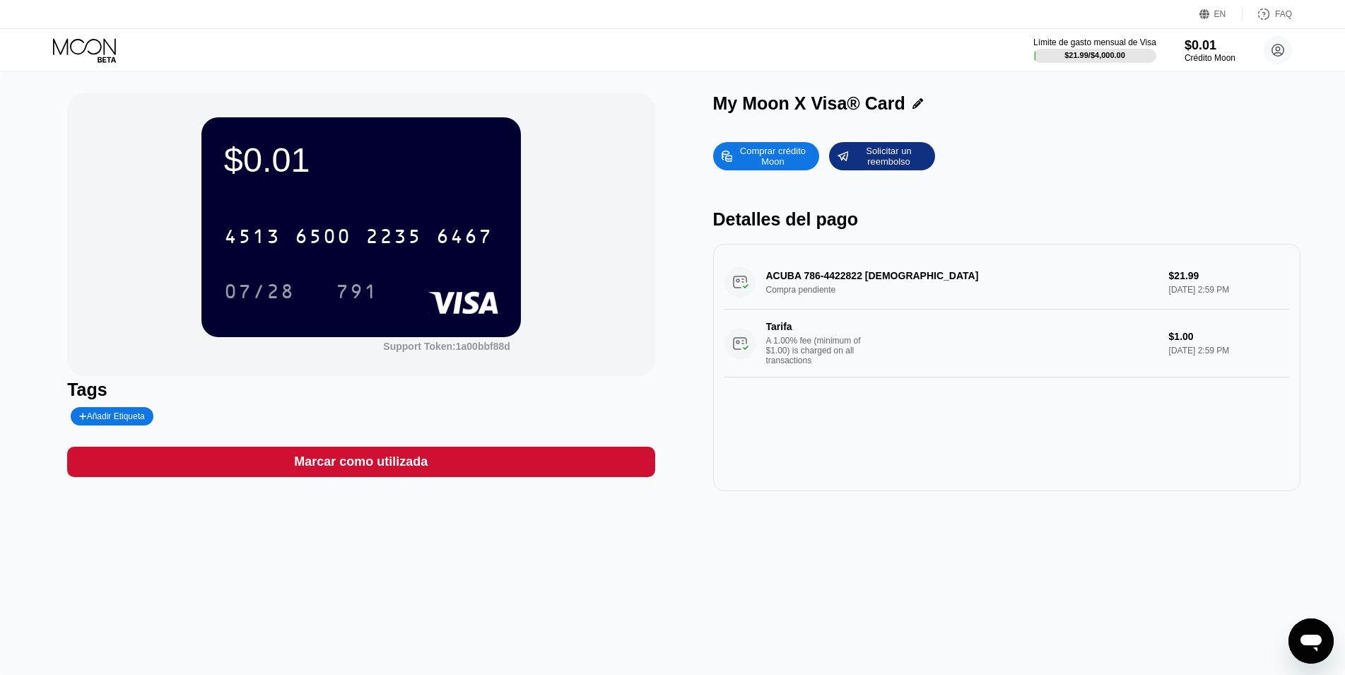
click at [1227, 18] on div "EN" at bounding box center [1220, 14] width 43 height 14
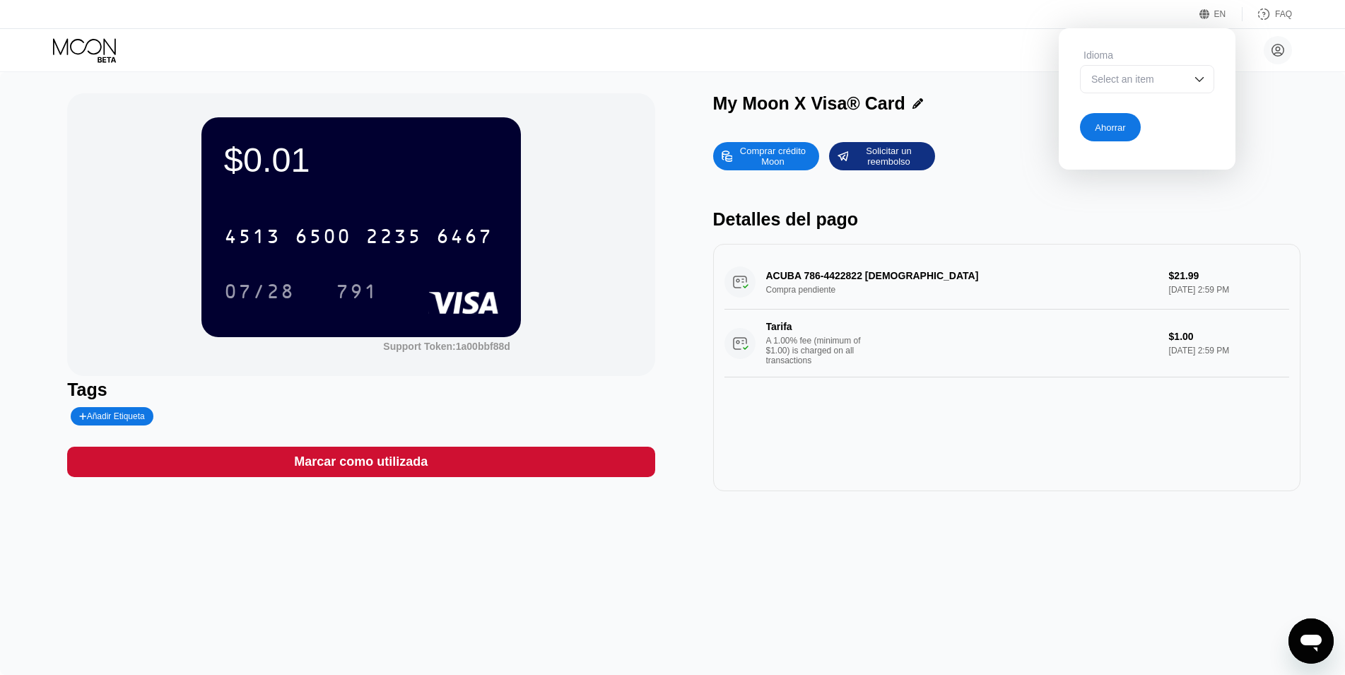
click at [1200, 76] on img at bounding box center [1199, 79] width 14 height 14
click at [1276, 56] on icon at bounding box center [1278, 51] width 12 height 12
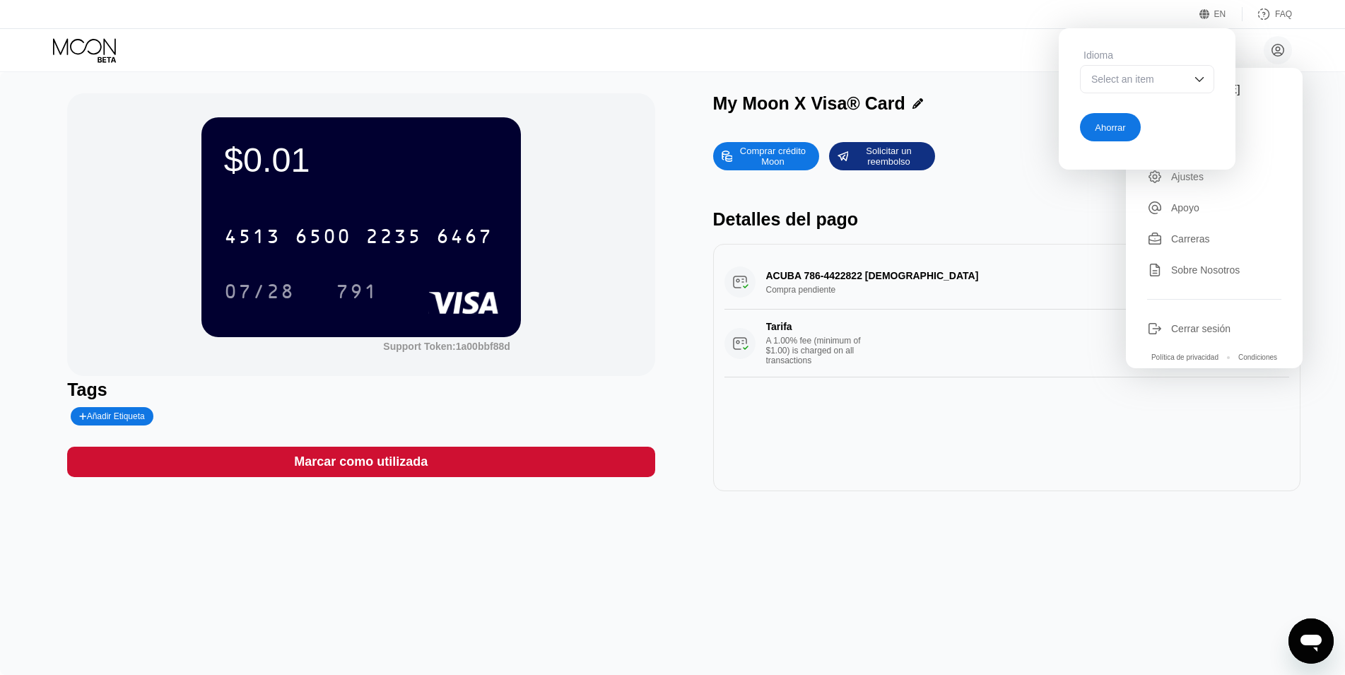
click at [1121, 121] on div "Ahorrar" at bounding box center [1110, 127] width 61 height 28
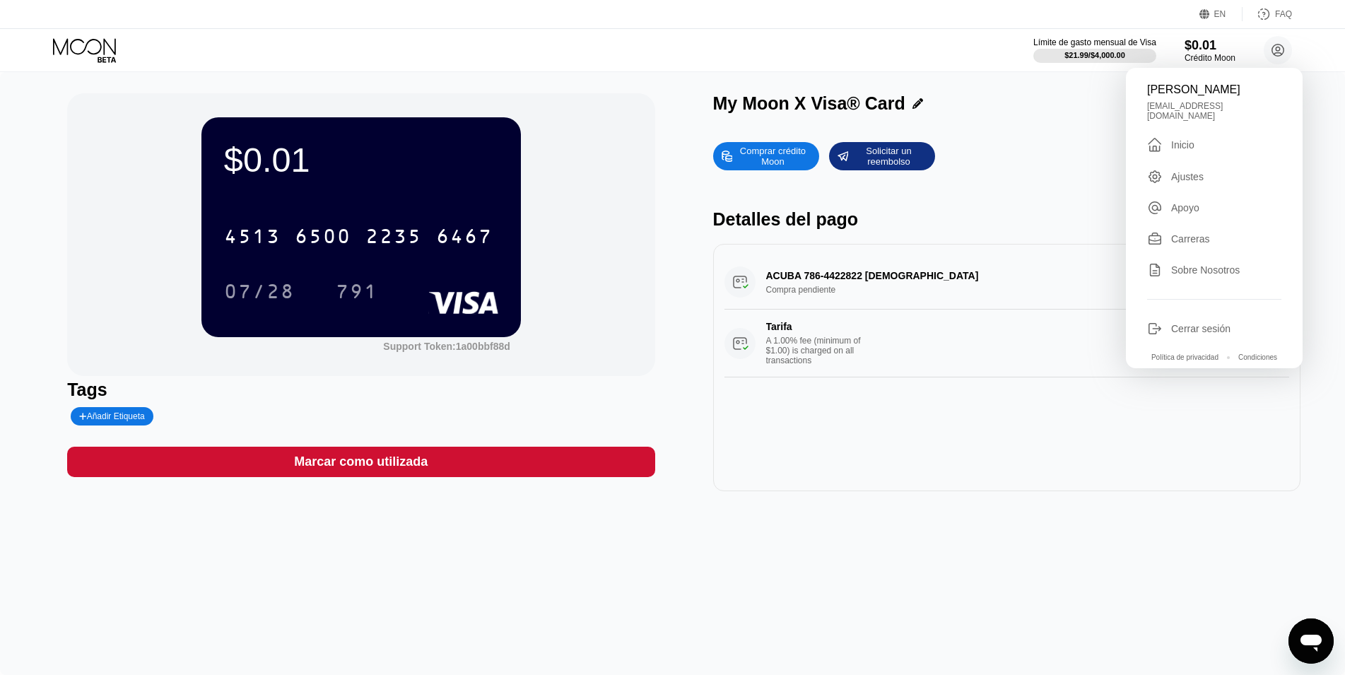
click at [1183, 173] on div "Ajustes" at bounding box center [1187, 176] width 33 height 11
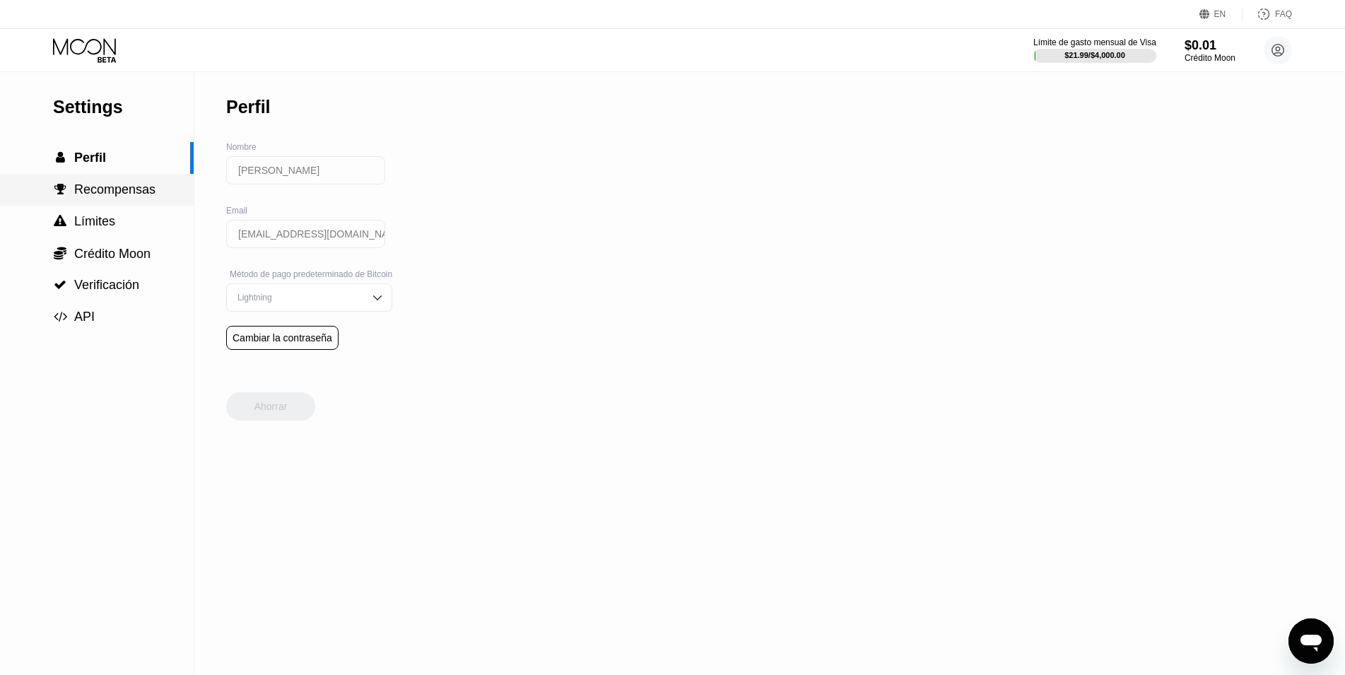
click at [117, 196] on span "Recompensas" at bounding box center [114, 189] width 81 height 14
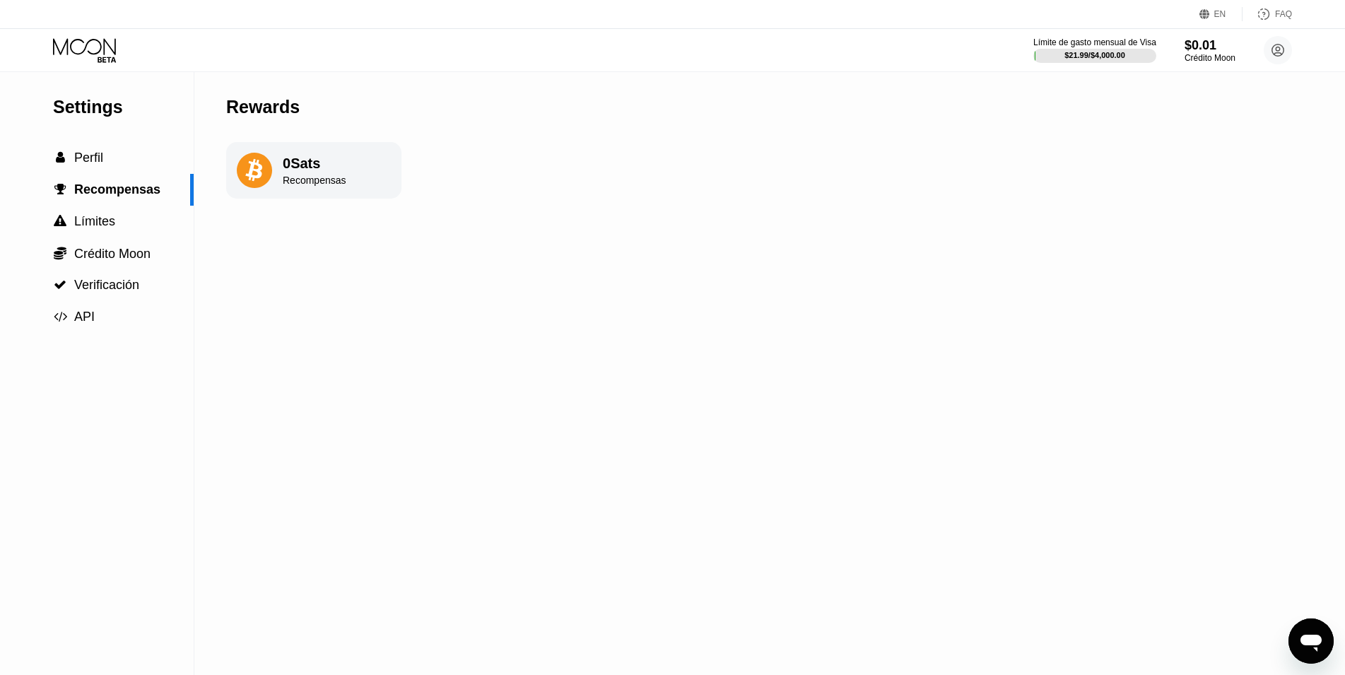
click at [259, 194] on div "0 Sats Recompensas" at bounding box center [313, 170] width 175 height 57
click at [320, 175] on div "0 Sats Recompensas" at bounding box center [315, 170] width 64 height 30
click at [109, 228] on span "Límites" at bounding box center [94, 221] width 41 height 14
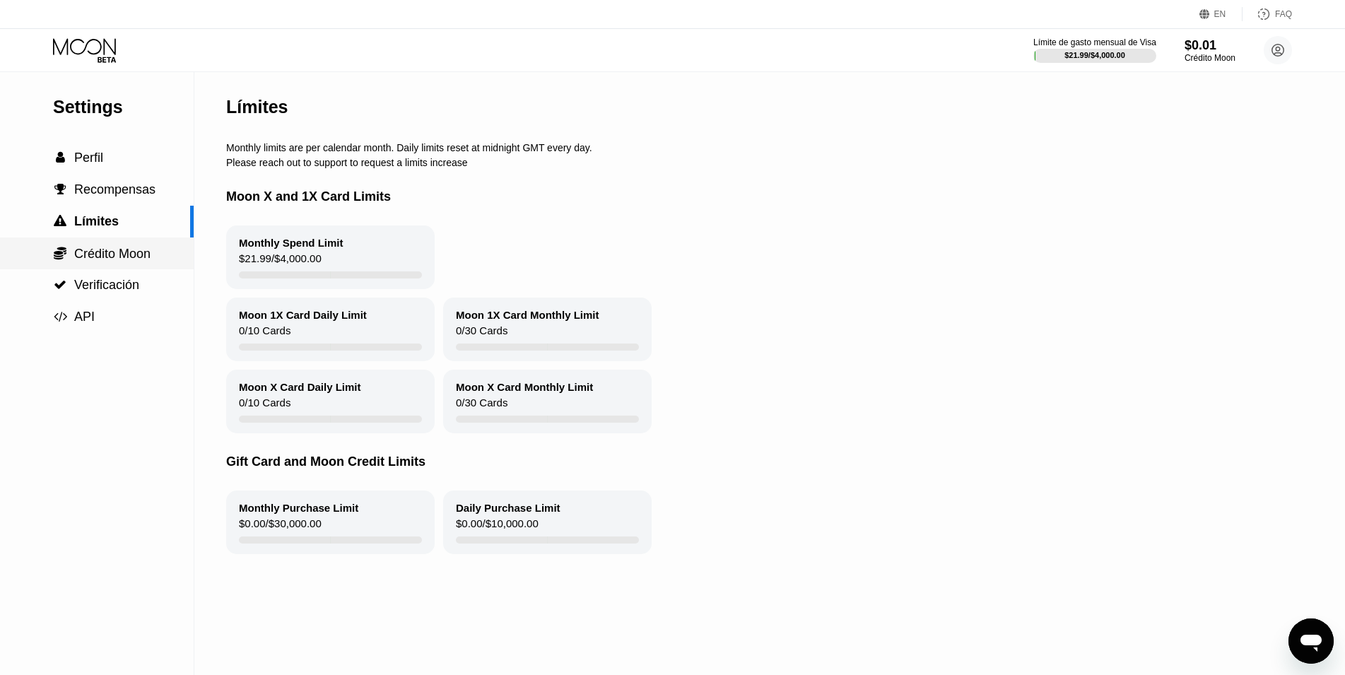
click at [141, 252] on span "Crédito Moon" at bounding box center [112, 254] width 76 height 14
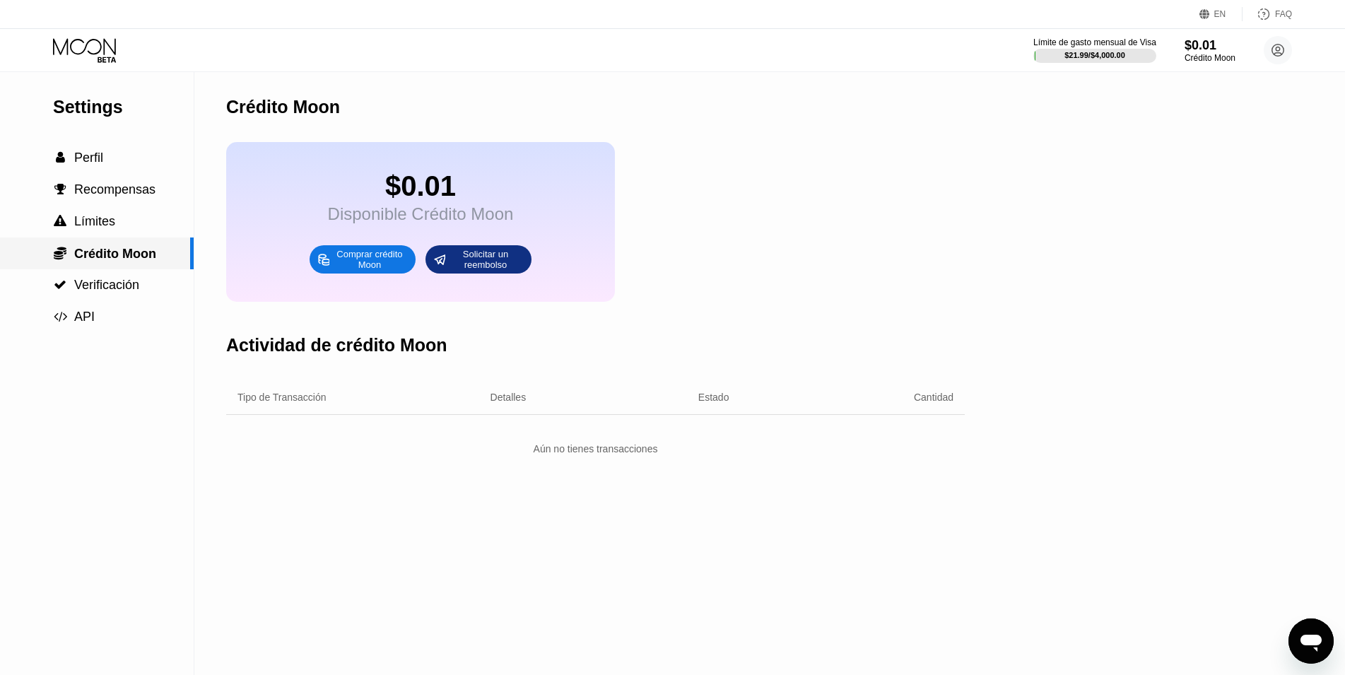
click at [122, 223] on div " Límites" at bounding box center [97, 221] width 194 height 15
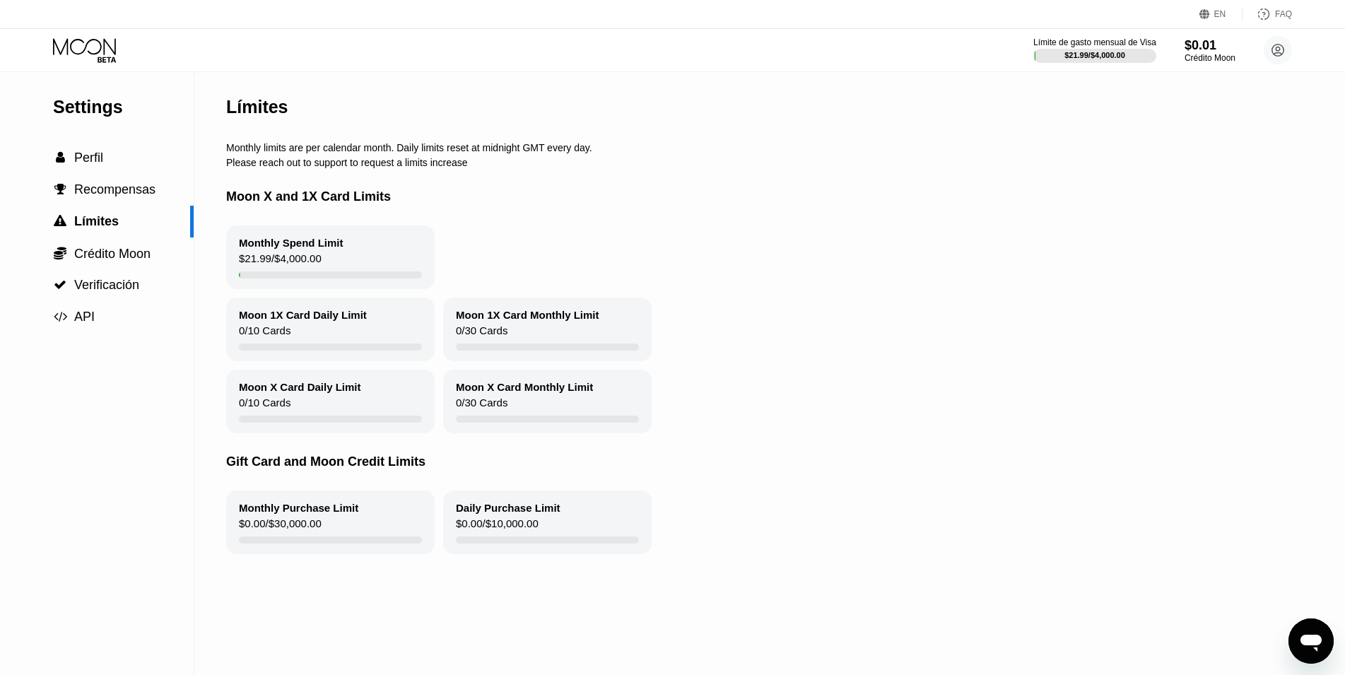
click at [826, 252] on div "Monthly Spend Limit $21.99 / $4,000.00" at bounding box center [763, 257] width 1075 height 64
click at [141, 149] on div " Perfil" at bounding box center [97, 158] width 194 height 32
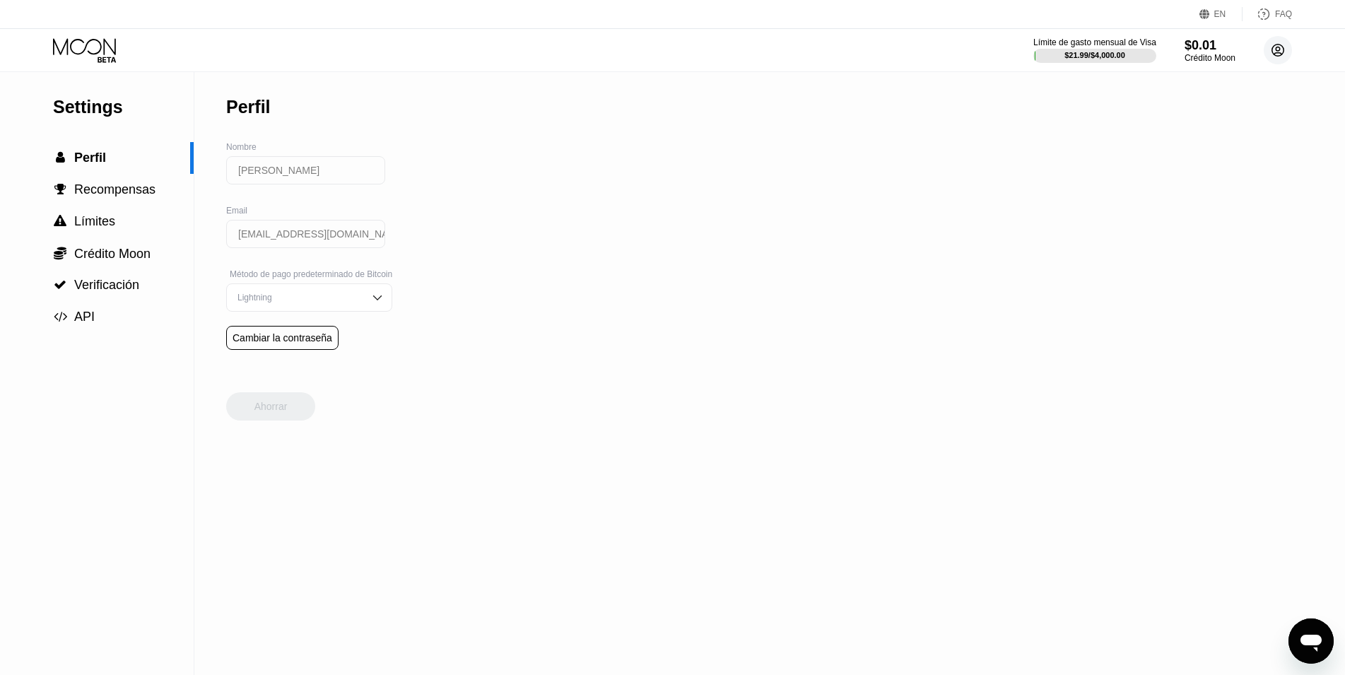
click at [1273, 47] on circle at bounding box center [1277, 50] width 28 height 28
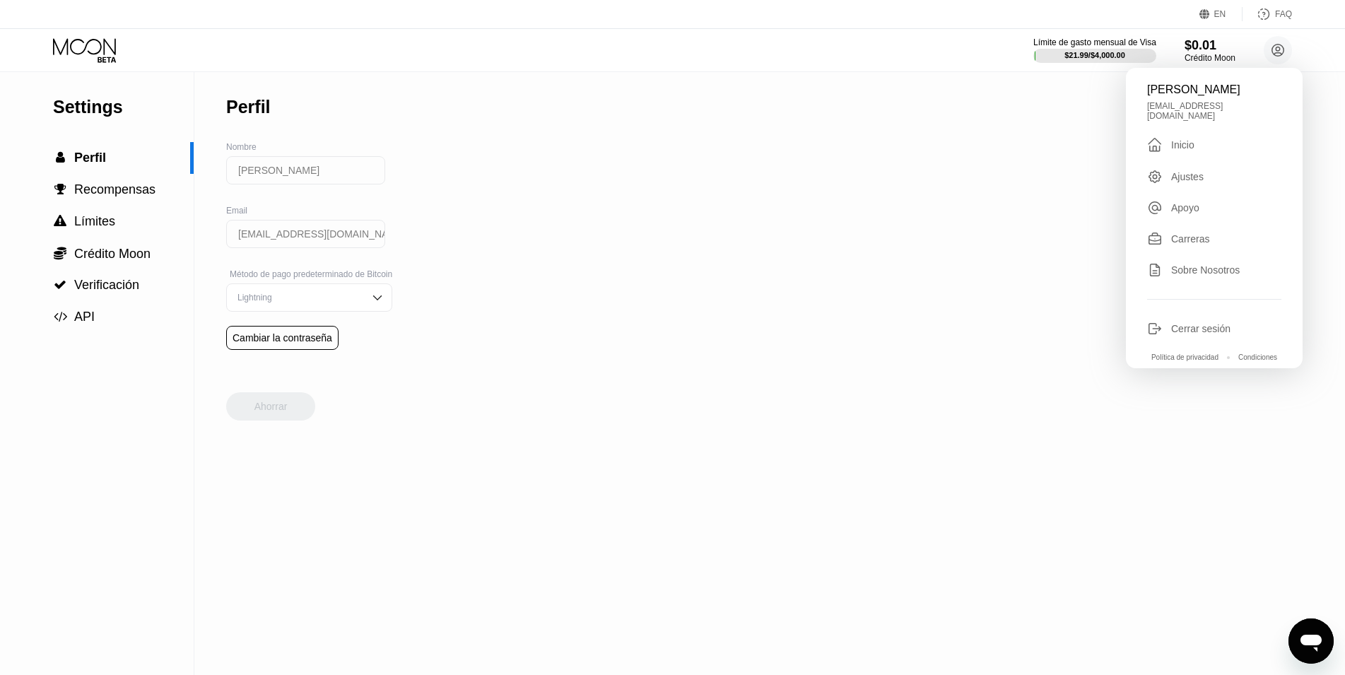
click at [658, 237] on div "Settings  Perfil  Recompensas  Límites  Crédito Moon  Verificación  API P…" at bounding box center [672, 373] width 1345 height 603
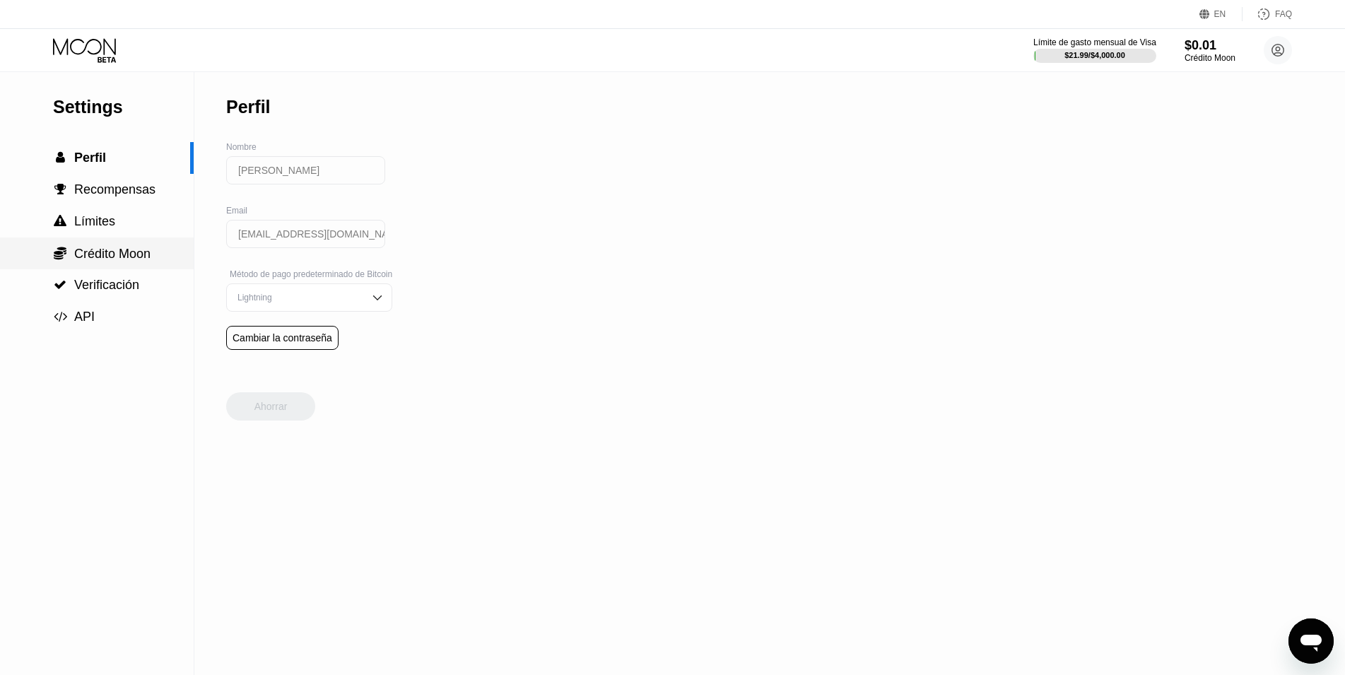
click at [136, 261] on span "Crédito Moon" at bounding box center [112, 254] width 76 height 14
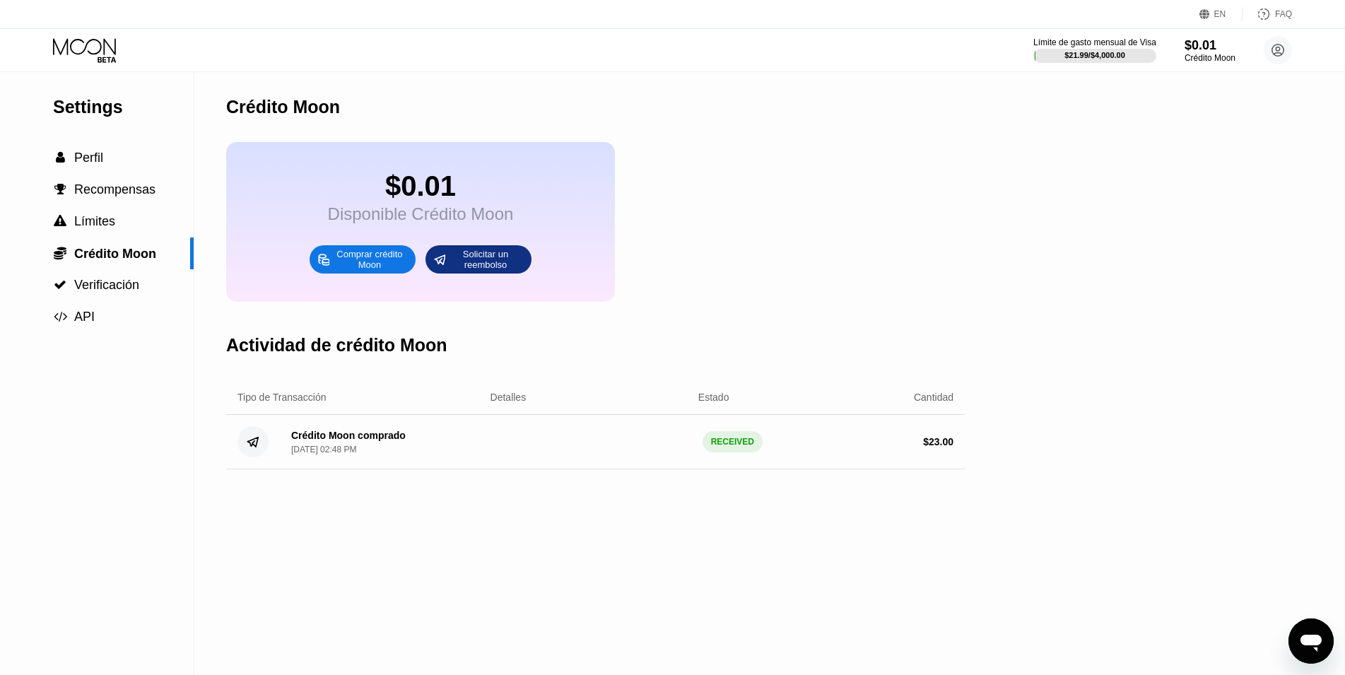
click at [560, 465] on div "Crédito Moon comprado [DATE] 02:48 PM RECEIVED $ 23.00" at bounding box center [595, 442] width 738 height 54
click at [354, 469] on div "Crédito Moon comprado [DATE] 02:48 PM RECEIVED $ 23.00" at bounding box center [595, 442] width 738 height 54
click at [741, 452] on div "RECEIVED" at bounding box center [732, 441] width 60 height 21
click at [491, 271] on div "Solicitar un reembolso" at bounding box center [486, 259] width 78 height 23
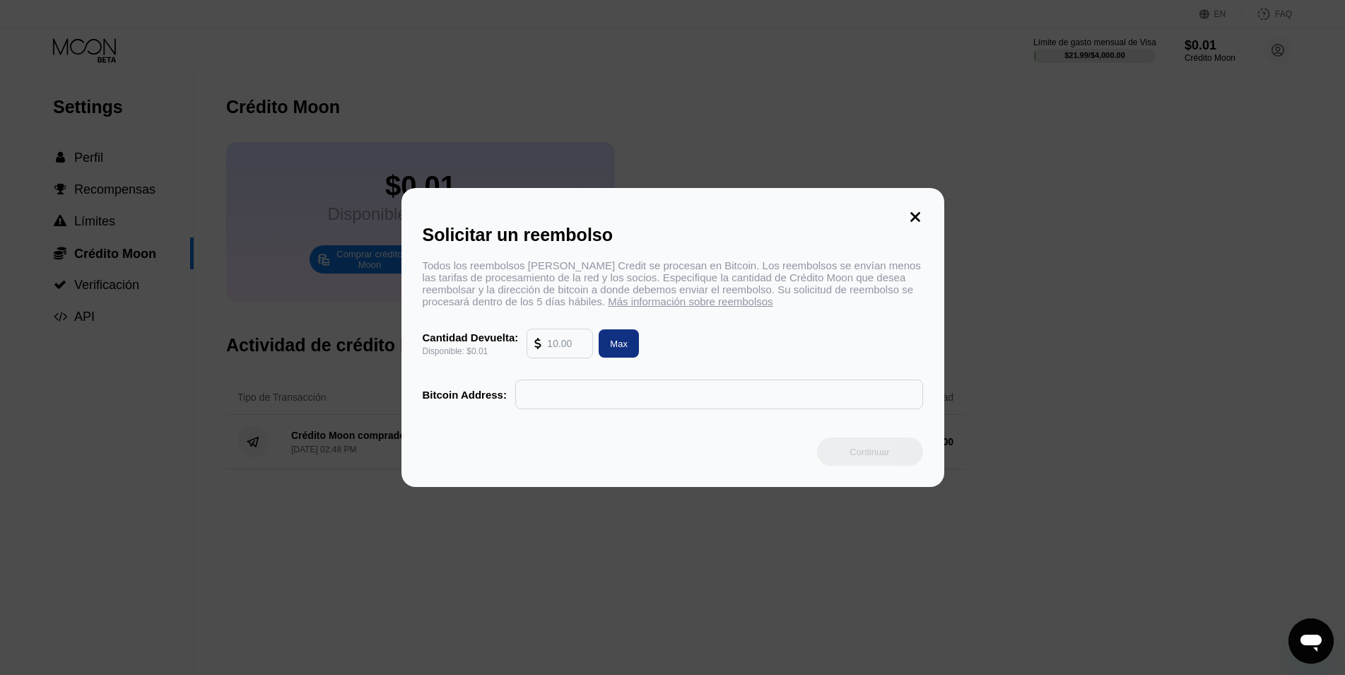
drag, startPoint x: 805, startPoint y: 170, endPoint x: 938, endPoint y: 227, distance: 144.6
click at [809, 170] on div at bounding box center [678, 337] width 1357 height 675
click at [911, 215] on icon at bounding box center [915, 217] width 10 height 10
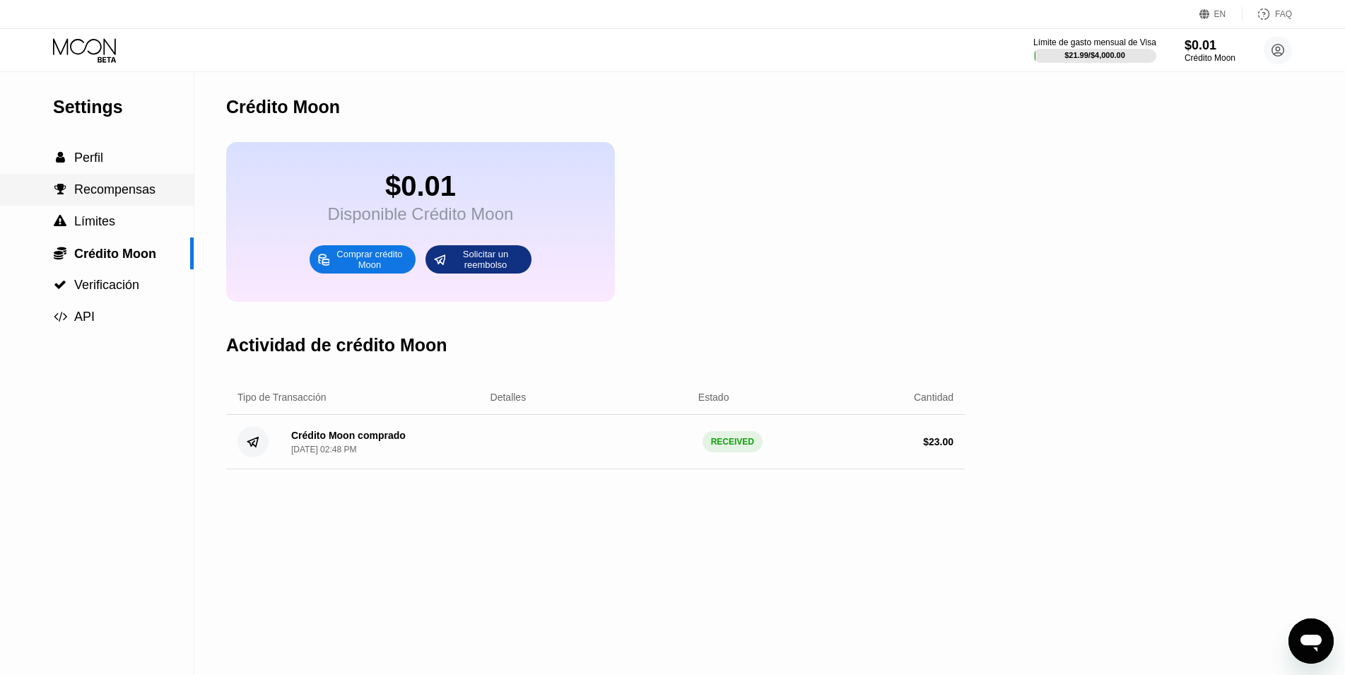
click at [139, 218] on div " Límites" at bounding box center [97, 221] width 194 height 15
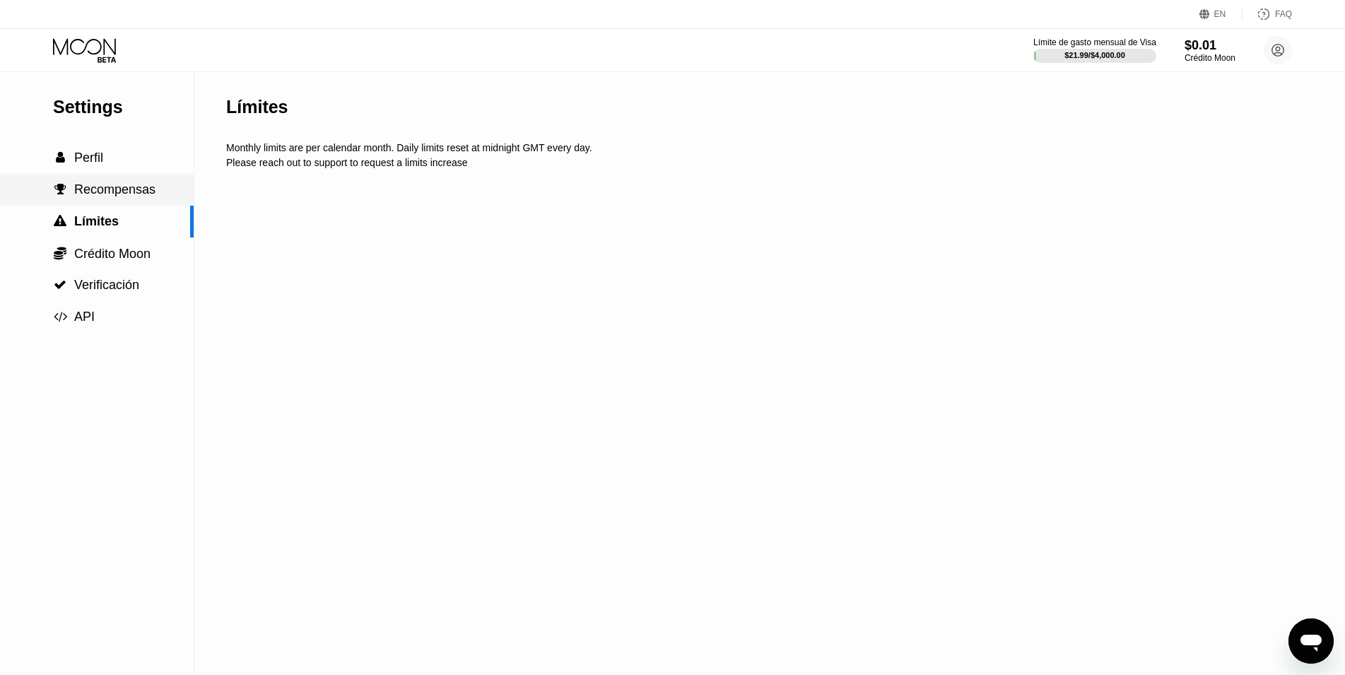
click at [129, 190] on span "Recompensas" at bounding box center [114, 189] width 81 height 14
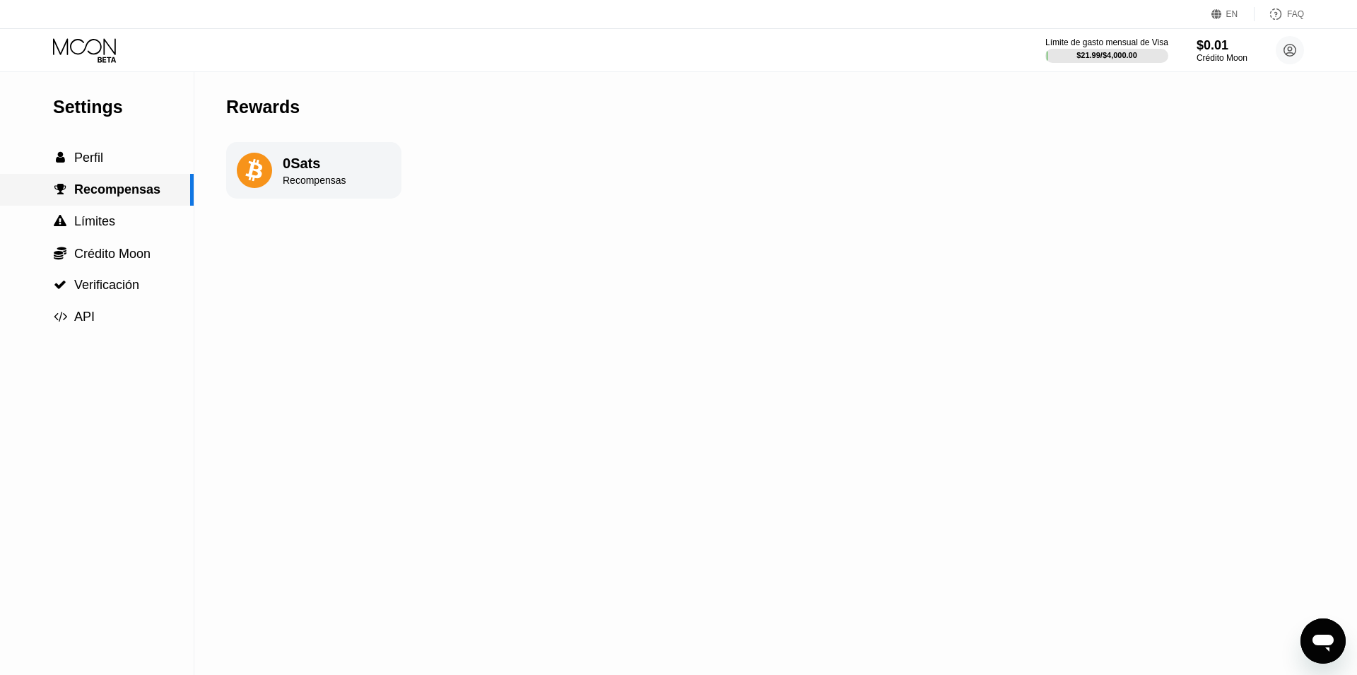
click at [125, 163] on div " Perfil" at bounding box center [97, 158] width 194 height 15
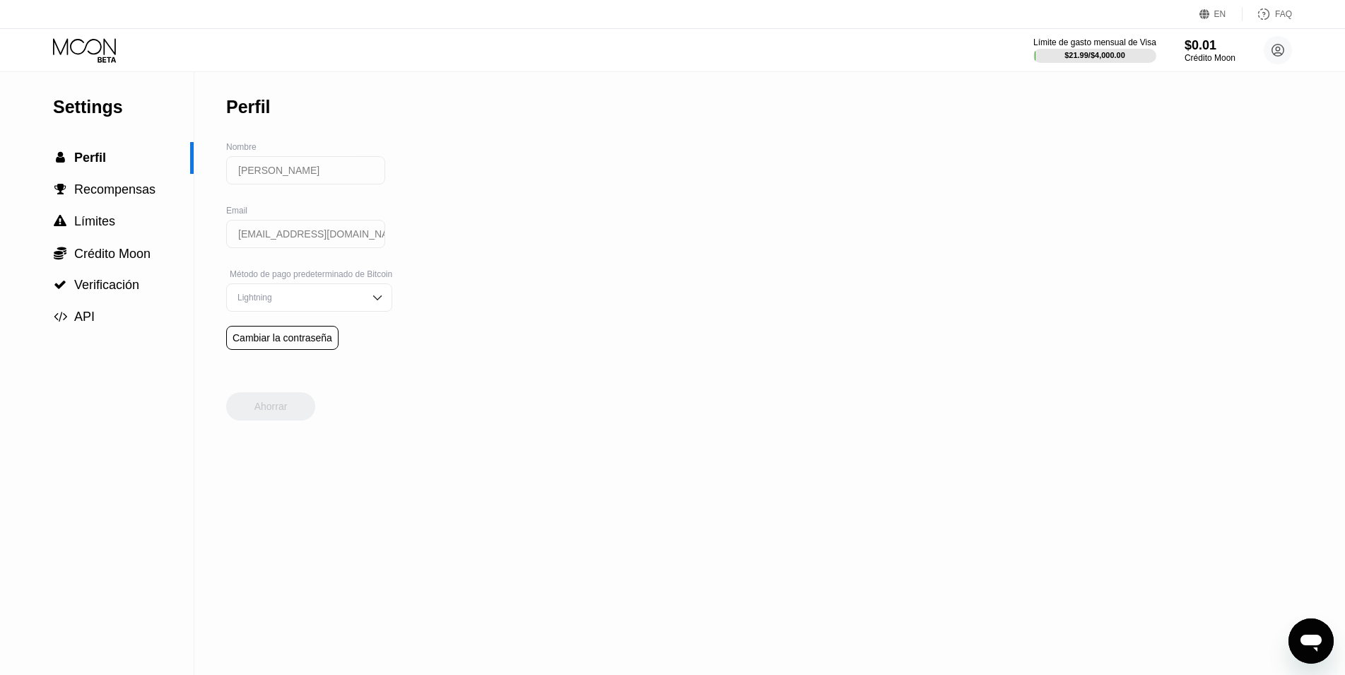
click at [1306, 52] on div "Límite de gasto mensual de Visa $21.99 / $4,000.00 $0.01 Crédito Moon [PERSON_N…" at bounding box center [672, 50] width 1345 height 42
click at [1281, 57] on circle at bounding box center [1277, 50] width 28 height 28
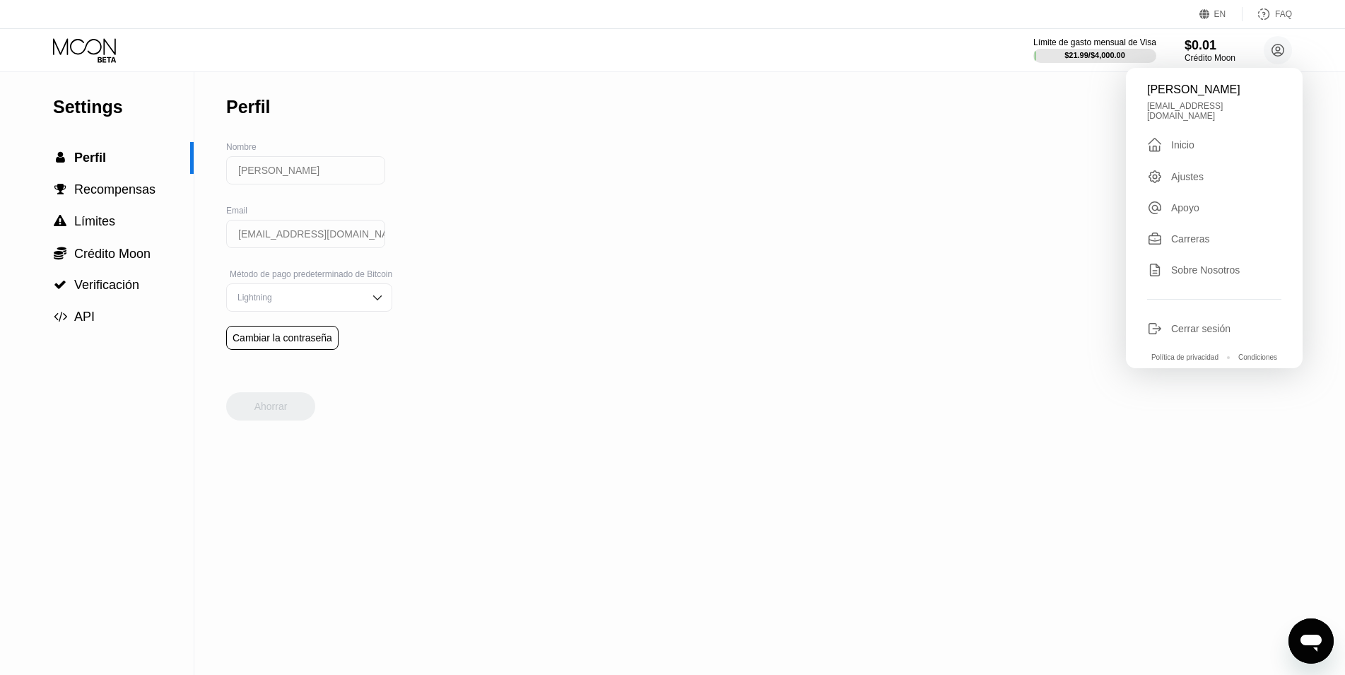
click at [1033, 191] on div "Settings  Perfil  Recompensas  Límites  Crédito Moon  Verificación  API P…" at bounding box center [672, 373] width 1345 height 603
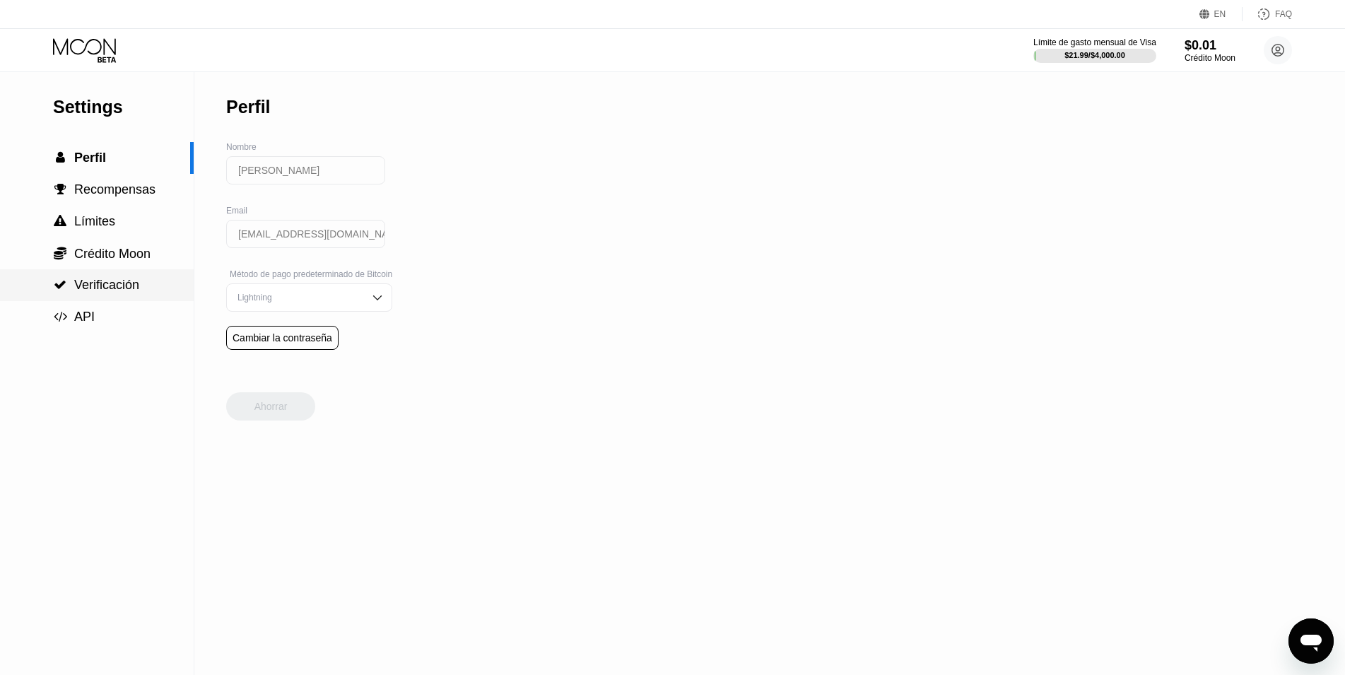
click at [110, 291] on span "Verificación" at bounding box center [106, 285] width 65 height 14
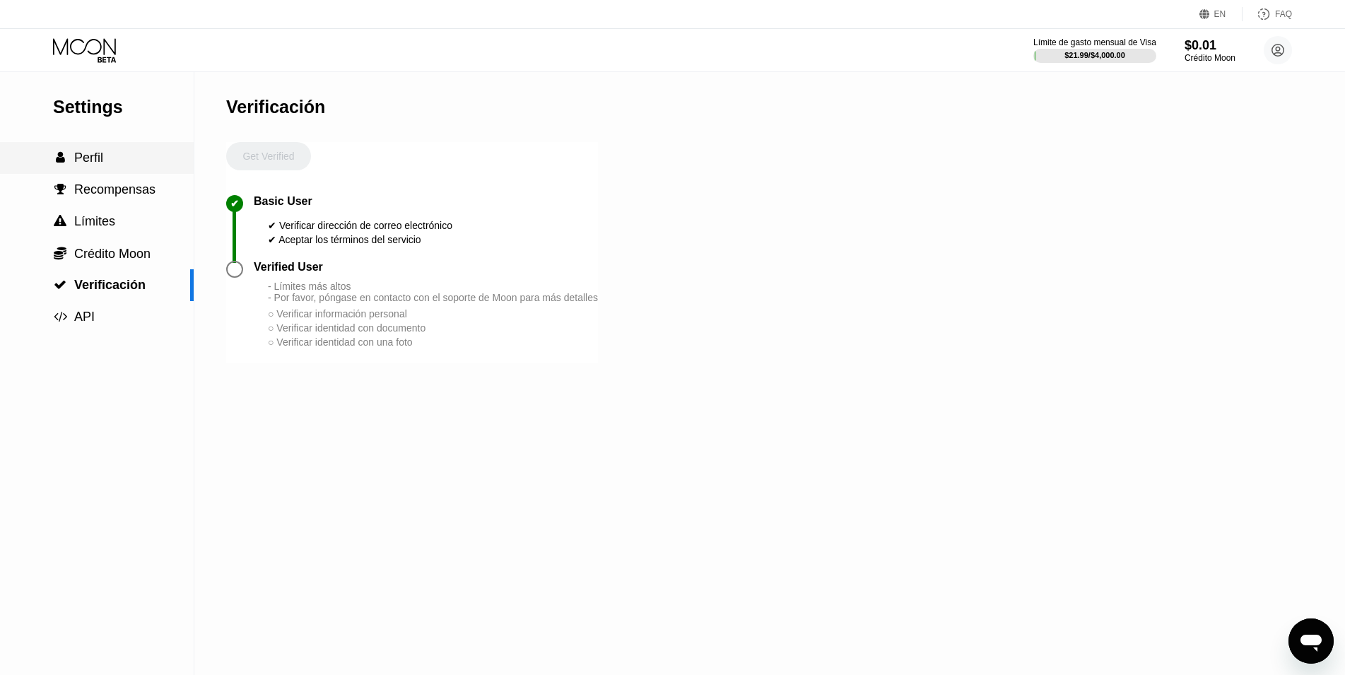
click at [93, 165] on span "Perfil" at bounding box center [88, 158] width 29 height 14
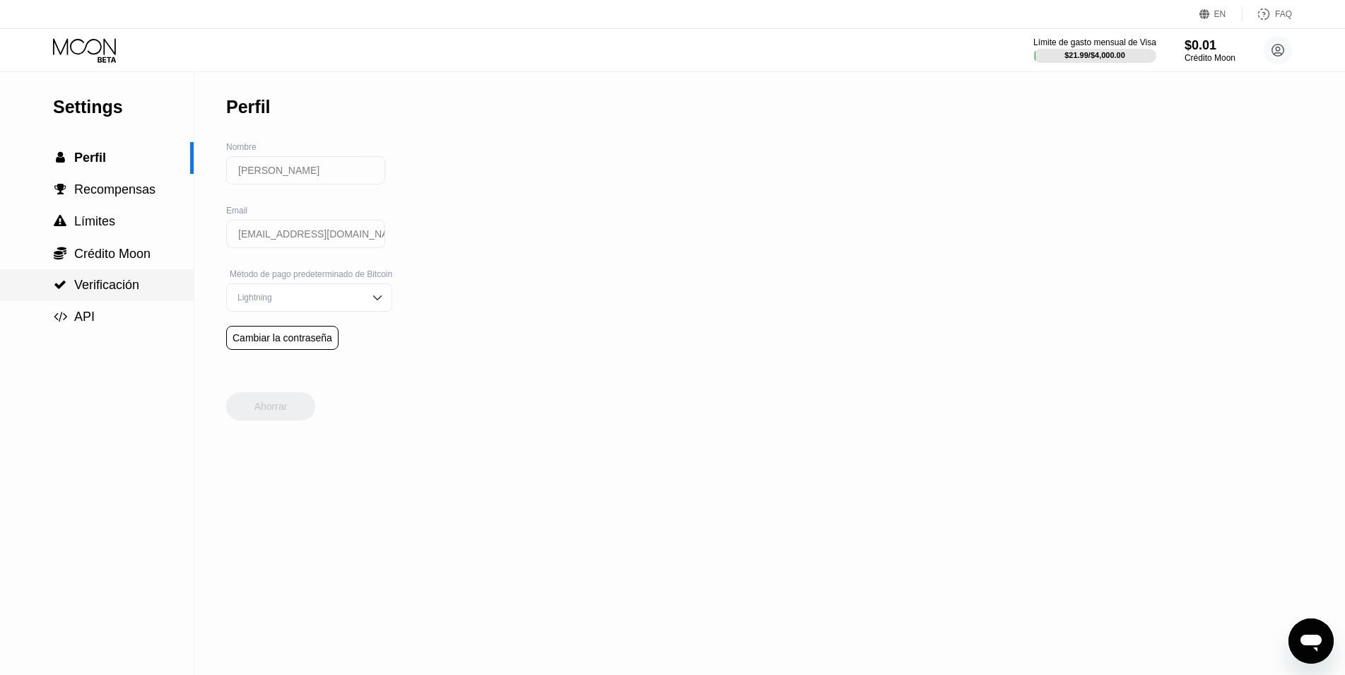
click at [92, 289] on span "Verificación" at bounding box center [106, 285] width 65 height 14
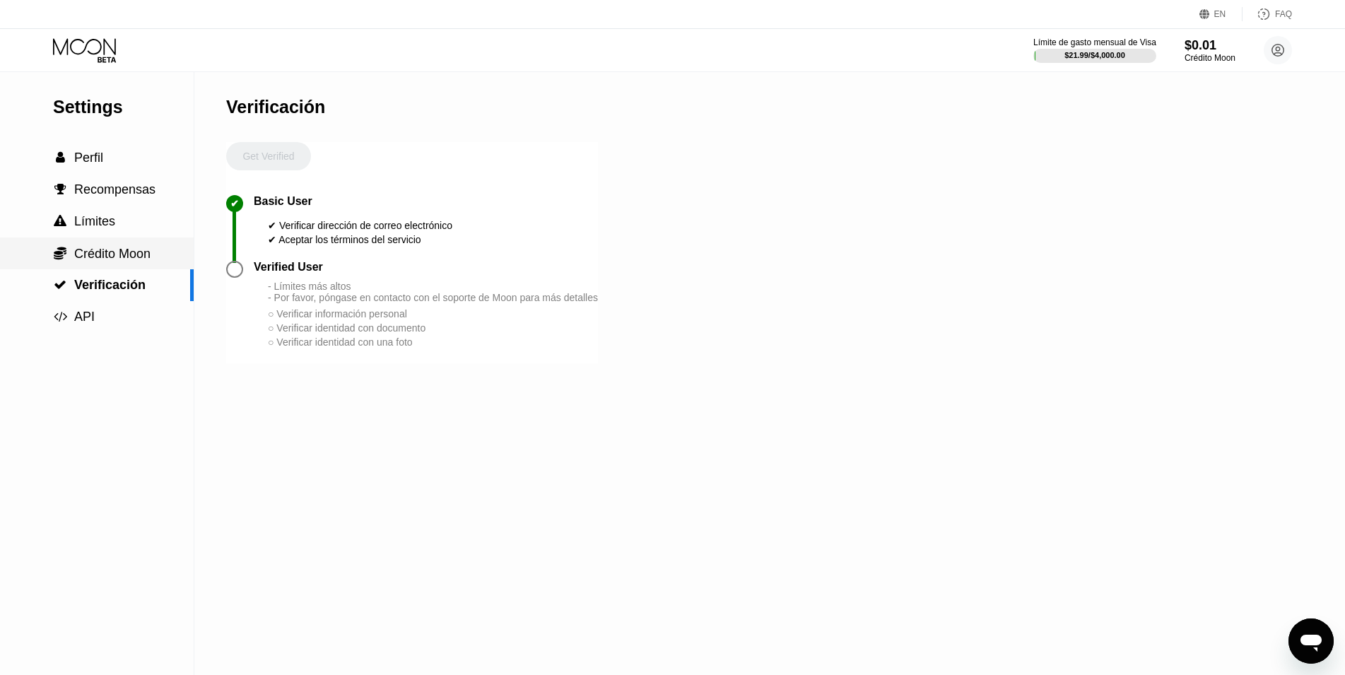
click at [96, 250] on span "Crédito Moon" at bounding box center [112, 254] width 76 height 14
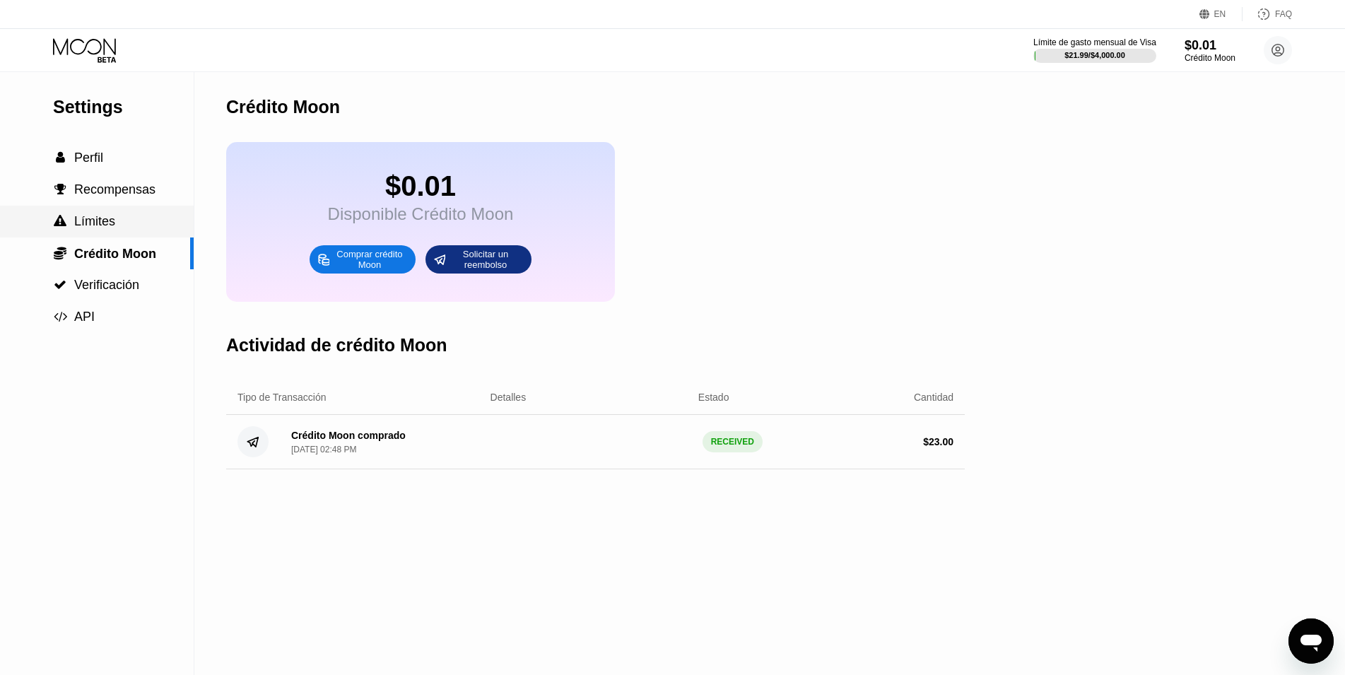
drag, startPoint x: 110, startPoint y: 228, endPoint x: 33, endPoint y: 3, distance: 238.0
click at [110, 228] on span "Límites" at bounding box center [94, 221] width 41 height 14
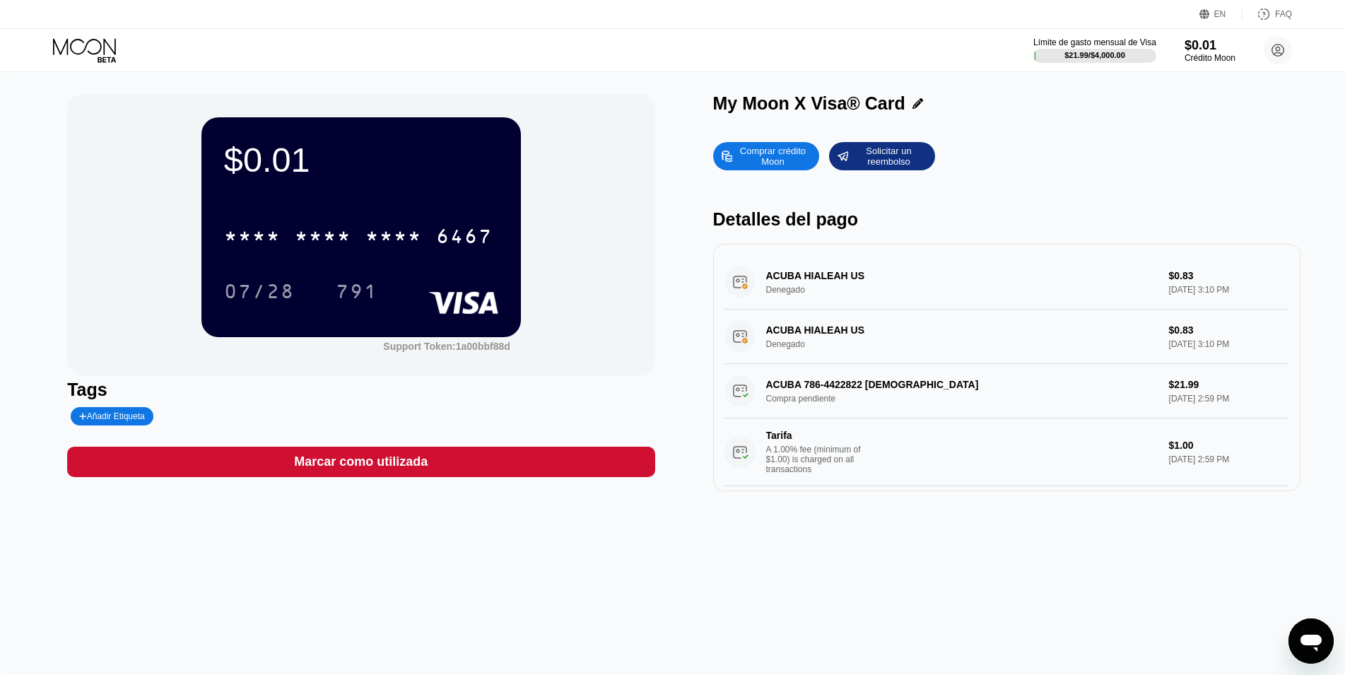
click at [305, 399] on div "Tags" at bounding box center [360, 389] width 587 height 20
click at [264, 298] on div "07/28" at bounding box center [259, 293] width 71 height 23
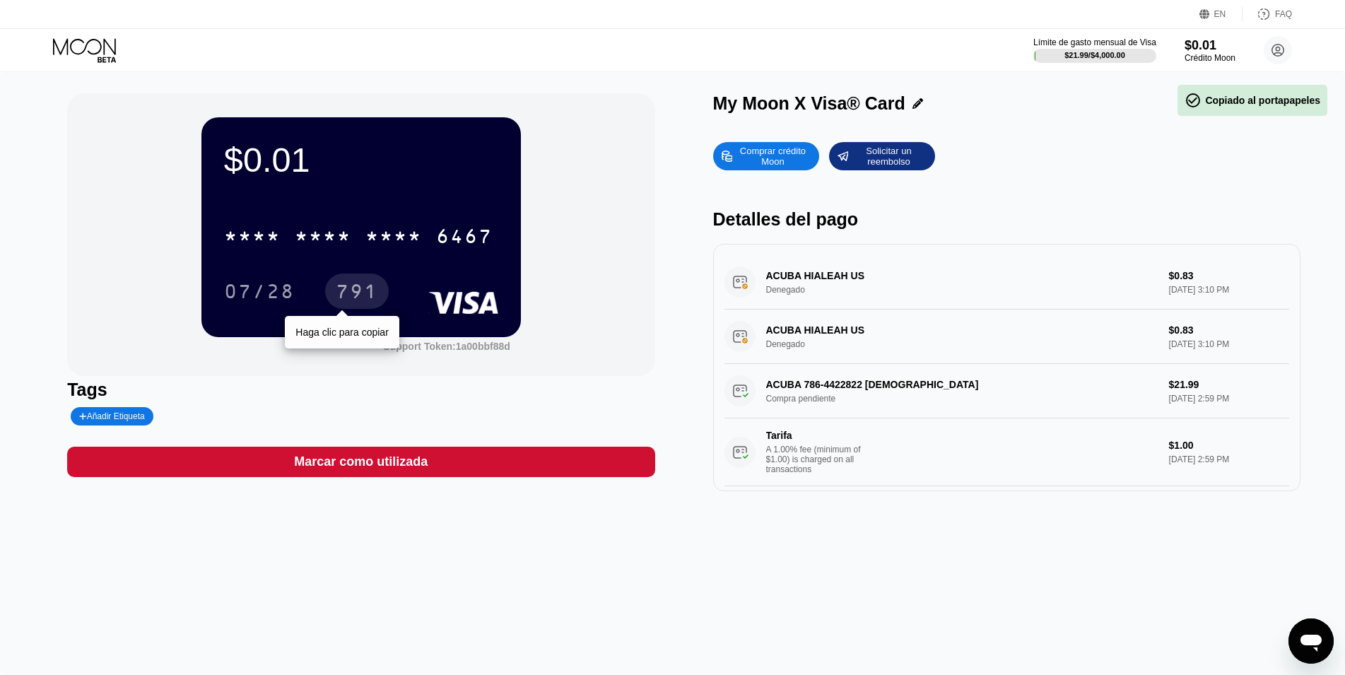
click at [358, 300] on div "791" at bounding box center [357, 293] width 42 height 23
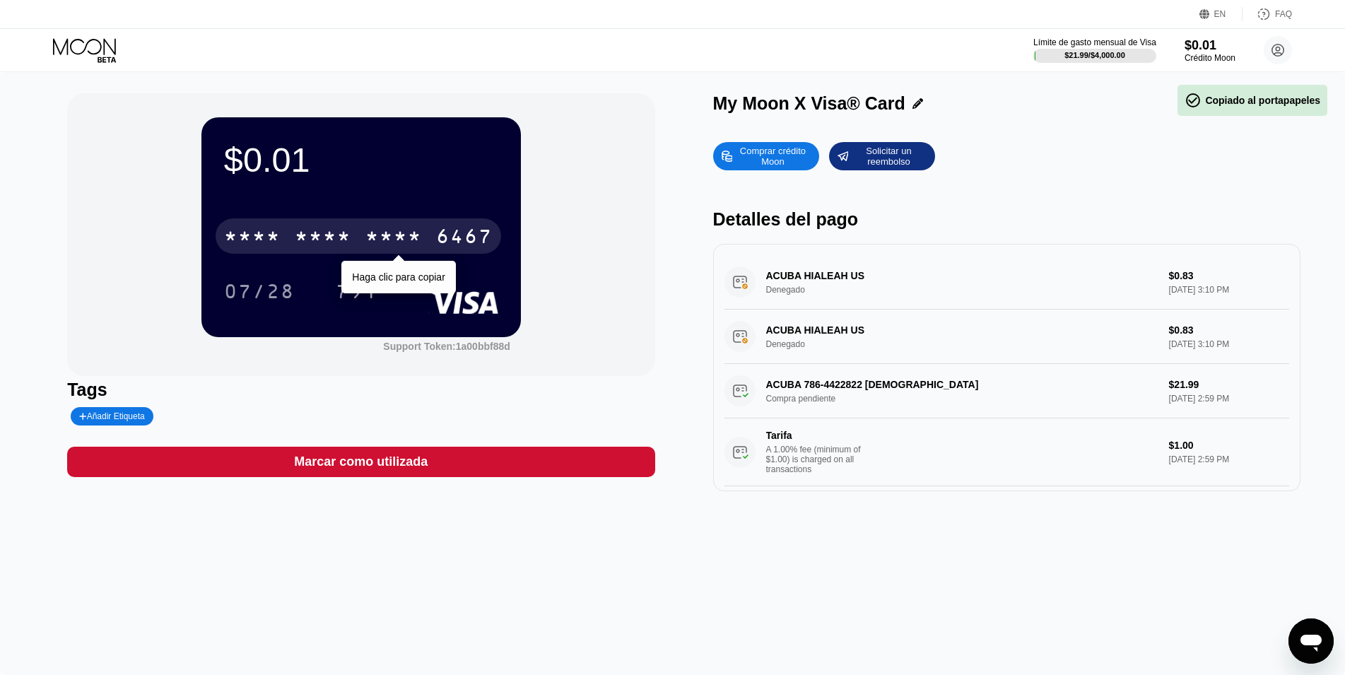
click at [391, 240] on div "* * * *" at bounding box center [393, 238] width 57 height 23
click at [391, 240] on div "2235" at bounding box center [393, 238] width 57 height 23
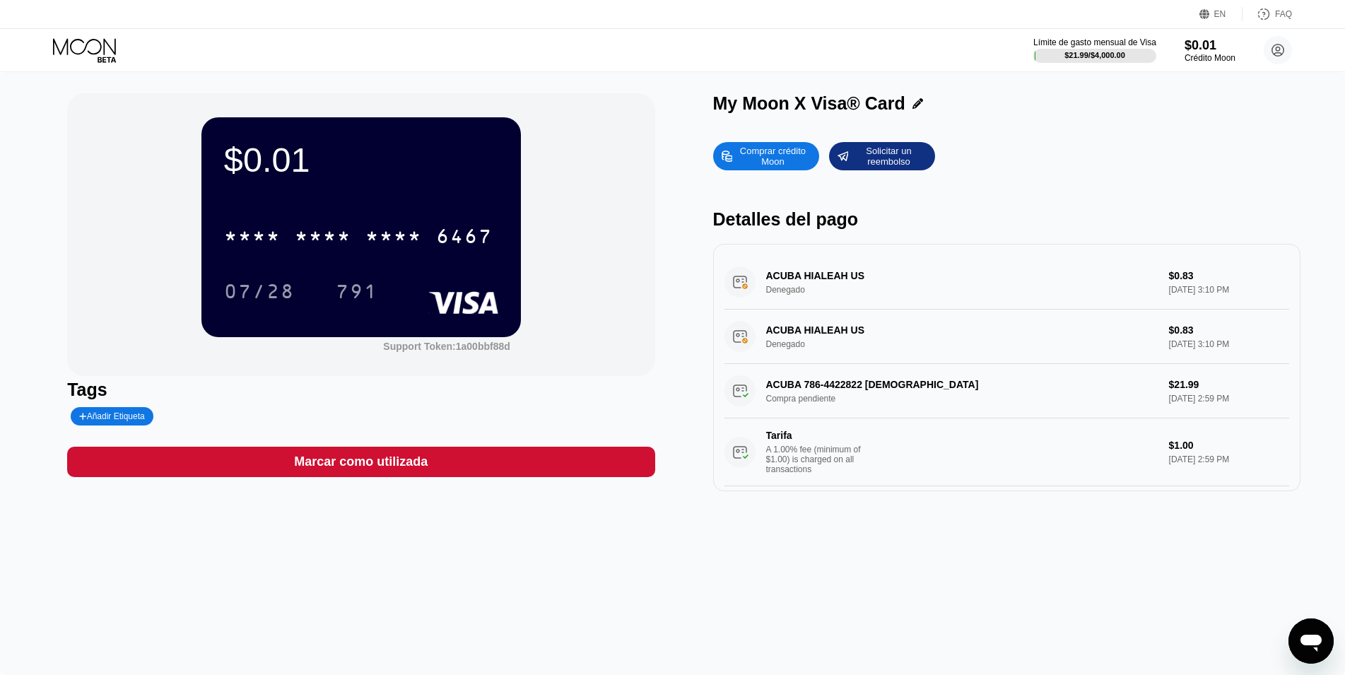
click at [377, 612] on div "$0.01 * * * * * * * * * * * * 6467 07/28 791 Support Token: 1a00bbf88d Tags Aña…" at bounding box center [672, 373] width 1345 height 603
